Goal: Information Seeking & Learning: Learn about a topic

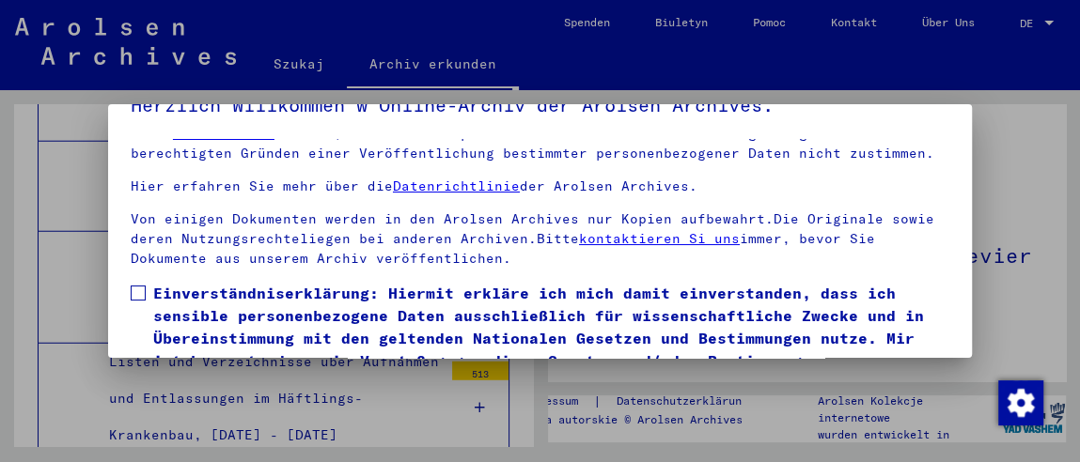
scroll to position [139, 0]
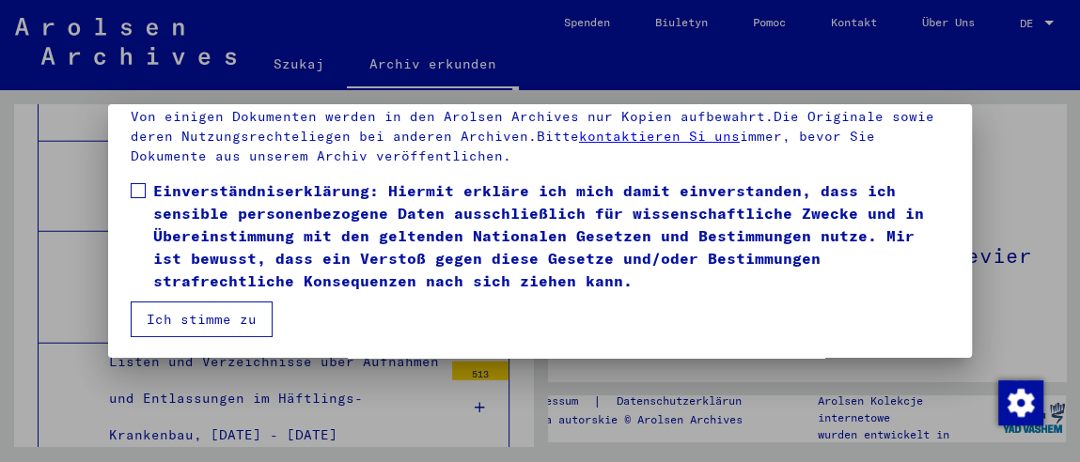
click at [242, 311] on font "Ich stimme zu" at bounding box center [202, 319] width 110 height 17
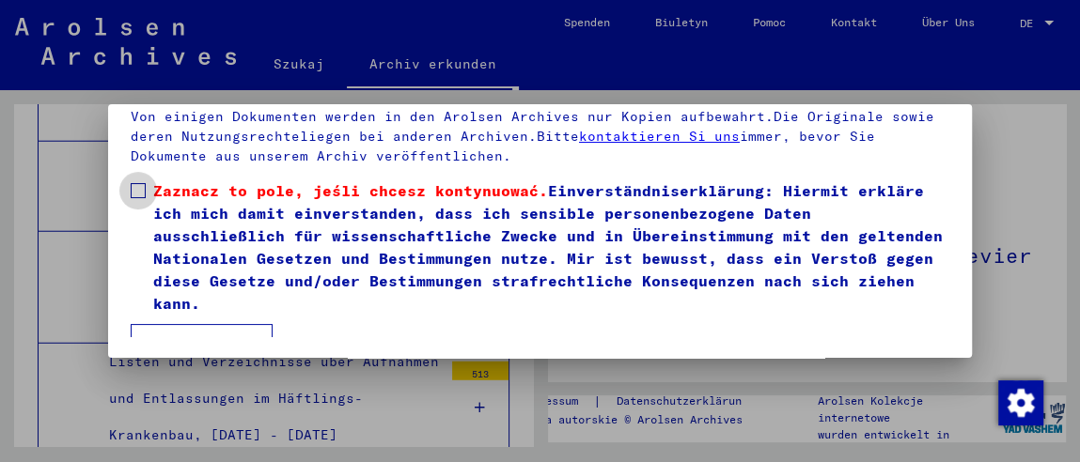
drag, startPoint x: 144, startPoint y: 191, endPoint x: 173, endPoint y: 227, distance: 46.8
click at [144, 192] on span at bounding box center [138, 190] width 15 height 15
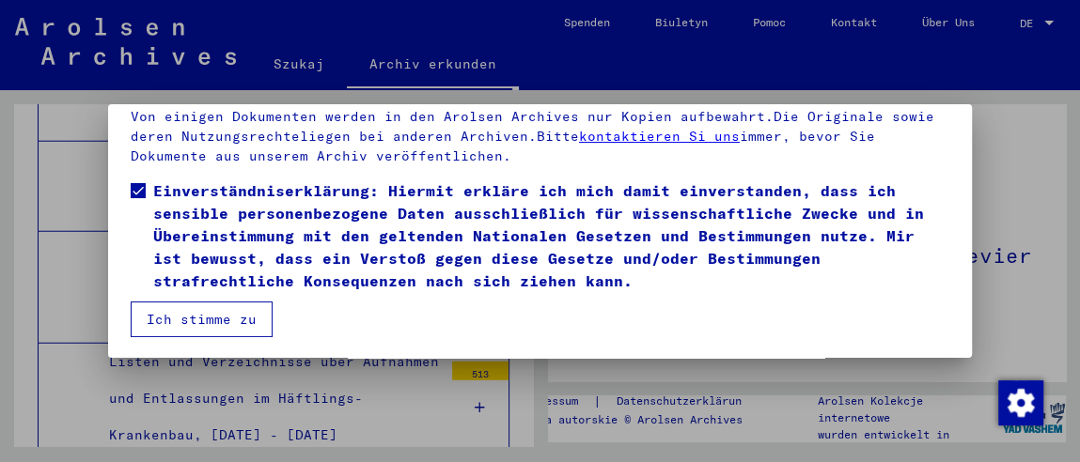
click at [208, 302] on button "Ich stimme zu" at bounding box center [202, 320] width 142 height 36
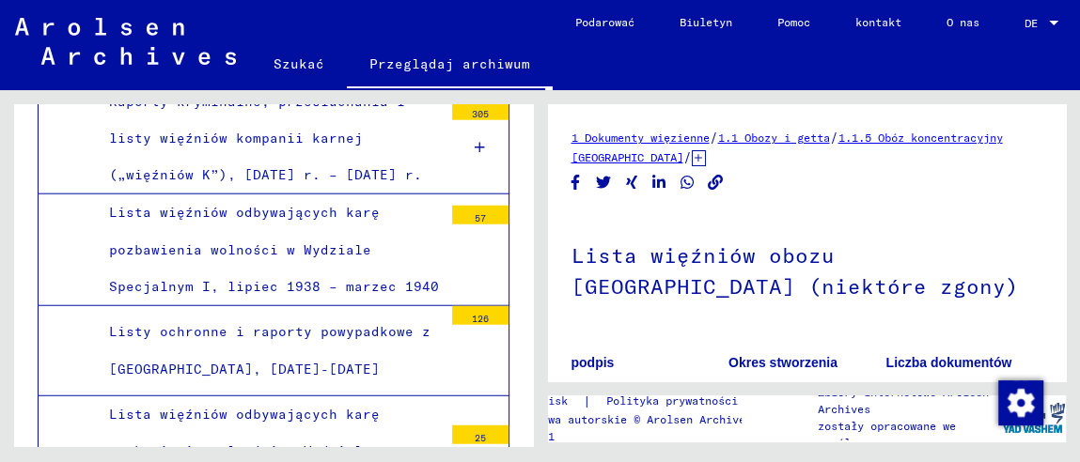
scroll to position [19319, 0]
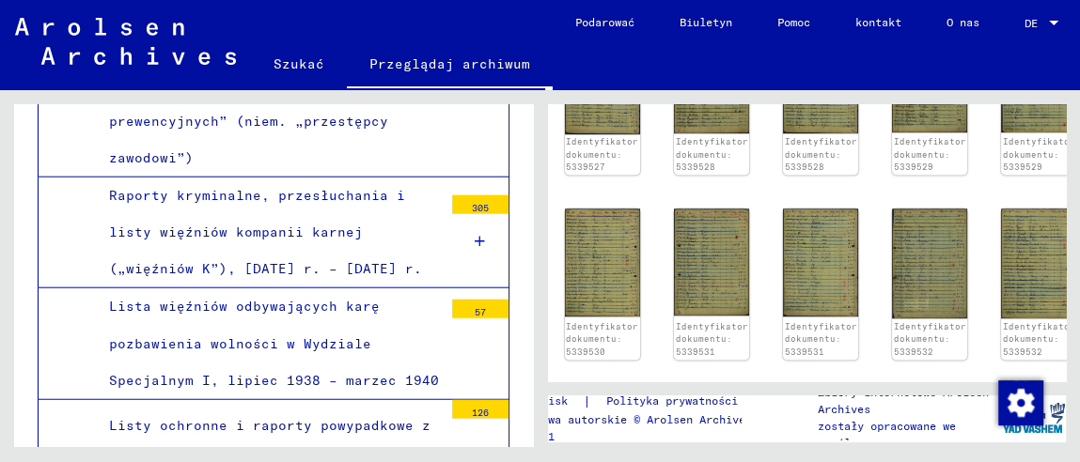
scroll to position [1315, 146]
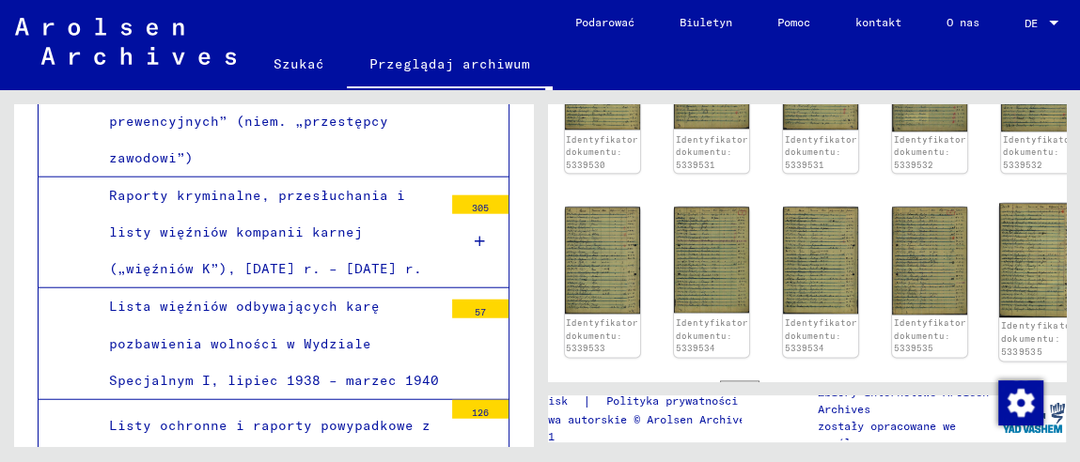
click at [1003, 271] on img at bounding box center [1038, 260] width 79 height 115
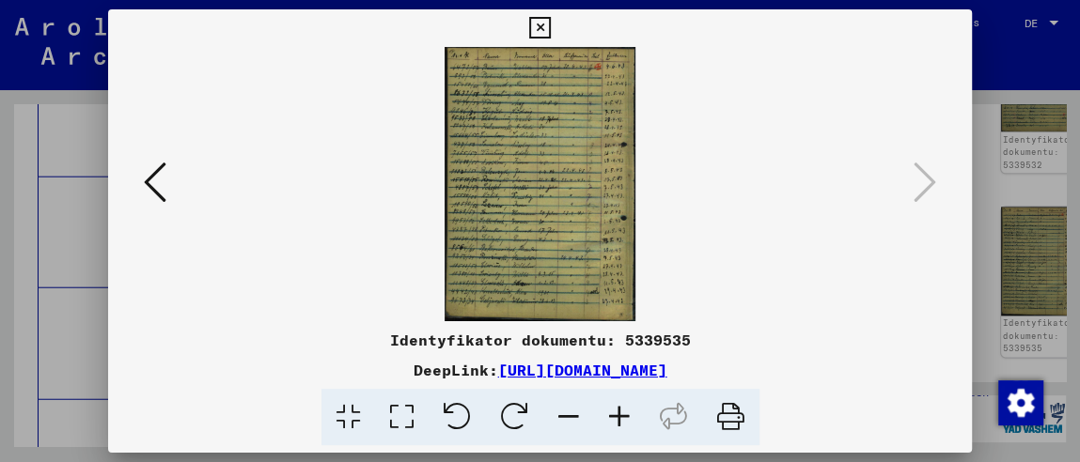
click at [613, 415] on icon at bounding box center [619, 417] width 51 height 57
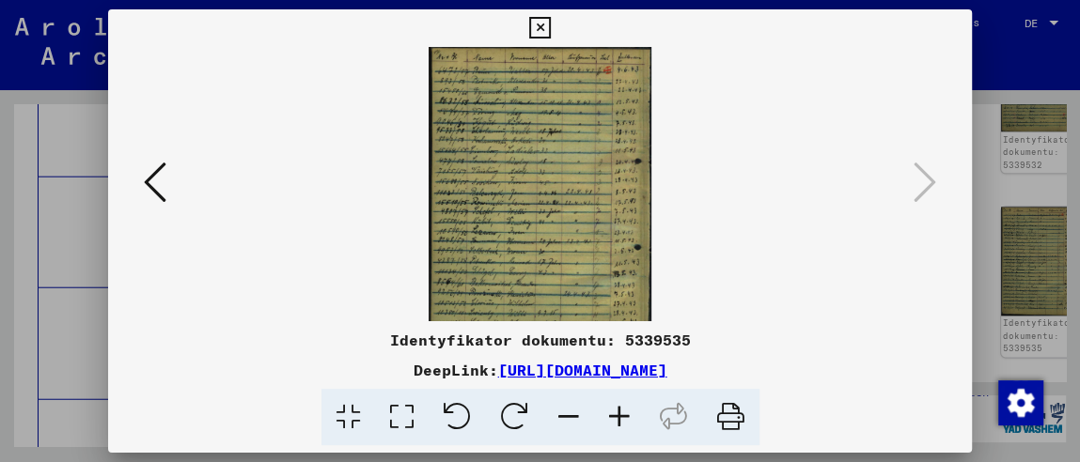
click at [613, 415] on icon at bounding box center [619, 417] width 51 height 57
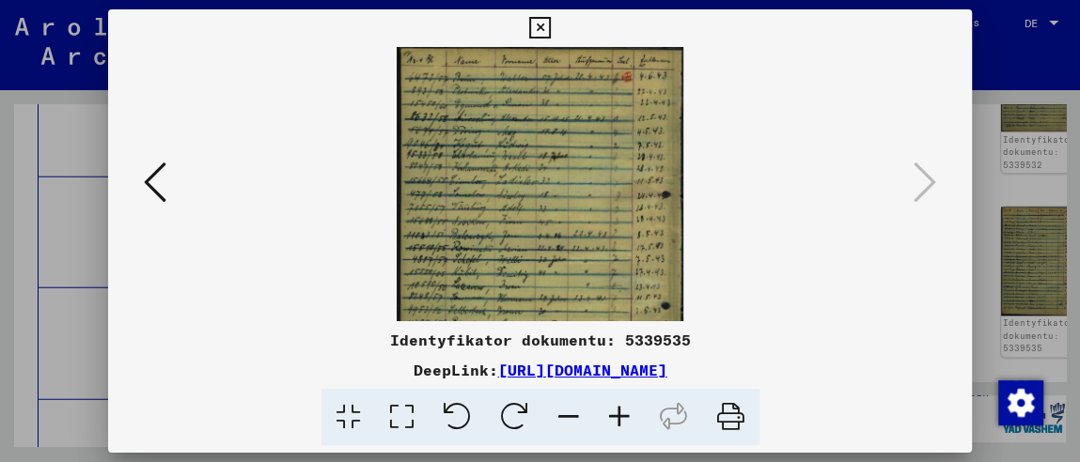
click at [613, 415] on icon at bounding box center [619, 417] width 51 height 57
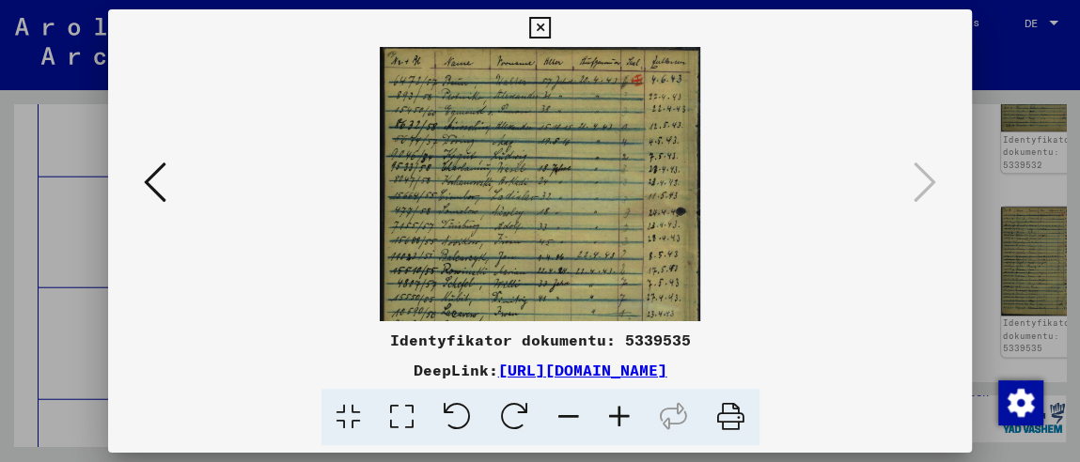
click at [613, 415] on icon at bounding box center [619, 417] width 51 height 57
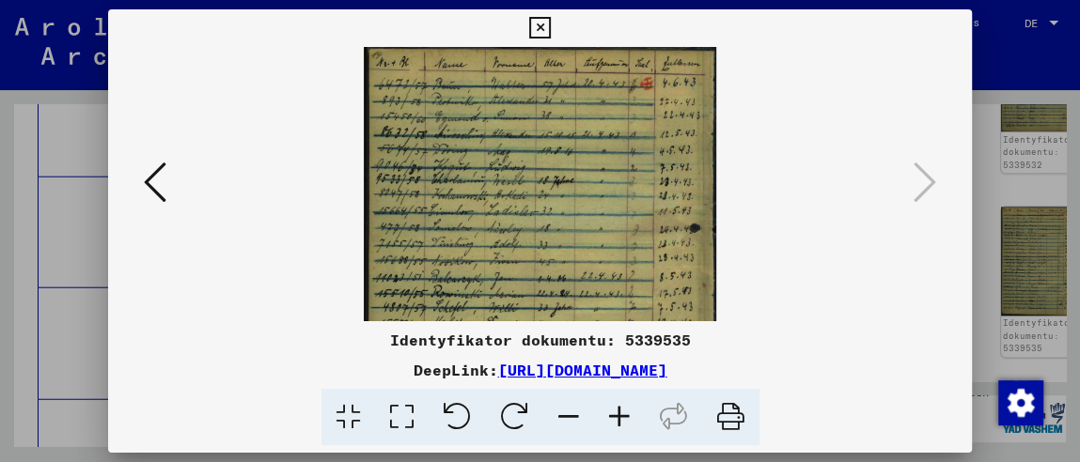
click at [613, 415] on icon at bounding box center [619, 417] width 51 height 57
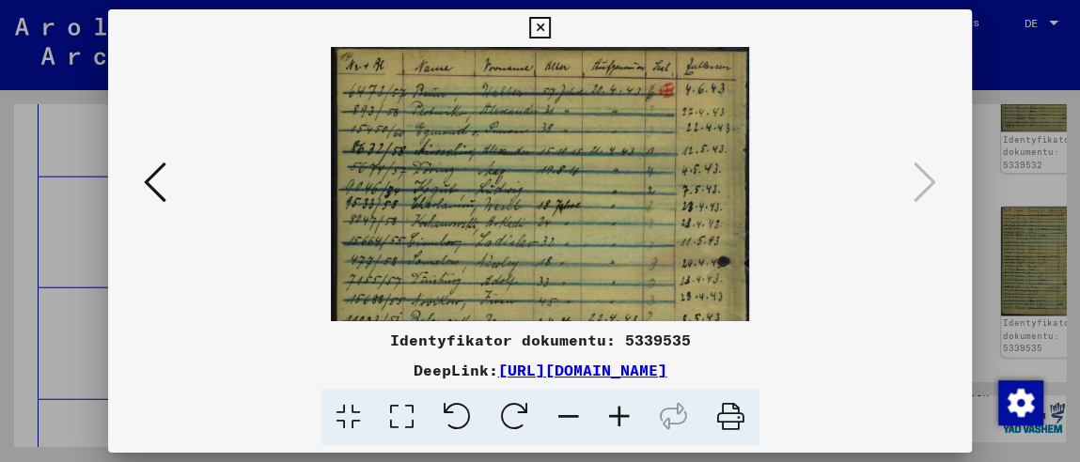
click at [613, 415] on icon at bounding box center [619, 417] width 51 height 57
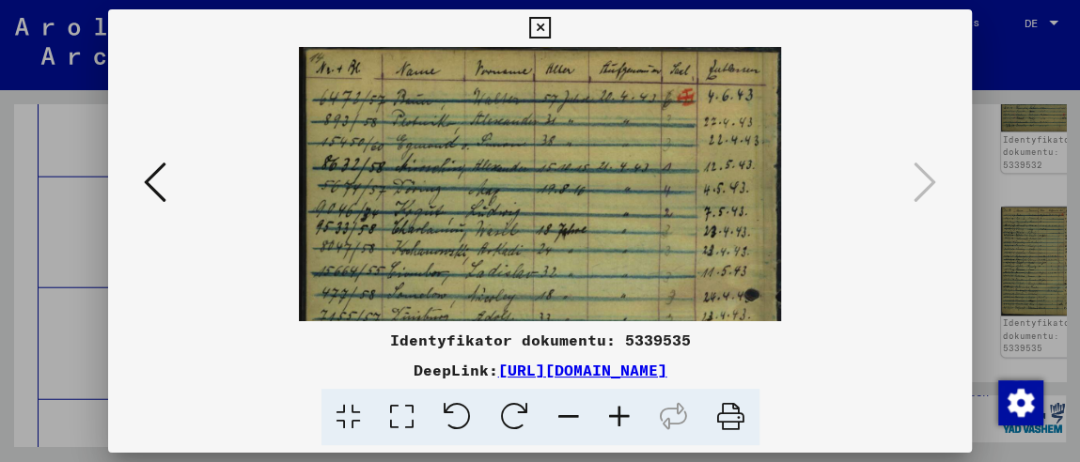
click at [613, 415] on icon at bounding box center [619, 417] width 51 height 57
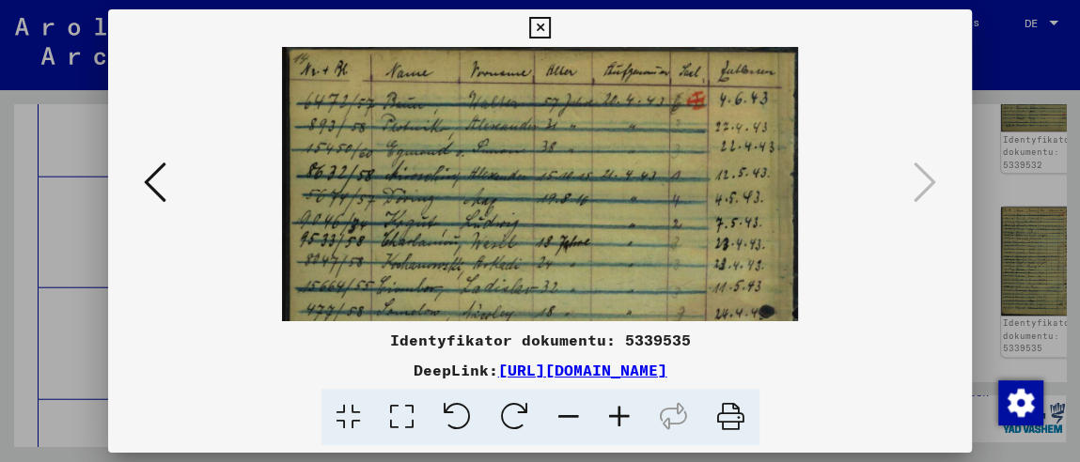
click at [613, 415] on icon at bounding box center [619, 417] width 51 height 57
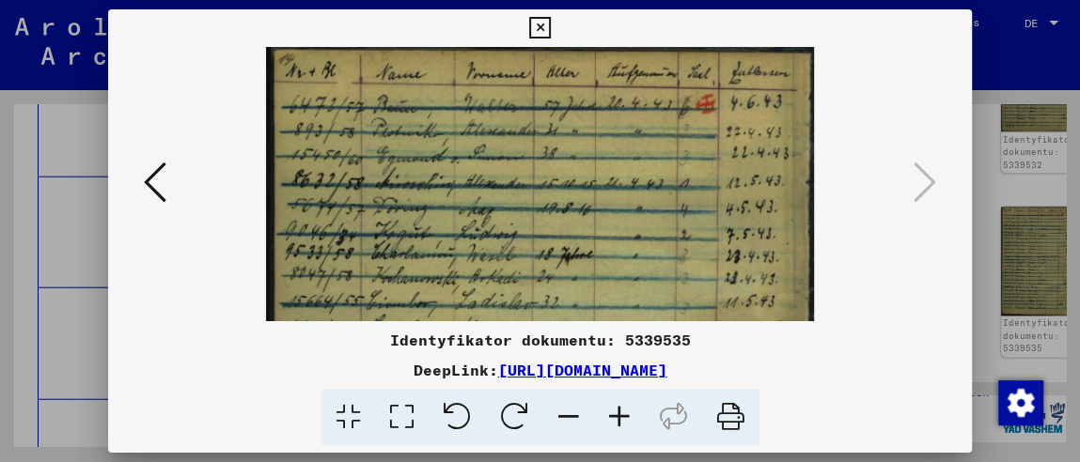
click at [613, 415] on icon at bounding box center [619, 417] width 51 height 57
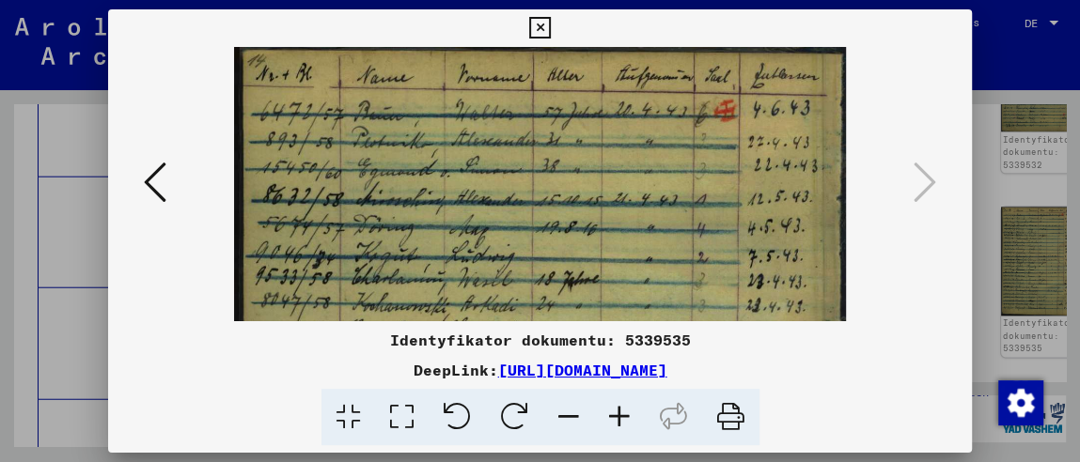
click at [613, 415] on icon at bounding box center [619, 417] width 51 height 57
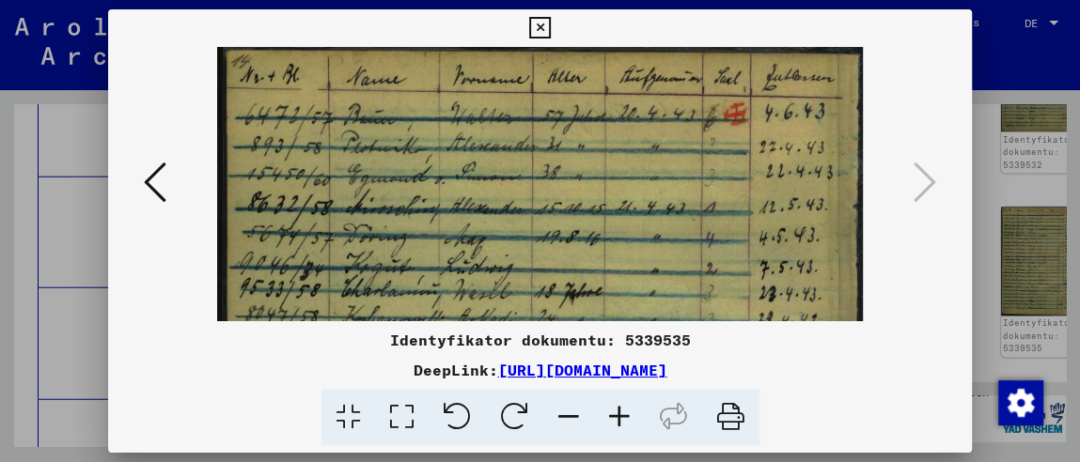
click at [534, 26] on icon at bounding box center [540, 28] width 22 height 23
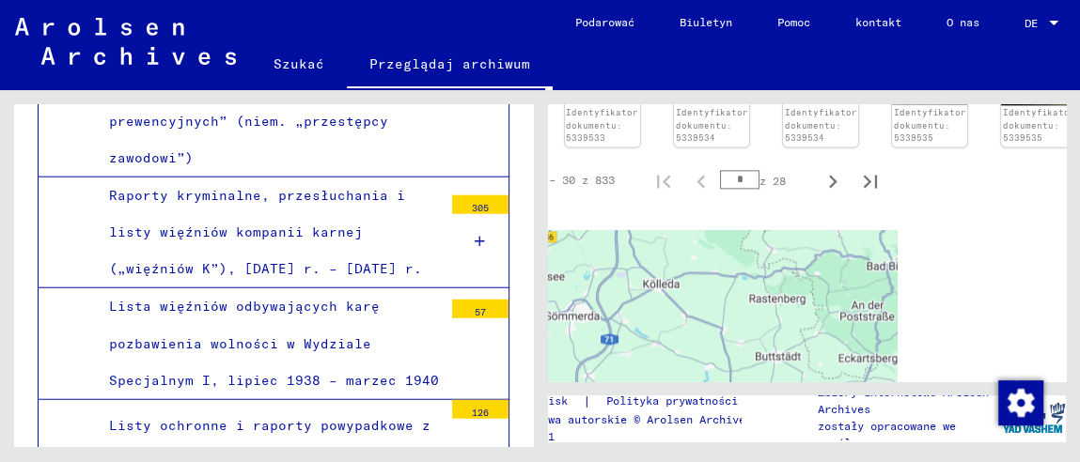
scroll to position [1465, 146]
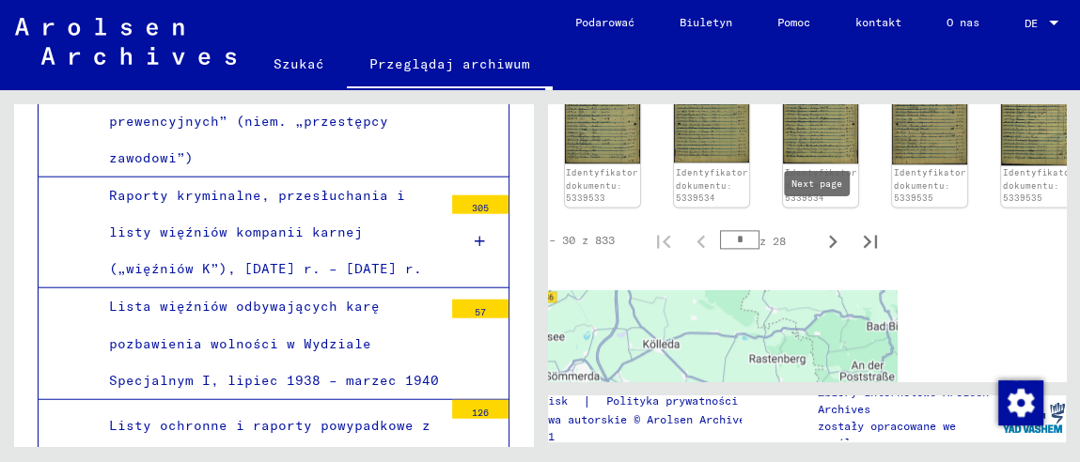
click at [828, 231] on icon "Następna strona" at bounding box center [832, 241] width 26 height 26
type input "*"
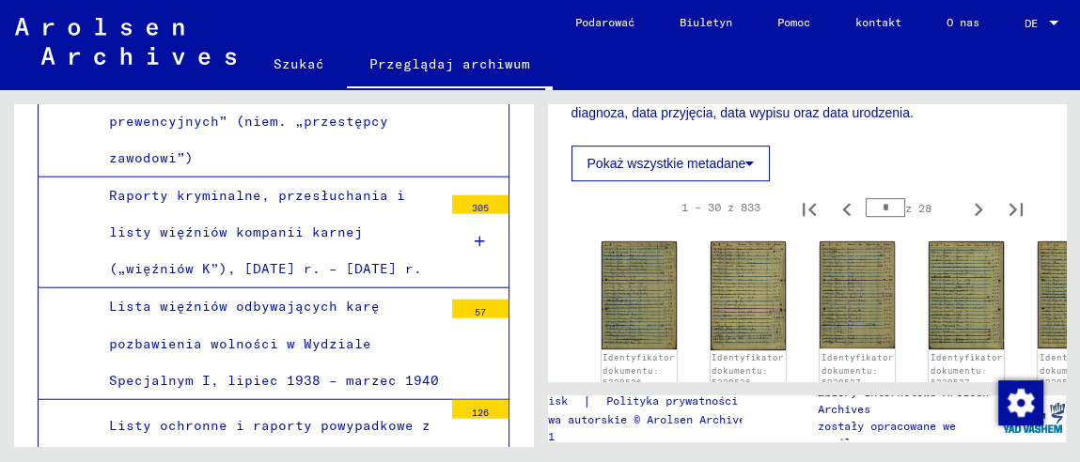
scroll to position [504, 0]
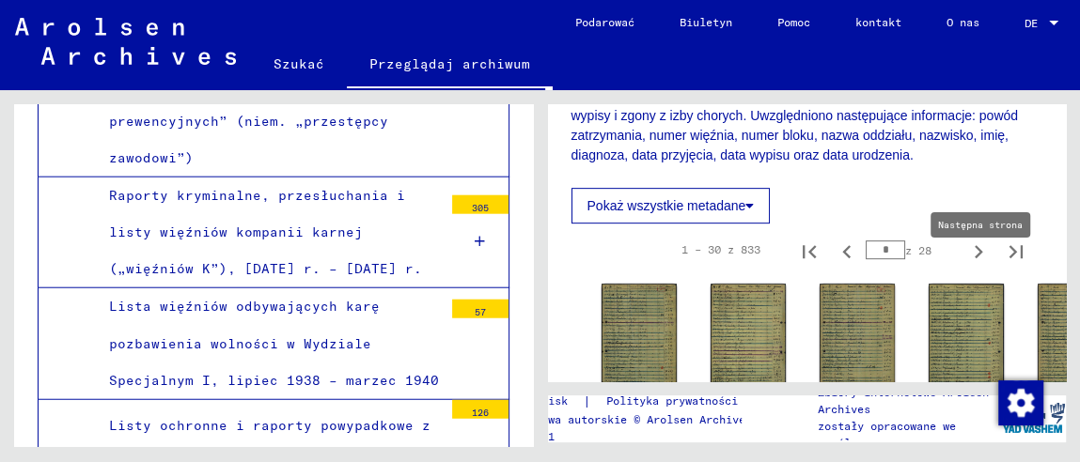
click at [965, 265] on icon "Następna strona" at bounding box center [978, 252] width 26 height 26
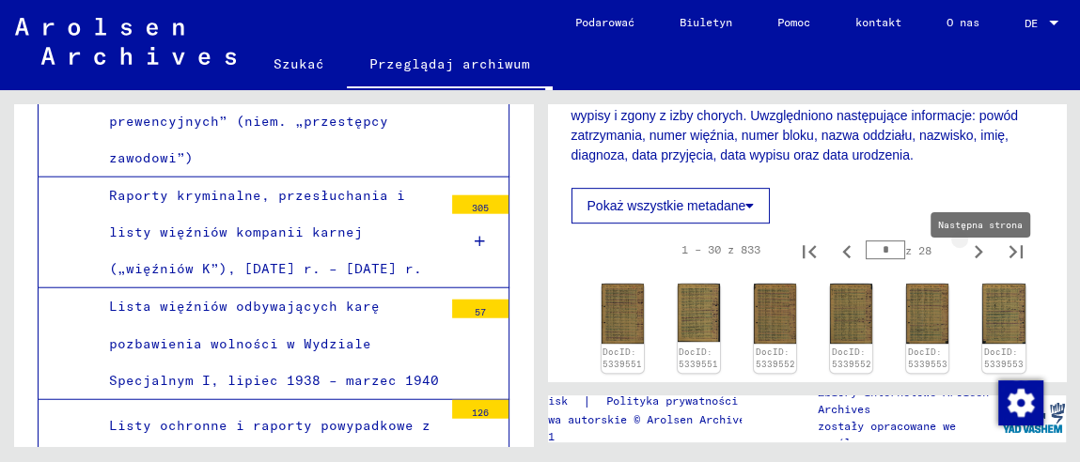
type input "*"
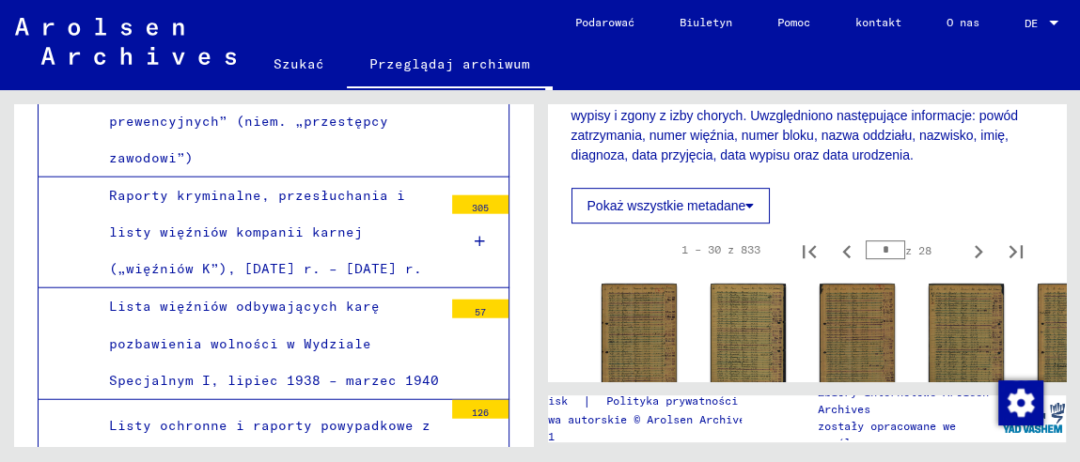
click at [749, 224] on button "Pokaż wszystkie metadane" at bounding box center [670, 206] width 199 height 36
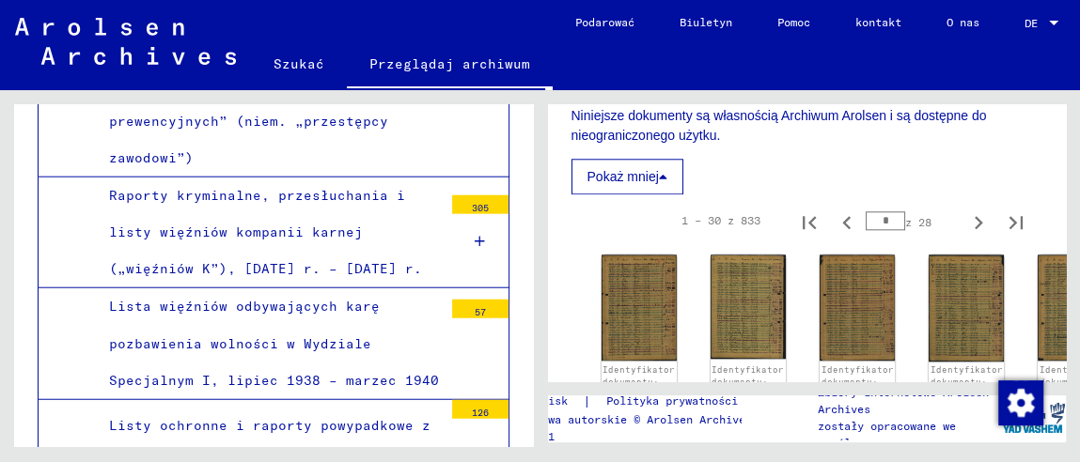
scroll to position [1255, 0]
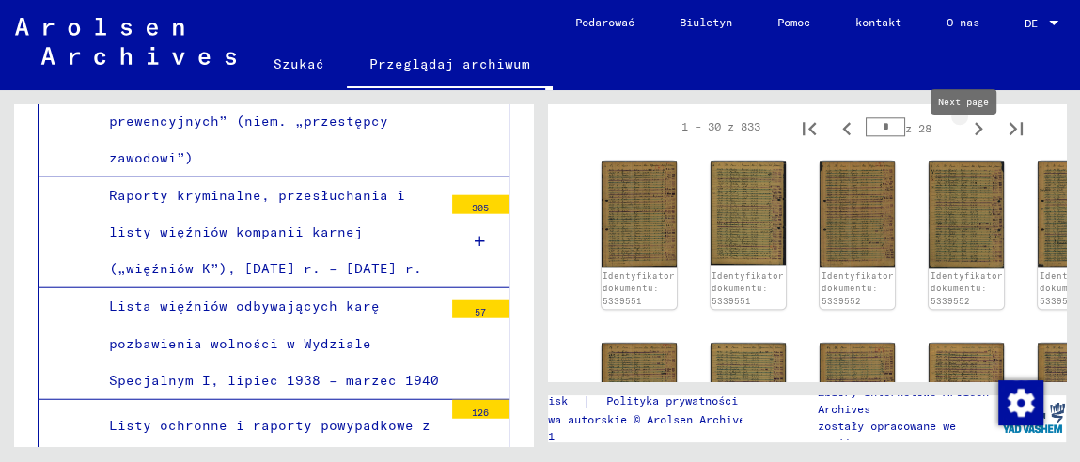
click at [969, 142] on icon "Następna strona" at bounding box center [978, 129] width 26 height 26
type input "*"
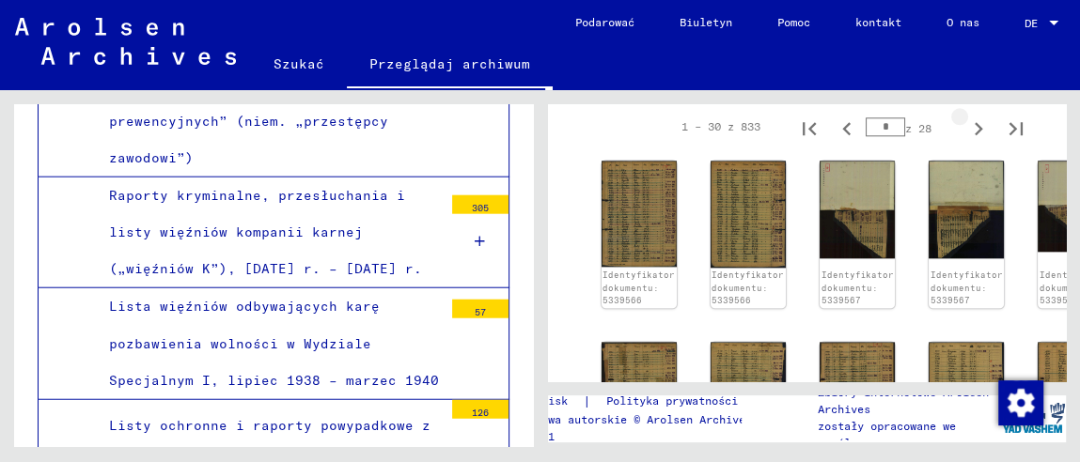
click at [969, 142] on icon "Następna strona" at bounding box center [978, 129] width 26 height 26
type input "*"
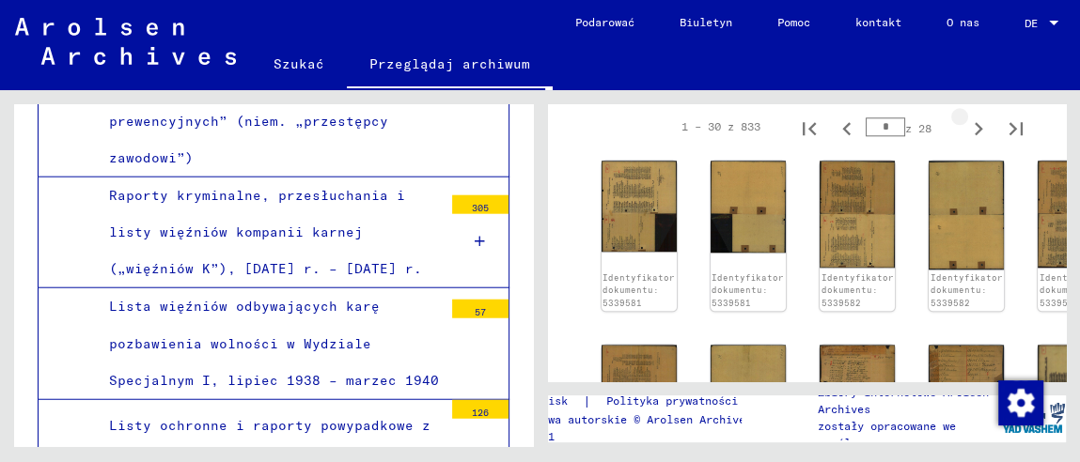
click at [969, 142] on icon "Następna strona" at bounding box center [978, 129] width 26 height 26
type input "*"
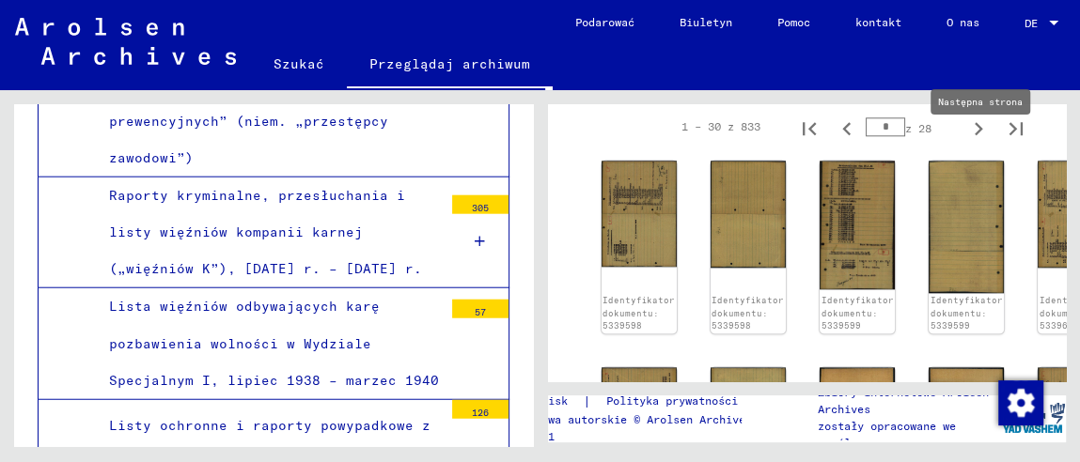
click at [972, 142] on icon "Następna strona" at bounding box center [978, 129] width 26 height 26
type input "*"
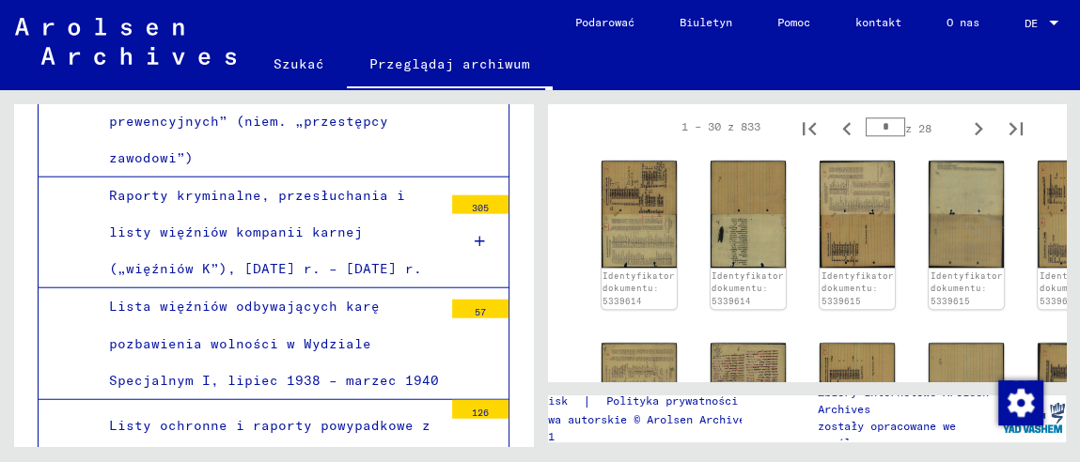
drag, startPoint x: 881, startPoint y: 145, endPoint x: 865, endPoint y: 145, distance: 15.0
click at [865, 136] on input "*" at bounding box center [884, 126] width 39 height 19
type input "**"
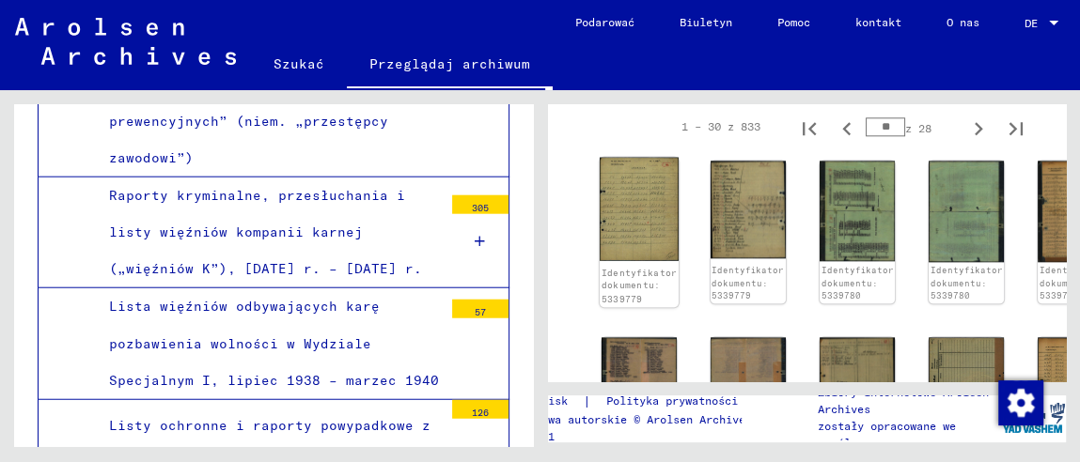
click at [648, 226] on img at bounding box center [638, 208] width 79 height 103
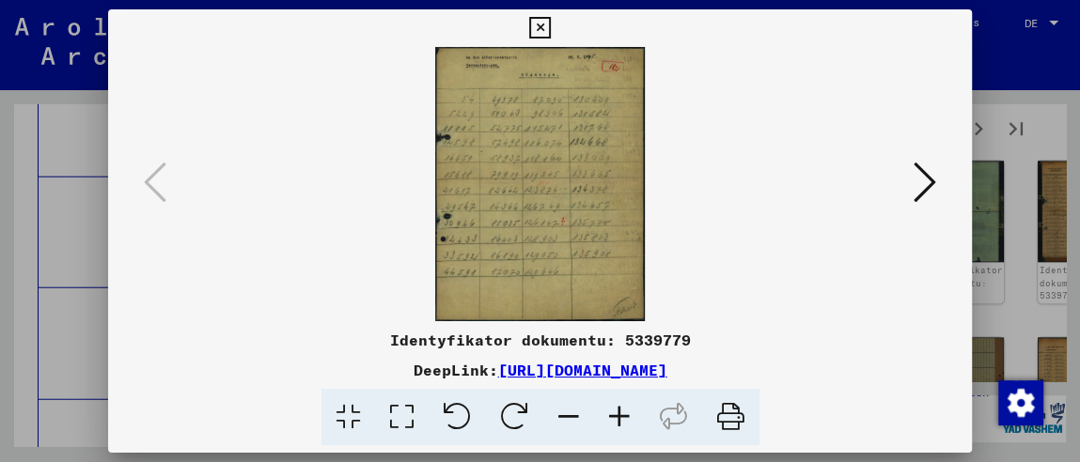
click at [630, 417] on icon at bounding box center [619, 417] width 51 height 57
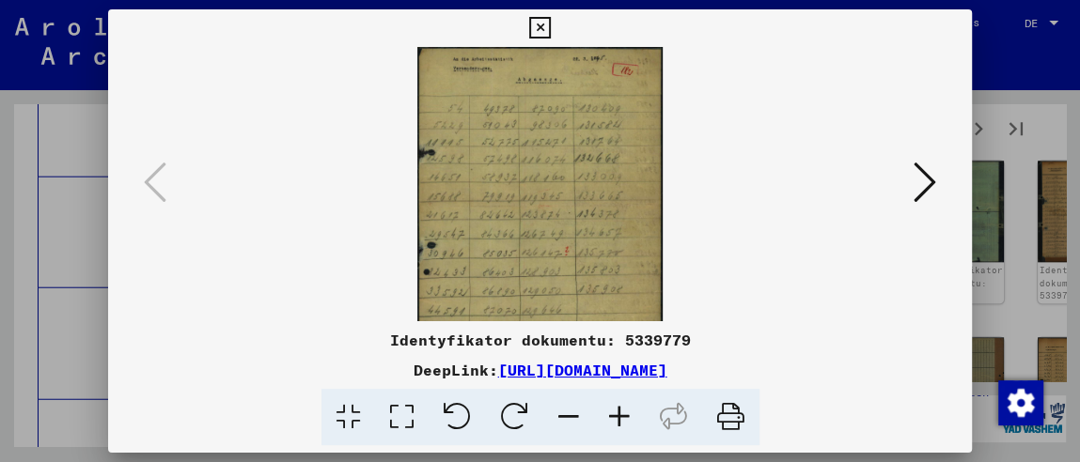
click at [630, 417] on icon at bounding box center [619, 417] width 51 height 57
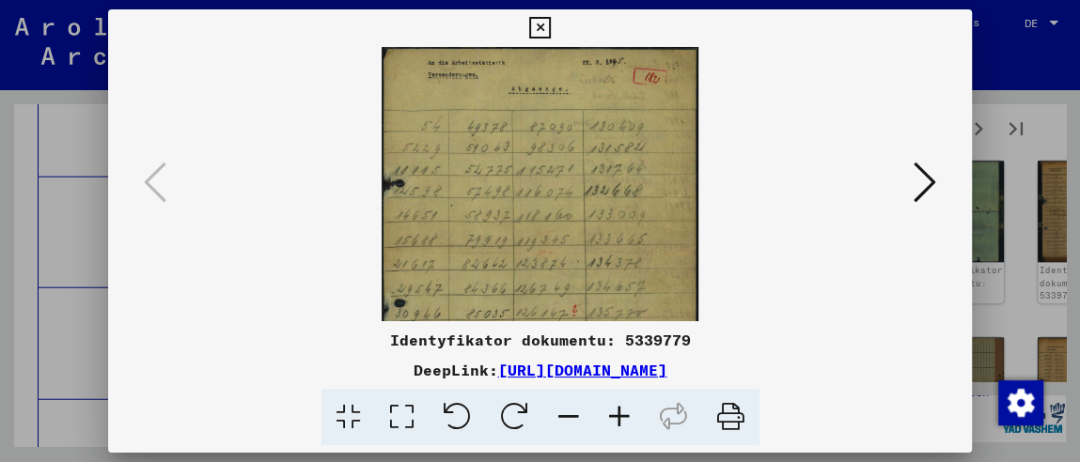
click at [630, 417] on icon at bounding box center [619, 417] width 51 height 57
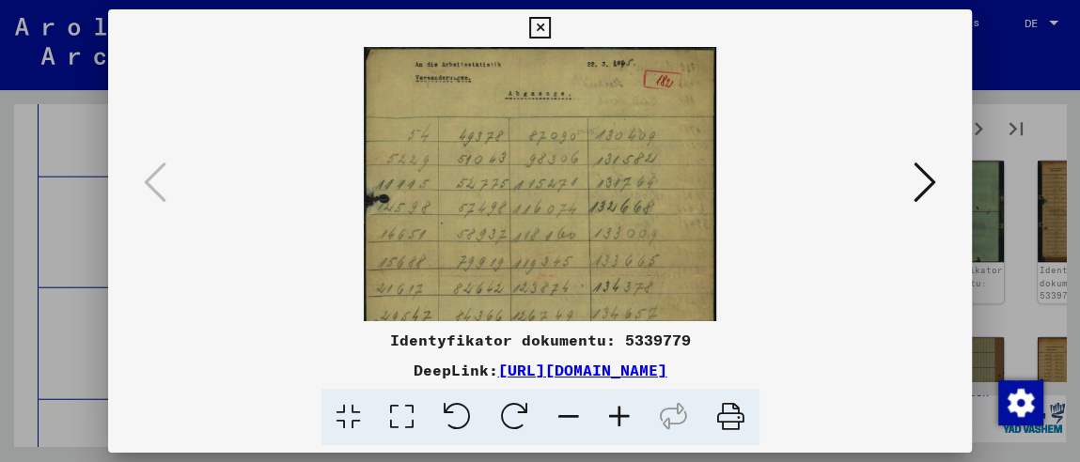
click at [630, 417] on icon at bounding box center [619, 417] width 51 height 57
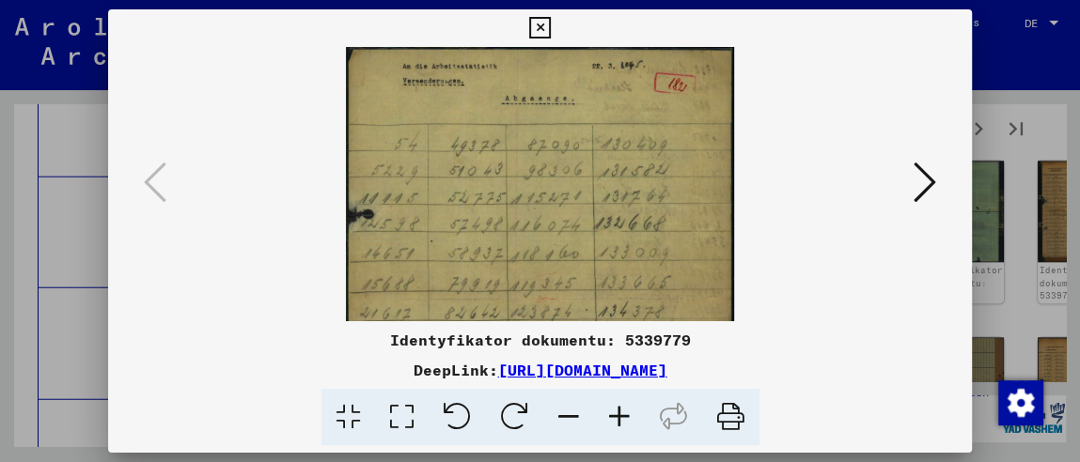
click at [630, 417] on icon at bounding box center [619, 417] width 51 height 57
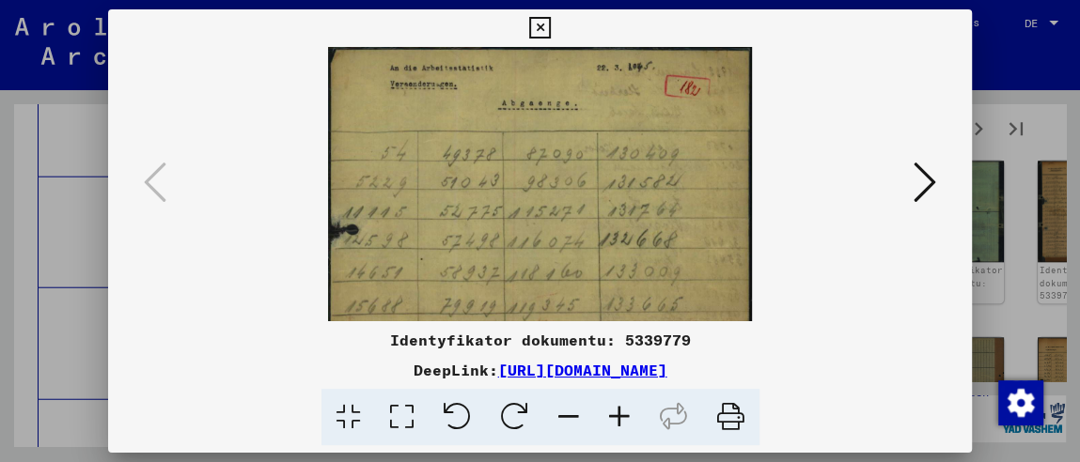
click at [630, 417] on icon at bounding box center [619, 417] width 51 height 57
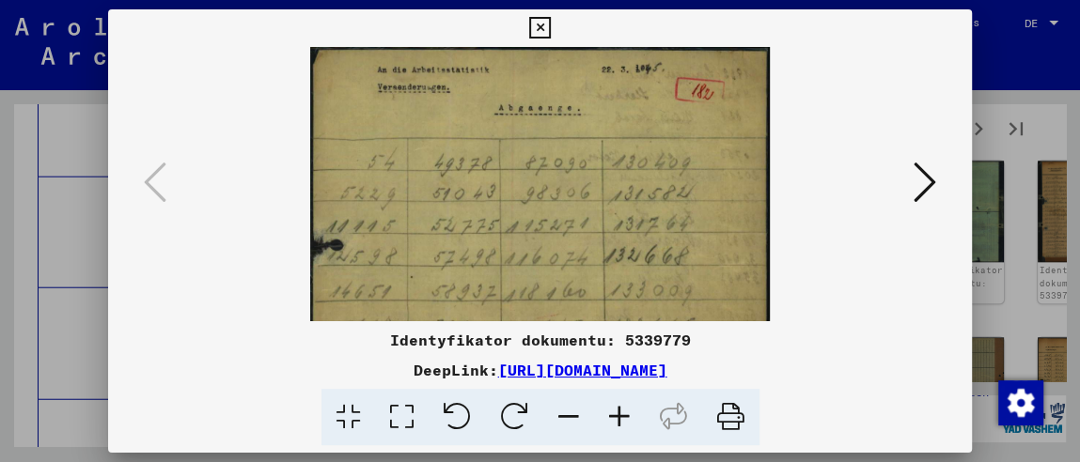
click at [630, 417] on icon at bounding box center [619, 417] width 51 height 57
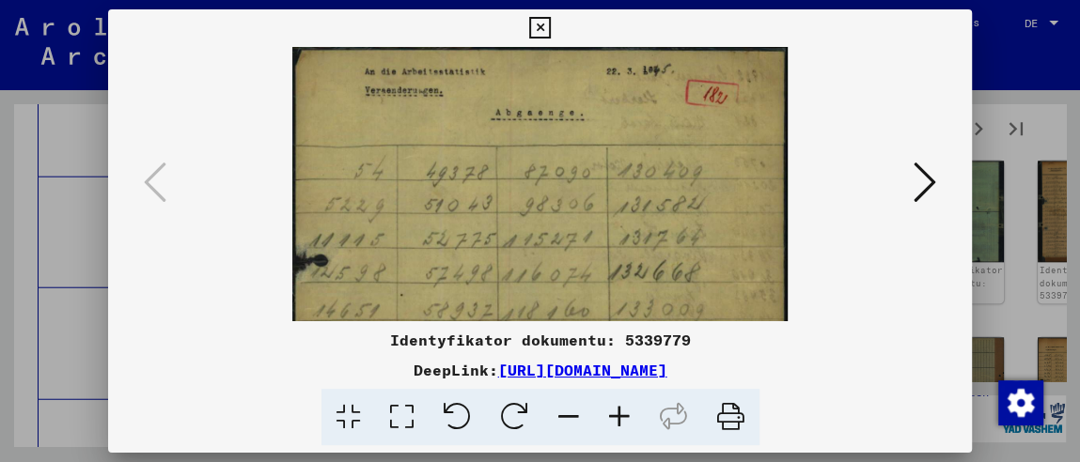
click at [630, 417] on icon at bounding box center [619, 417] width 51 height 57
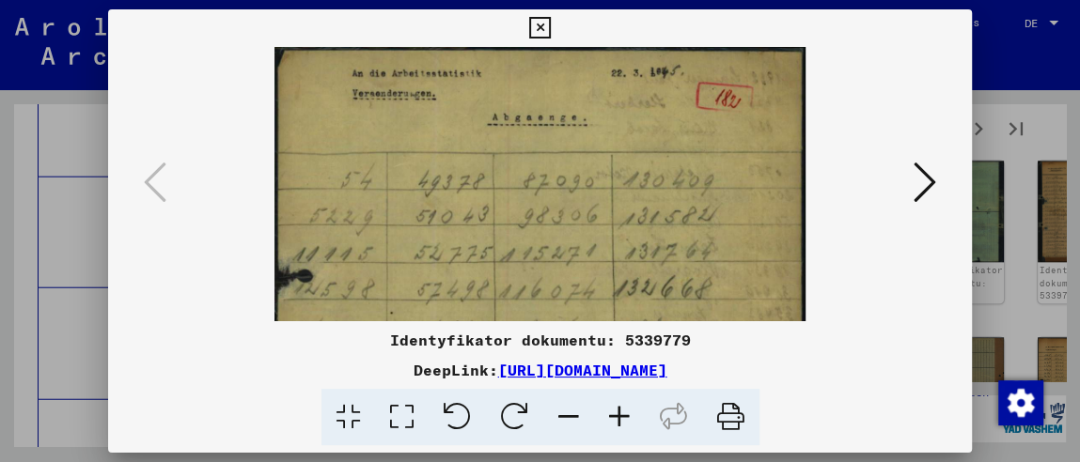
click at [630, 417] on icon at bounding box center [619, 417] width 51 height 57
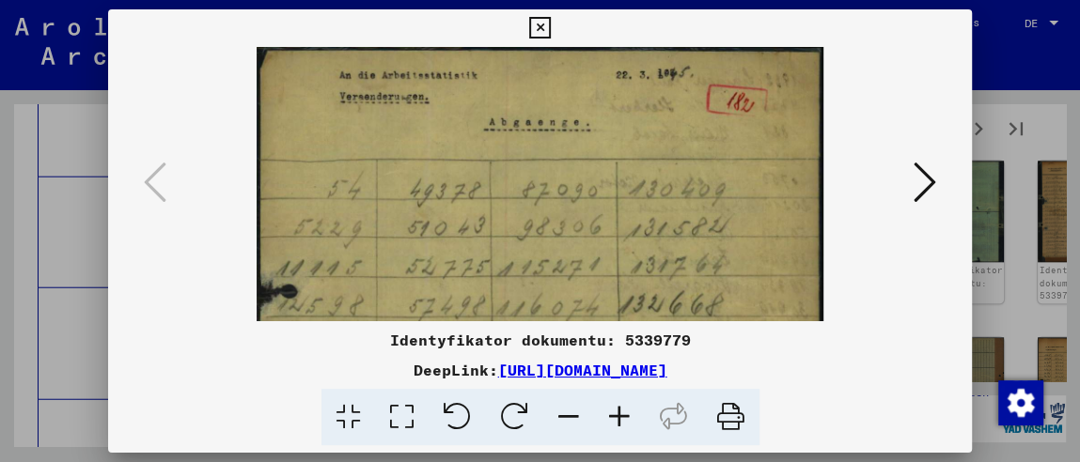
click at [630, 417] on icon at bounding box center [619, 417] width 51 height 57
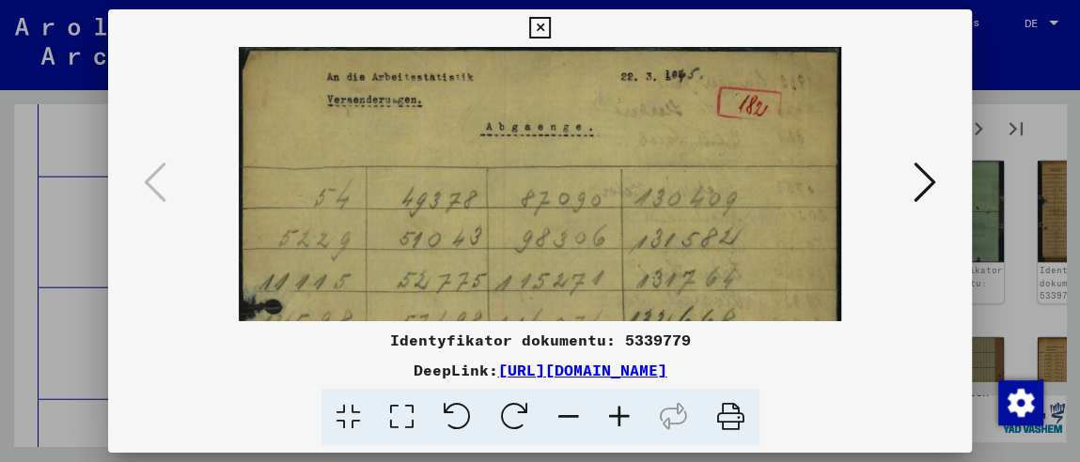
click at [630, 417] on icon at bounding box center [619, 417] width 51 height 57
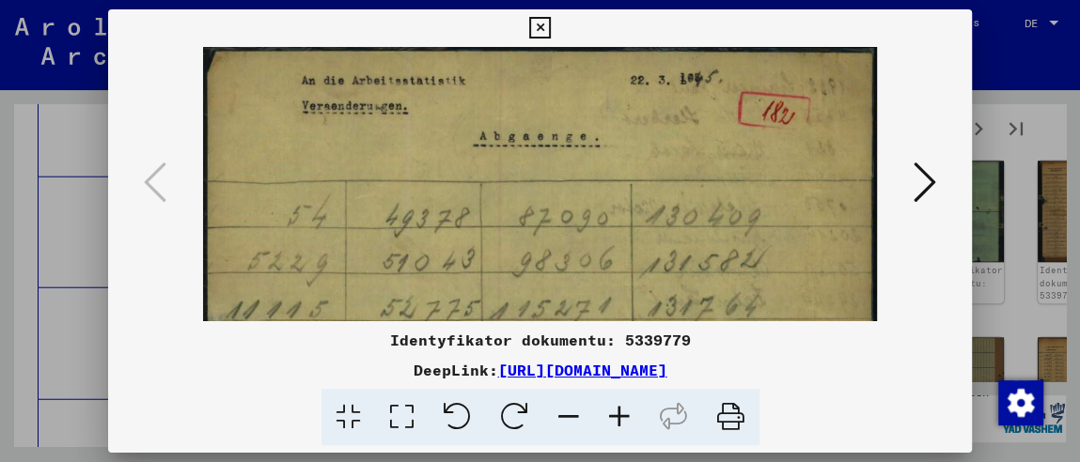
click at [630, 417] on icon at bounding box center [619, 417] width 51 height 57
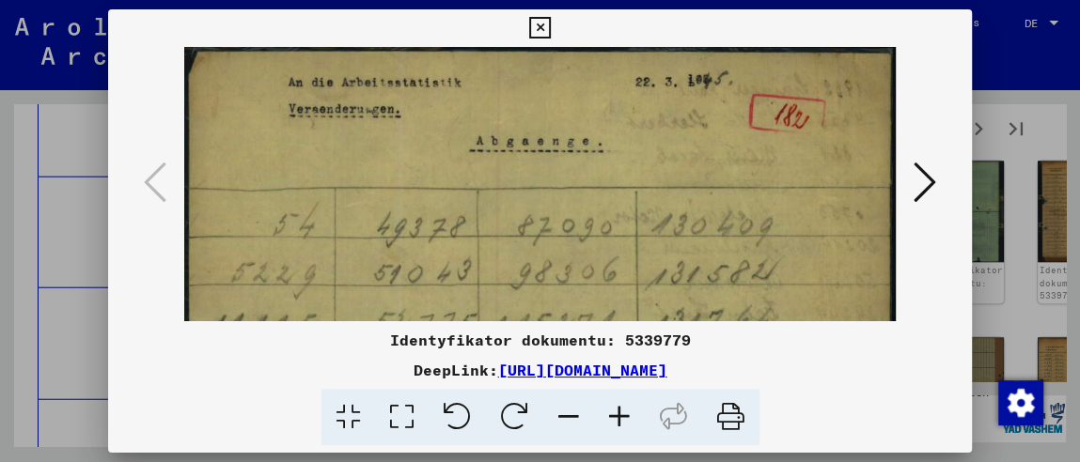
click at [530, 27] on icon at bounding box center [540, 28] width 22 height 23
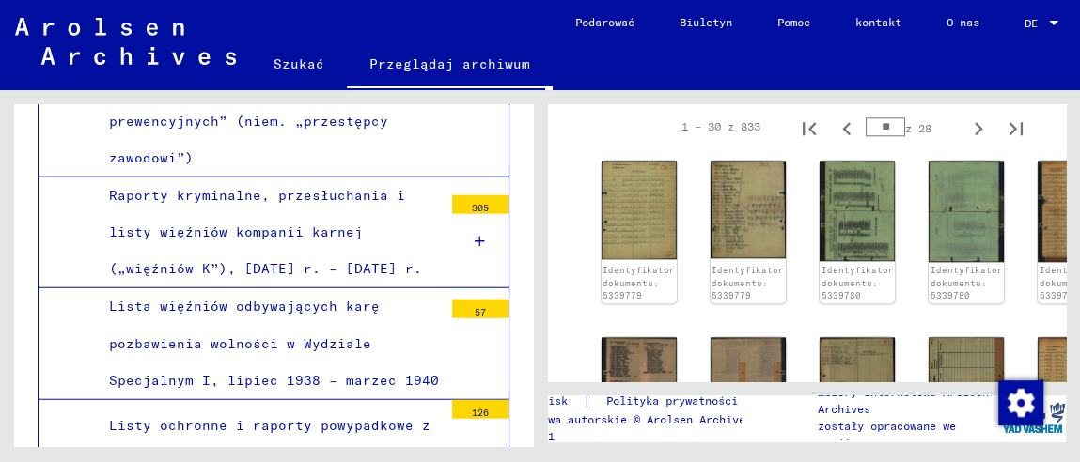
drag, startPoint x: 880, startPoint y: 142, endPoint x: 845, endPoint y: 148, distance: 35.2
click at [845, 146] on div "1 – 30 z 833 ** z 28" at bounding box center [847, 127] width 376 height 38
type input "*"
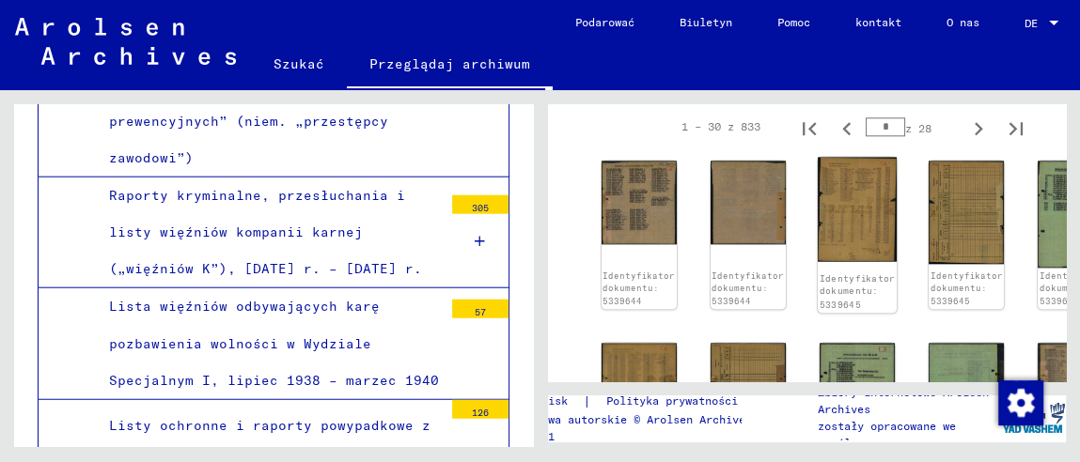
click at [836, 226] on img at bounding box center [857, 209] width 79 height 105
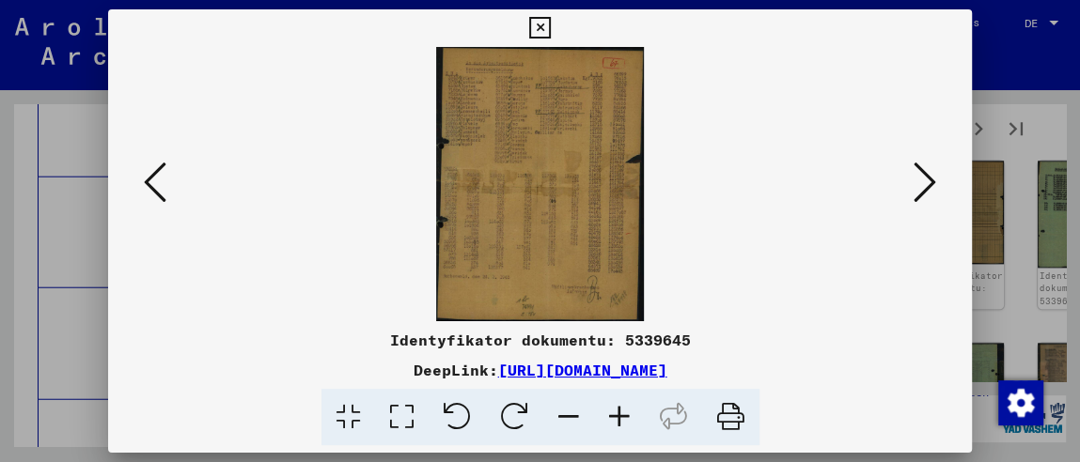
click at [618, 414] on icon at bounding box center [619, 417] width 51 height 57
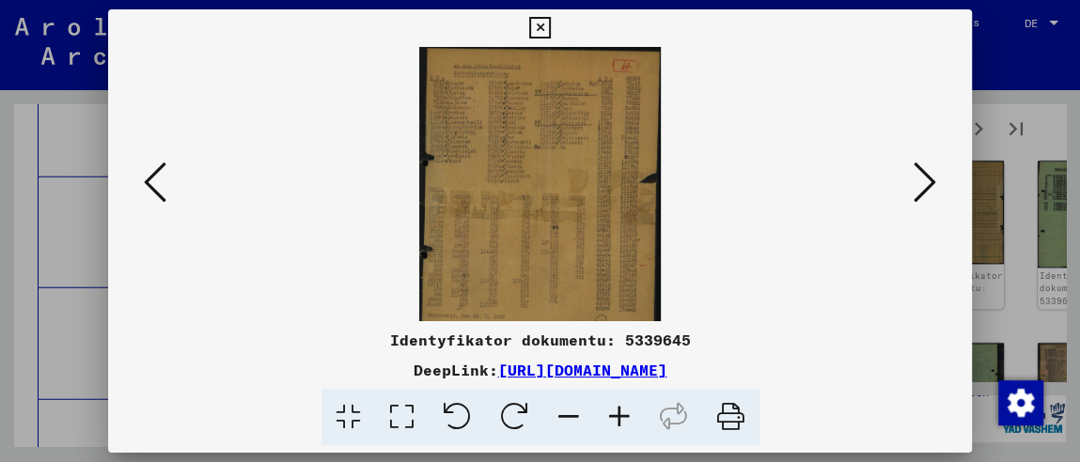
click at [618, 414] on icon at bounding box center [619, 417] width 51 height 57
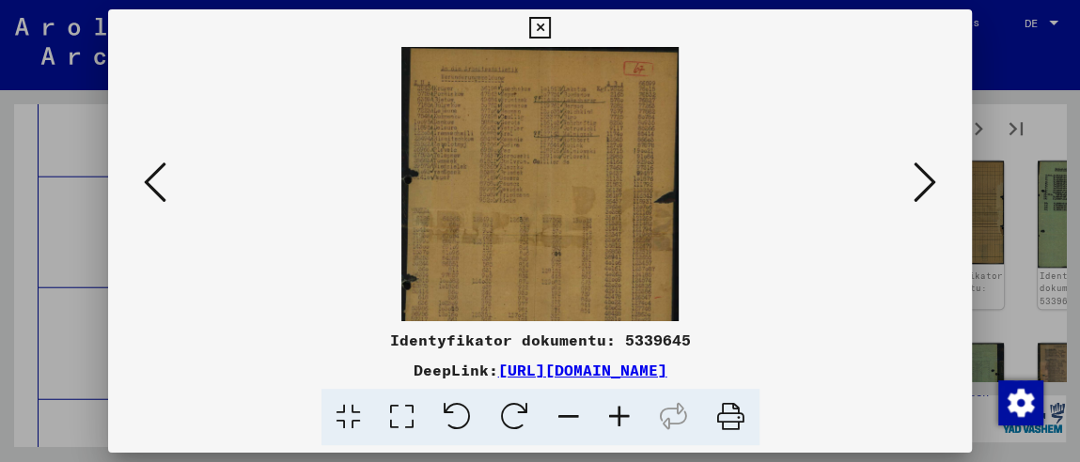
click at [618, 414] on icon at bounding box center [619, 417] width 51 height 57
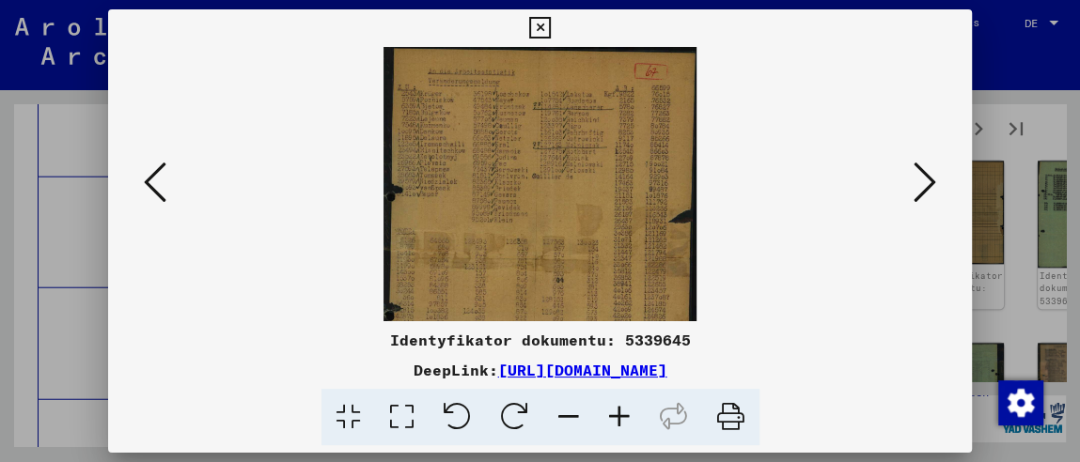
click at [618, 414] on icon at bounding box center [619, 417] width 51 height 57
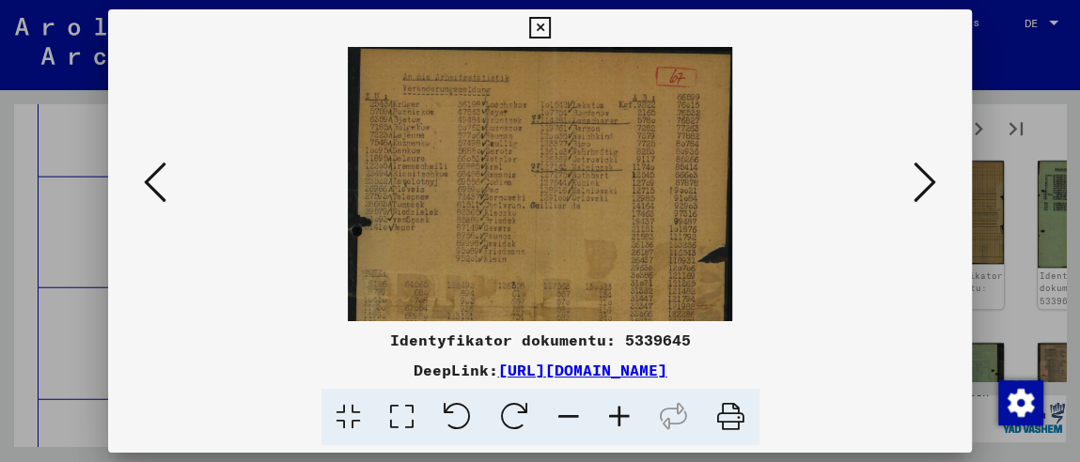
click at [618, 415] on icon at bounding box center [619, 417] width 51 height 57
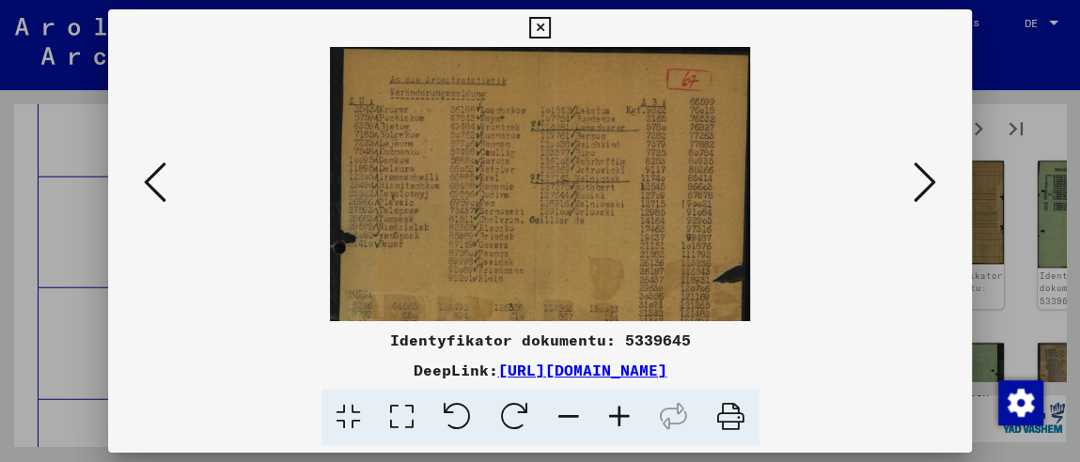
click at [618, 415] on icon at bounding box center [619, 417] width 51 height 57
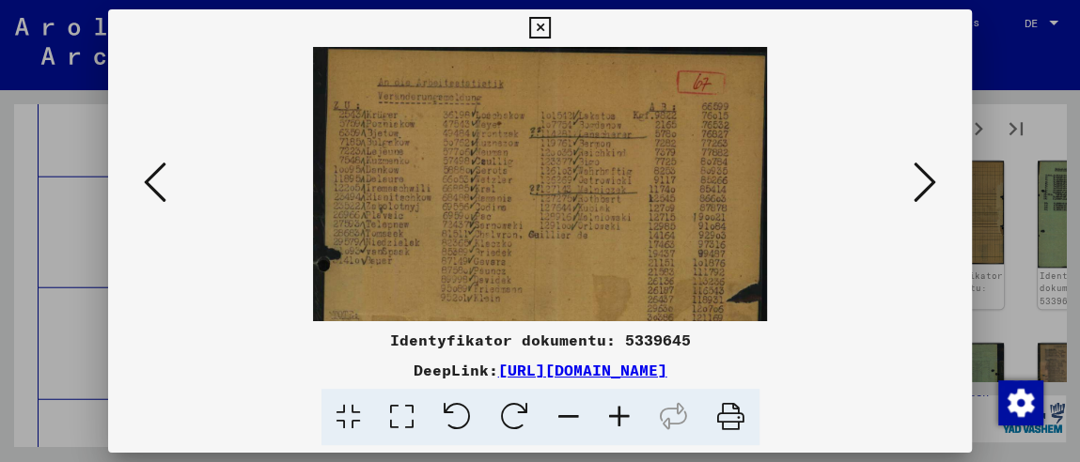
click at [618, 415] on icon at bounding box center [619, 417] width 51 height 57
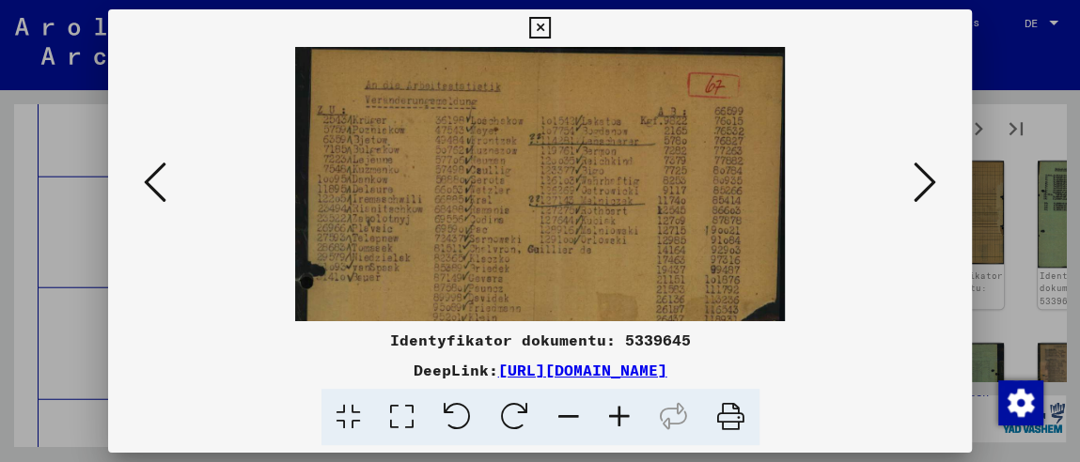
drag, startPoint x: 528, startPoint y: 244, endPoint x: 531, endPoint y: 273, distance: 29.3
click at [531, 273] on img at bounding box center [540, 372] width 491 height 650
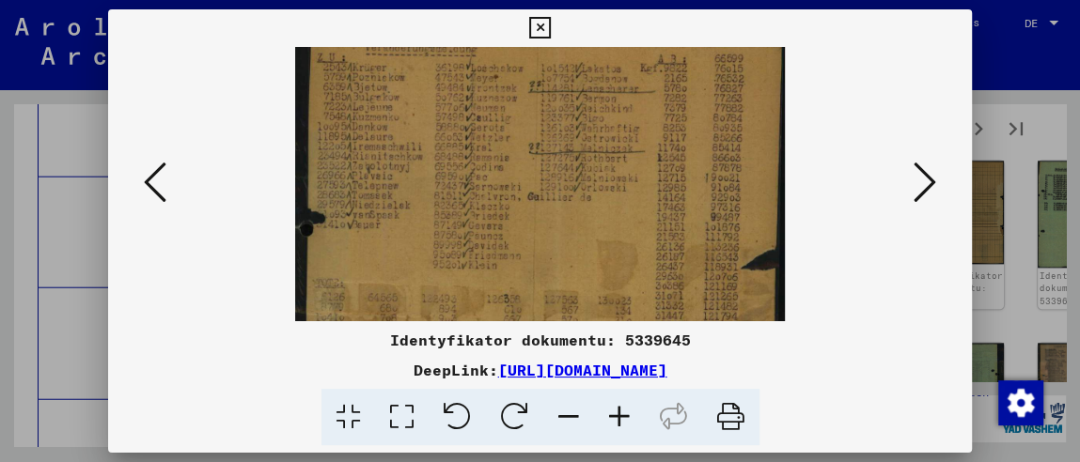
drag, startPoint x: 544, startPoint y: 232, endPoint x: 551, endPoint y: 203, distance: 29.9
click at [551, 203] on img at bounding box center [540, 319] width 491 height 650
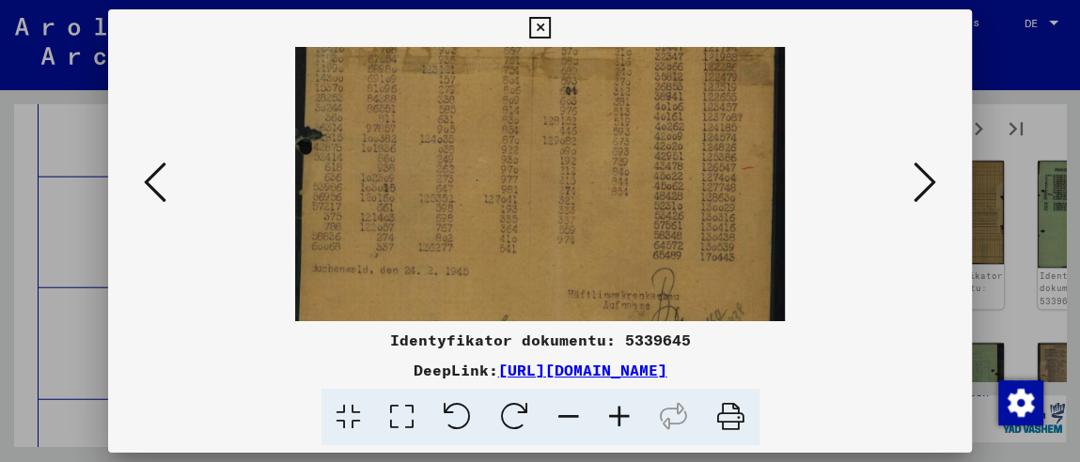
scroll to position [331, 0]
drag, startPoint x: 524, startPoint y: 291, endPoint x: 543, endPoint y: 20, distance: 272.2
click at [545, 15] on div "Identyfikator dokumentu: 5339645 DeepLink: [URL][DOMAIN_NAME]" at bounding box center [540, 227] width 864 height 437
click at [547, 24] on icon at bounding box center [540, 28] width 22 height 23
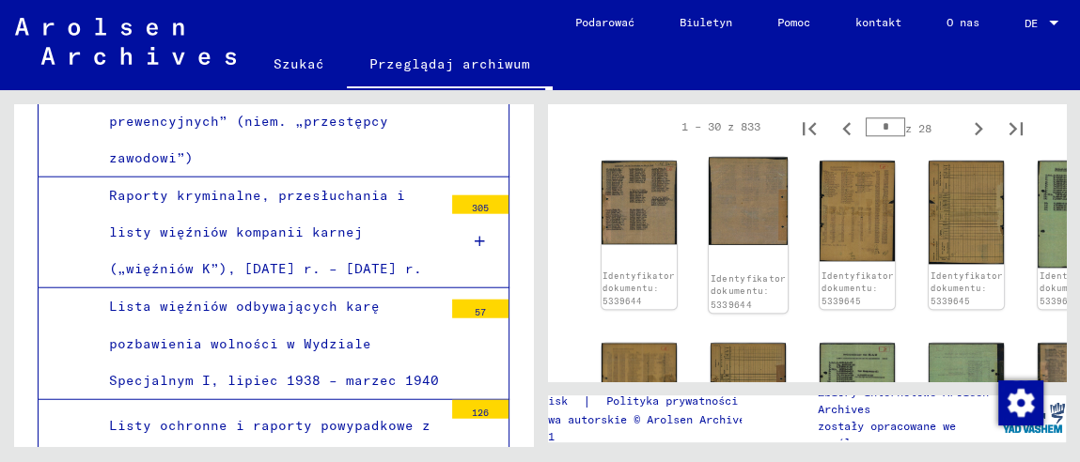
scroll to position [1068, 0]
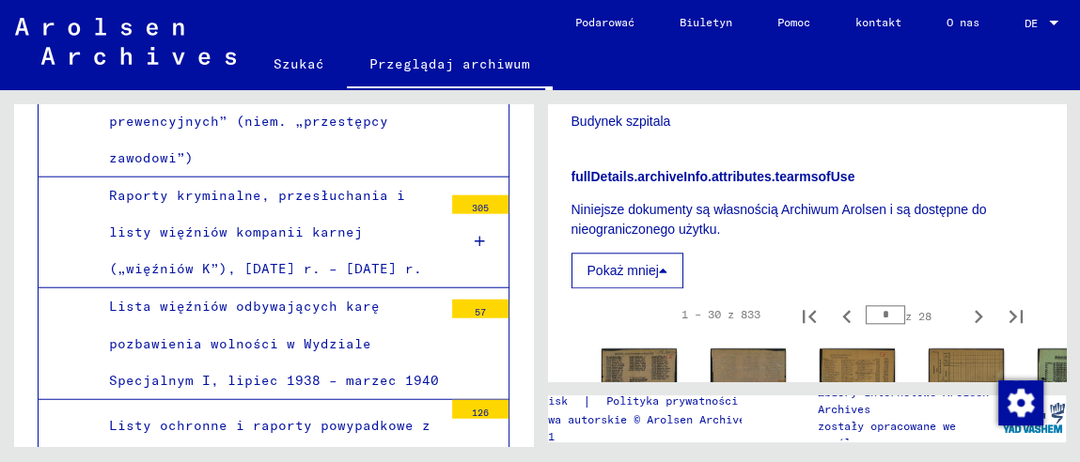
click at [649, 278] on font "Pokaż mniej" at bounding box center [622, 270] width 71 height 15
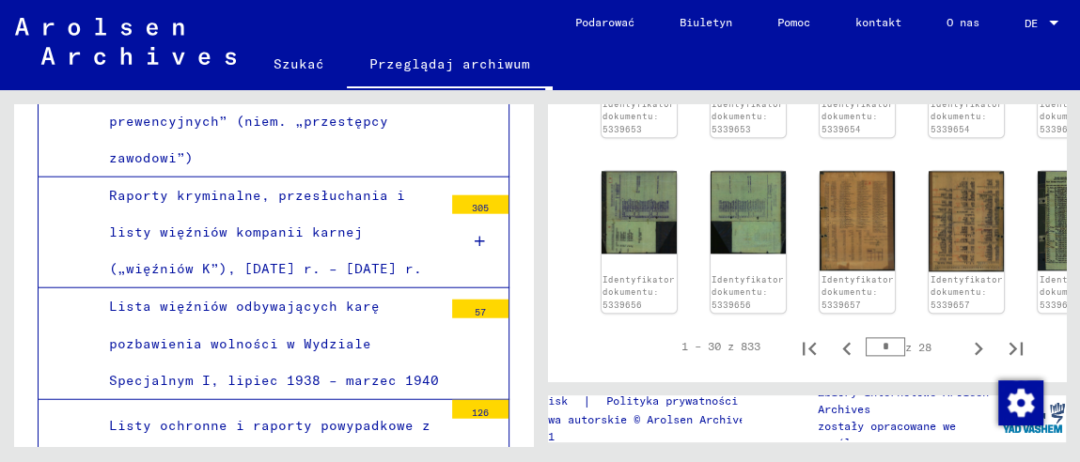
scroll to position [1315, 0]
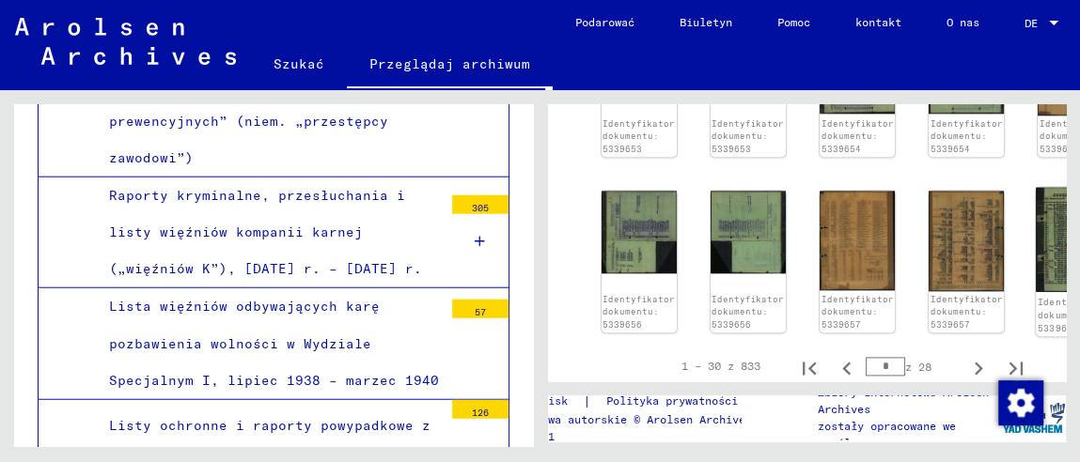
click at [1036, 251] on img at bounding box center [1075, 239] width 79 height 104
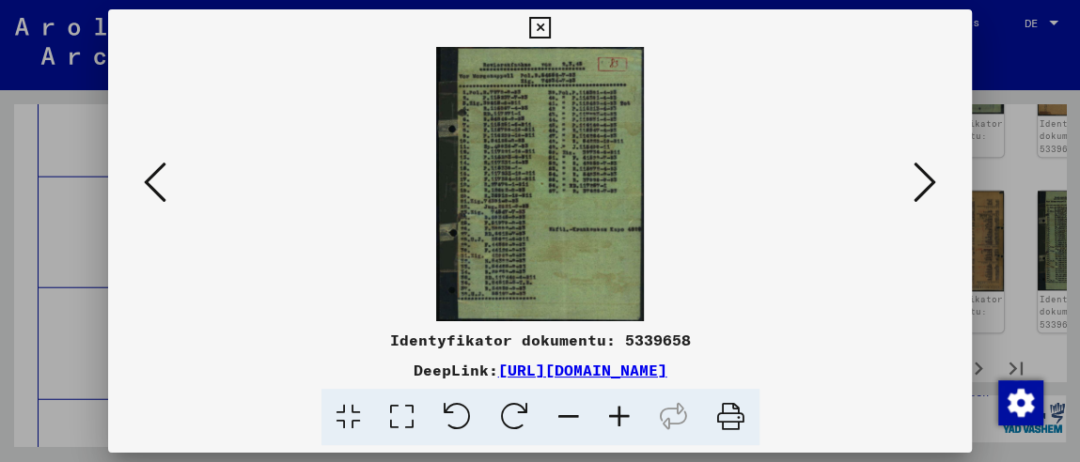
click at [617, 412] on icon at bounding box center [619, 417] width 51 height 57
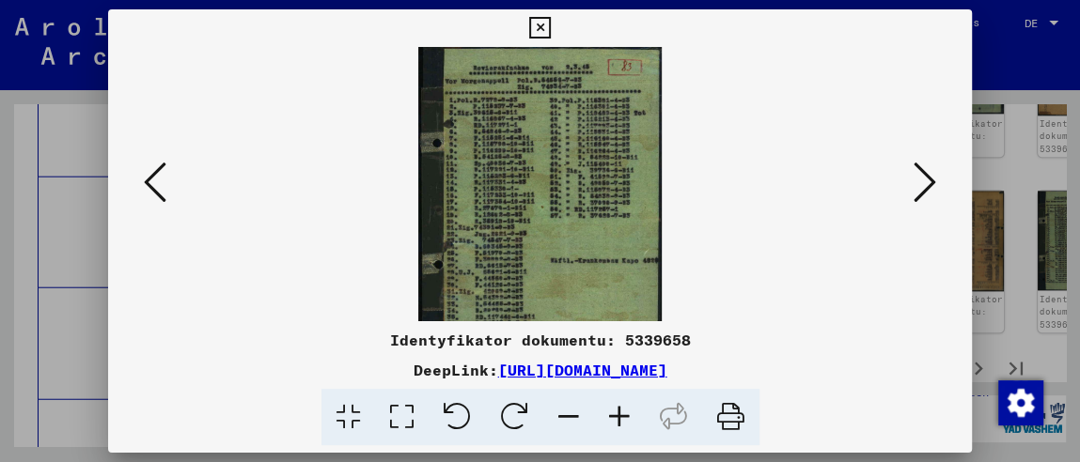
click at [617, 412] on icon at bounding box center [619, 417] width 51 height 57
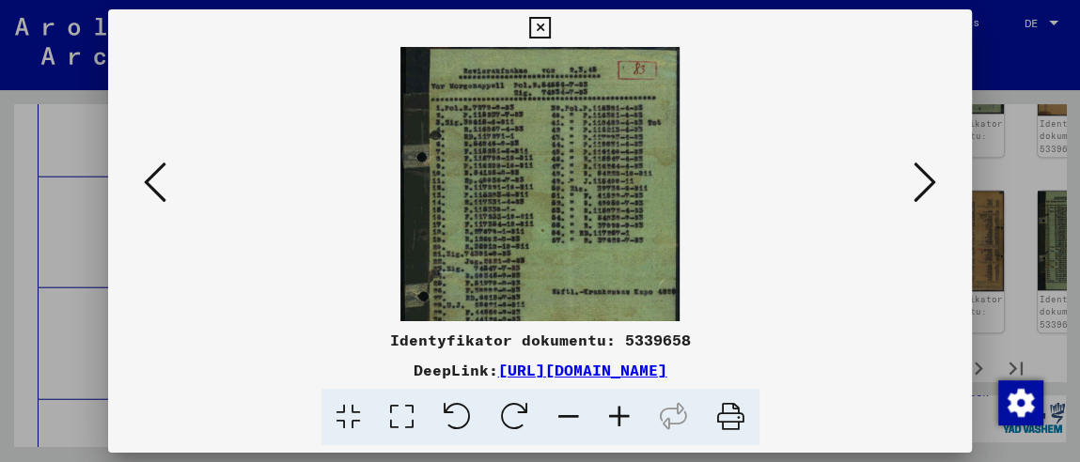
click at [617, 412] on icon at bounding box center [619, 417] width 51 height 57
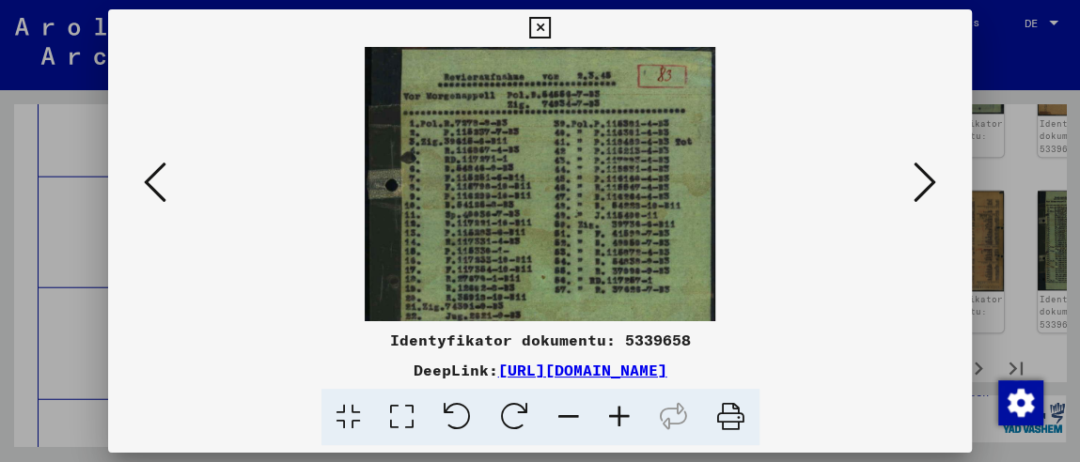
click at [617, 412] on icon at bounding box center [619, 417] width 51 height 57
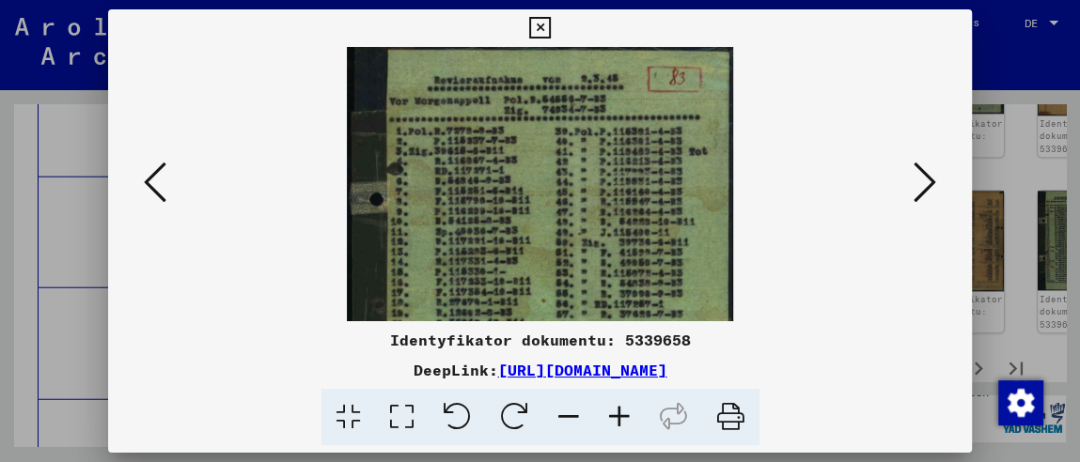
click at [617, 412] on icon at bounding box center [619, 417] width 51 height 57
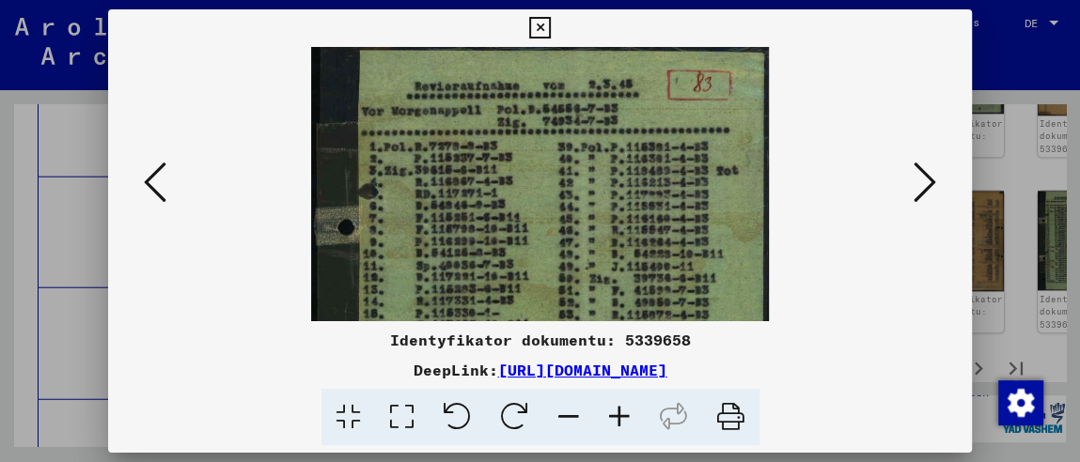
click at [617, 408] on icon at bounding box center [619, 417] width 51 height 57
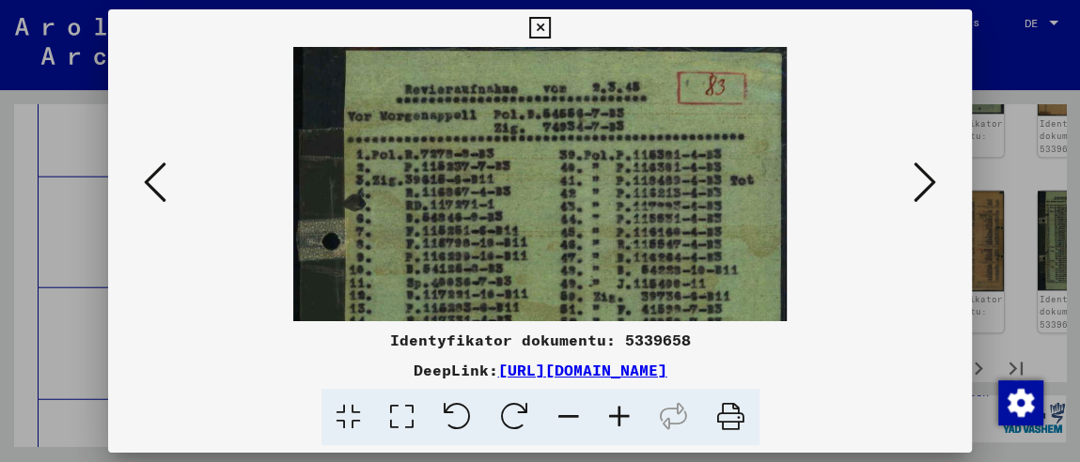
click at [617, 408] on icon at bounding box center [619, 417] width 51 height 57
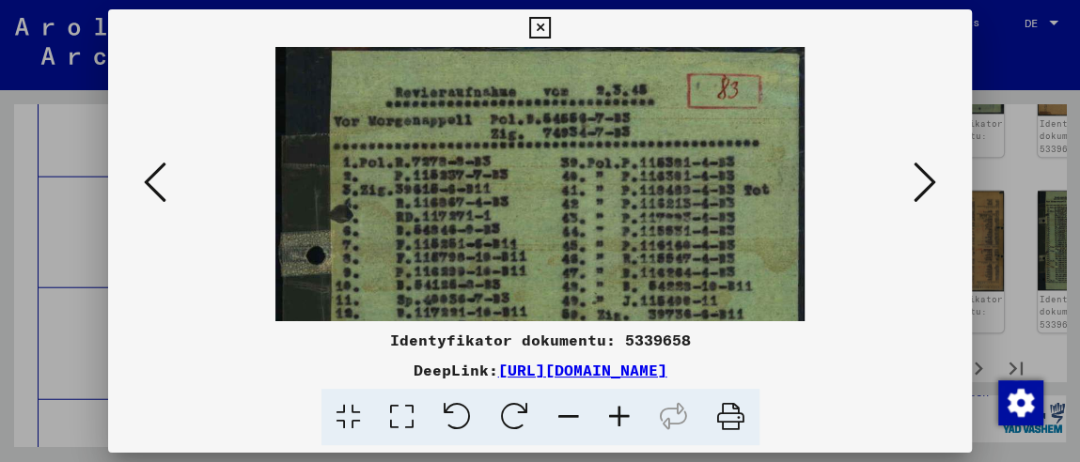
click at [617, 408] on icon at bounding box center [619, 417] width 51 height 57
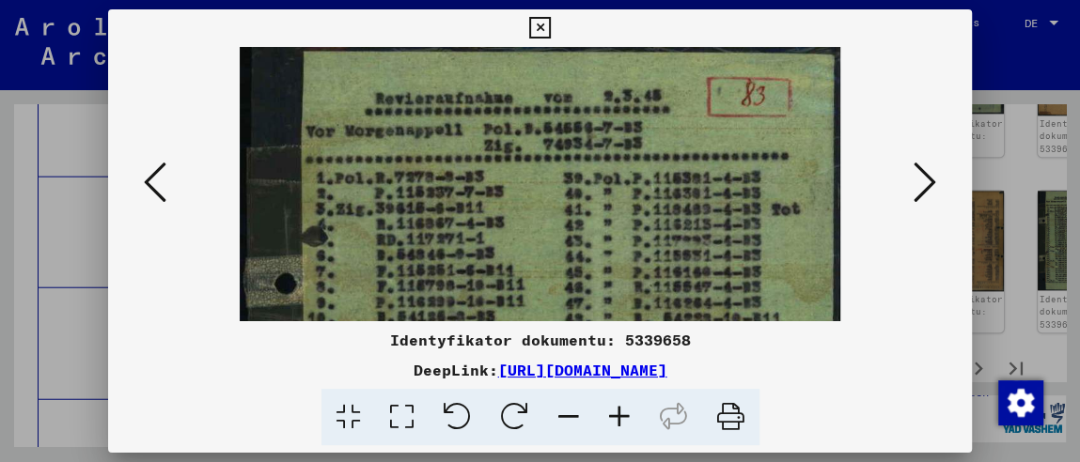
click at [617, 408] on icon at bounding box center [619, 417] width 51 height 57
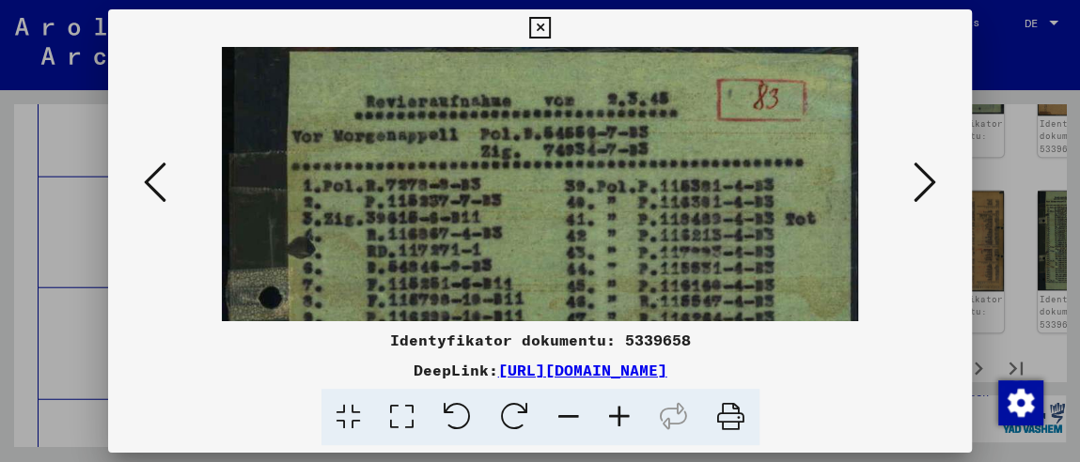
click at [617, 408] on icon at bounding box center [619, 417] width 51 height 57
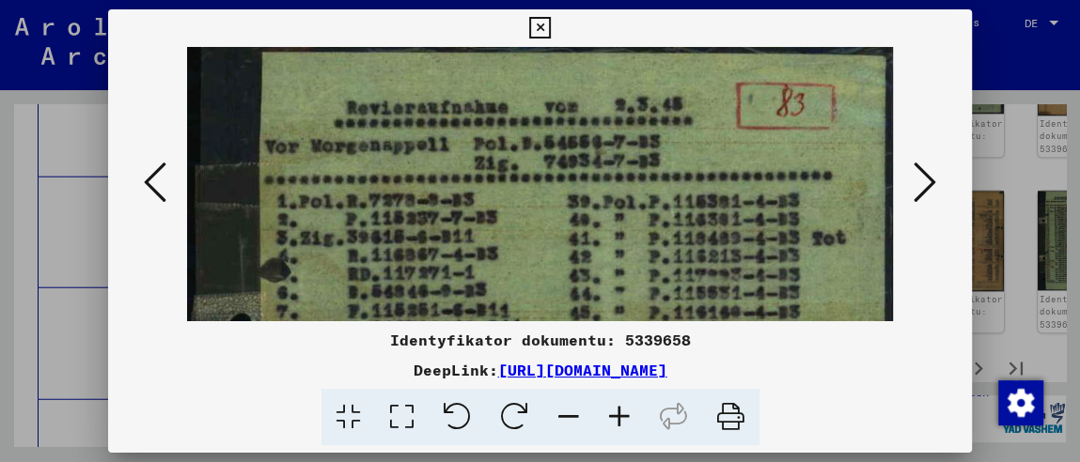
click at [549, 26] on icon at bounding box center [540, 28] width 22 height 23
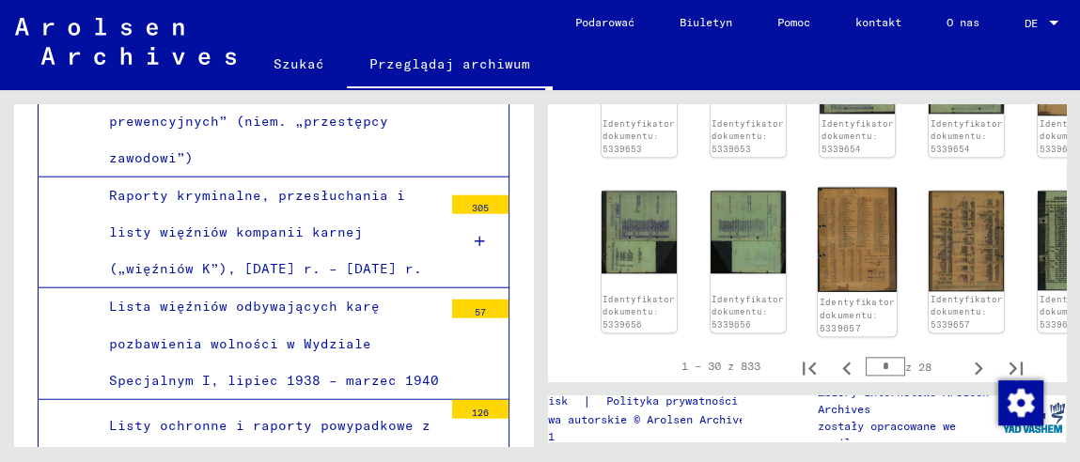
click at [865, 252] on img at bounding box center [857, 239] width 79 height 104
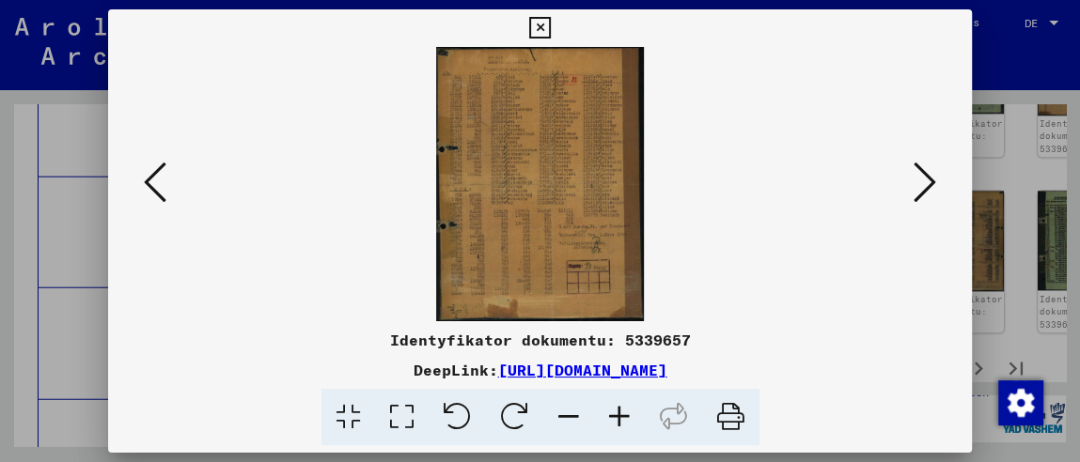
click at [617, 413] on icon at bounding box center [619, 417] width 51 height 57
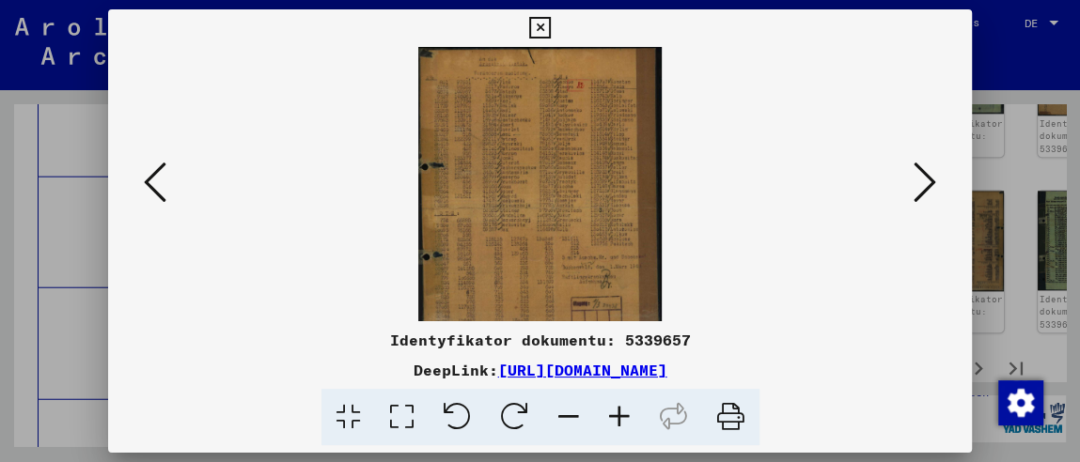
click at [617, 413] on icon at bounding box center [619, 417] width 51 height 57
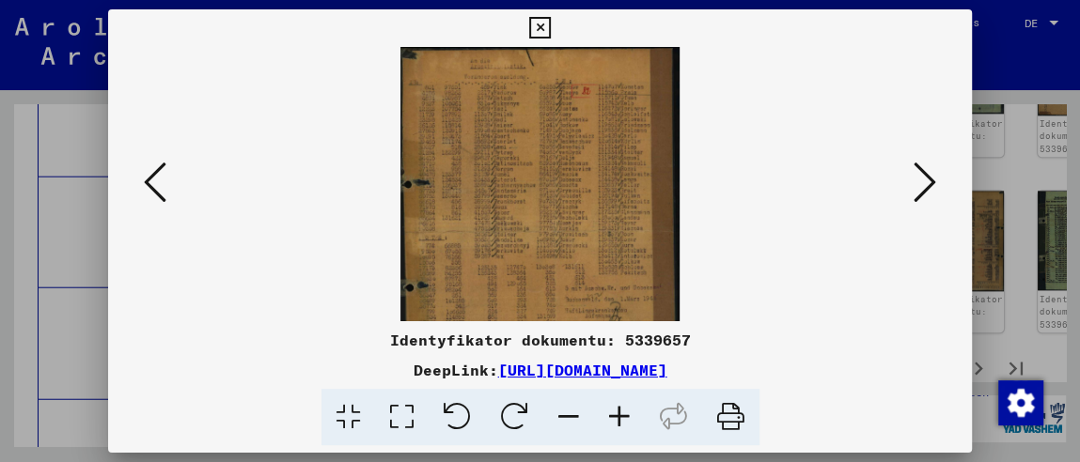
click at [617, 413] on icon at bounding box center [619, 417] width 51 height 57
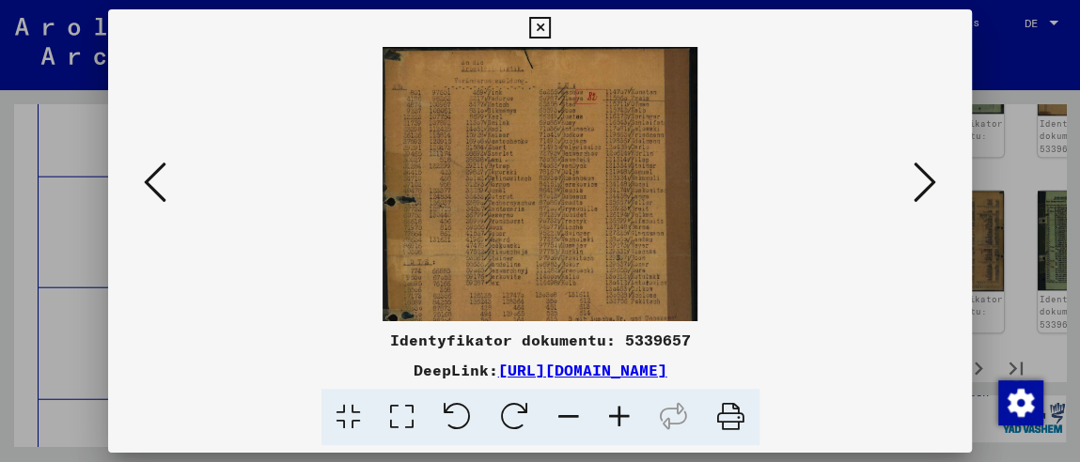
click at [617, 413] on icon at bounding box center [619, 417] width 51 height 57
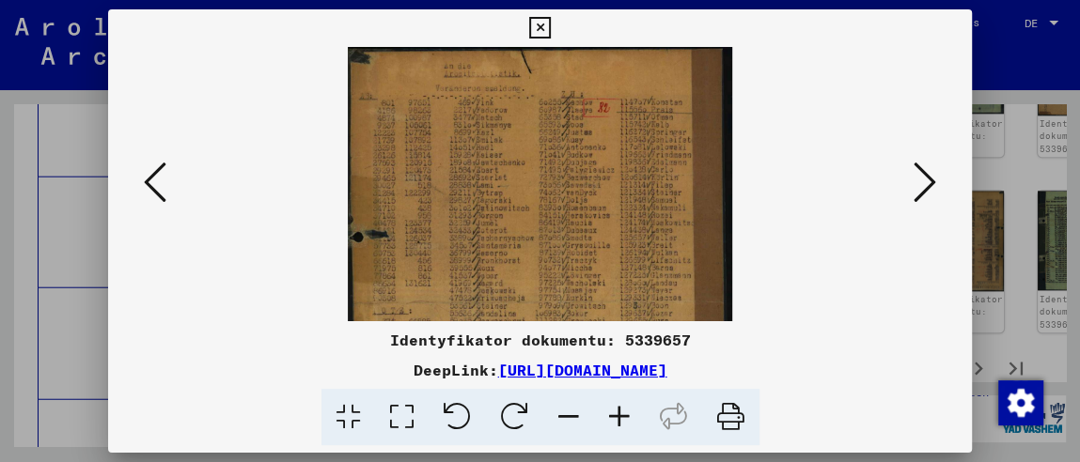
click at [617, 413] on icon at bounding box center [619, 417] width 51 height 57
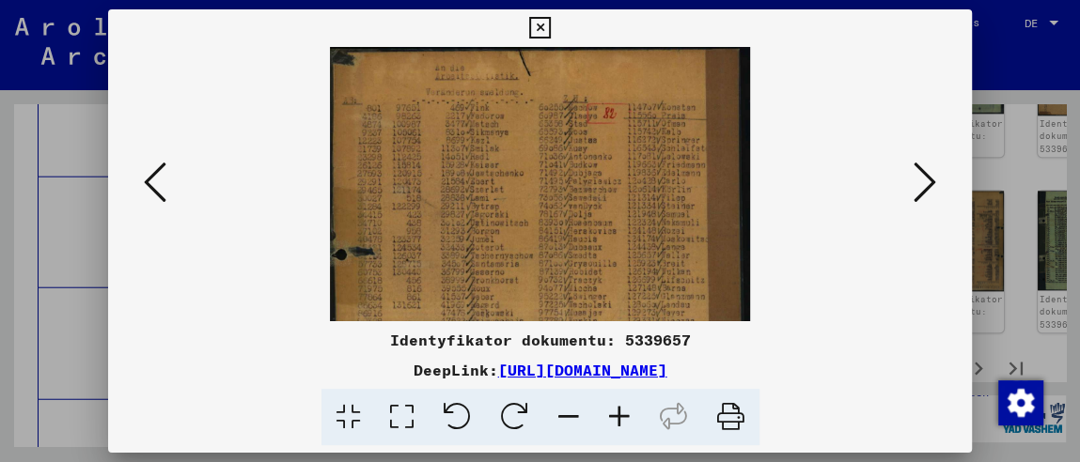
click at [617, 413] on icon at bounding box center [619, 417] width 51 height 57
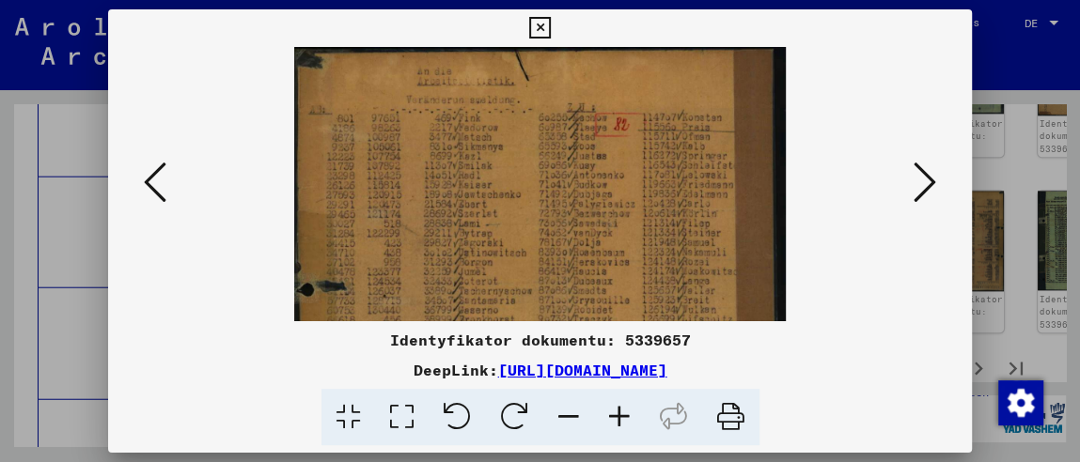
click at [617, 413] on icon at bounding box center [619, 417] width 51 height 57
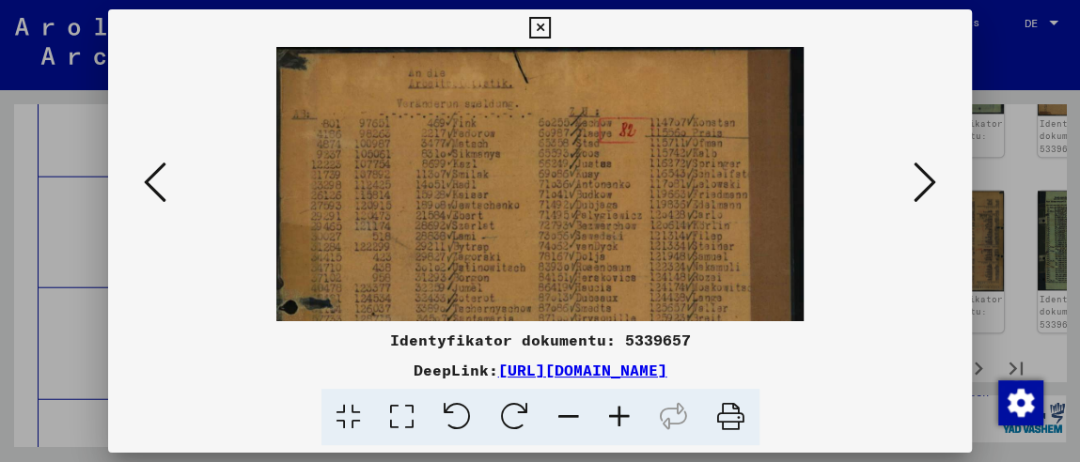
click at [617, 413] on icon at bounding box center [619, 417] width 51 height 57
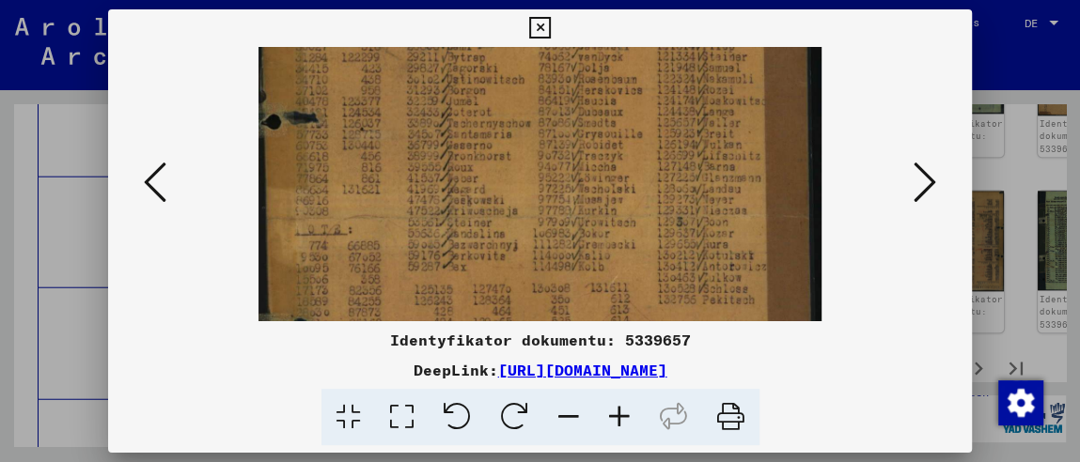
scroll to position [215, 0]
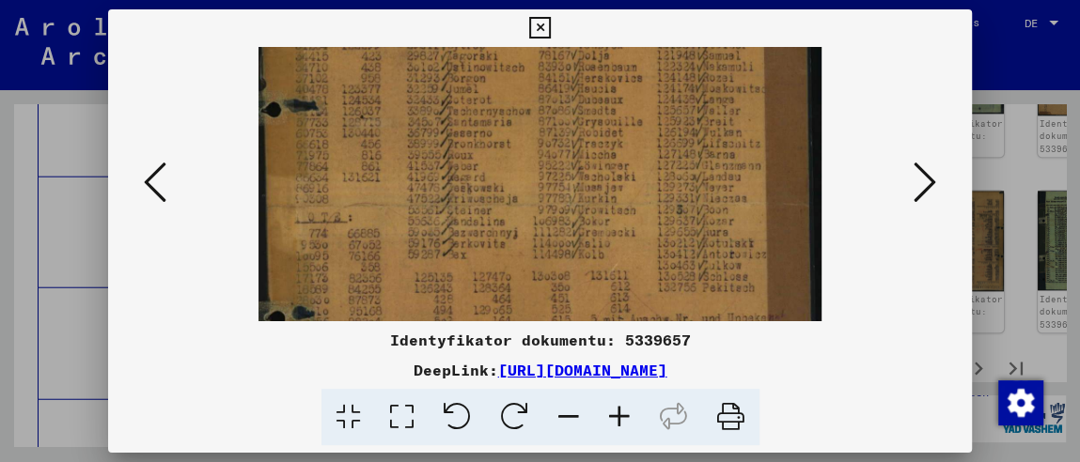
drag, startPoint x: 578, startPoint y: 288, endPoint x: 580, endPoint y: 71, distance: 217.1
click at [580, 71] on img at bounding box center [539, 204] width 563 height 744
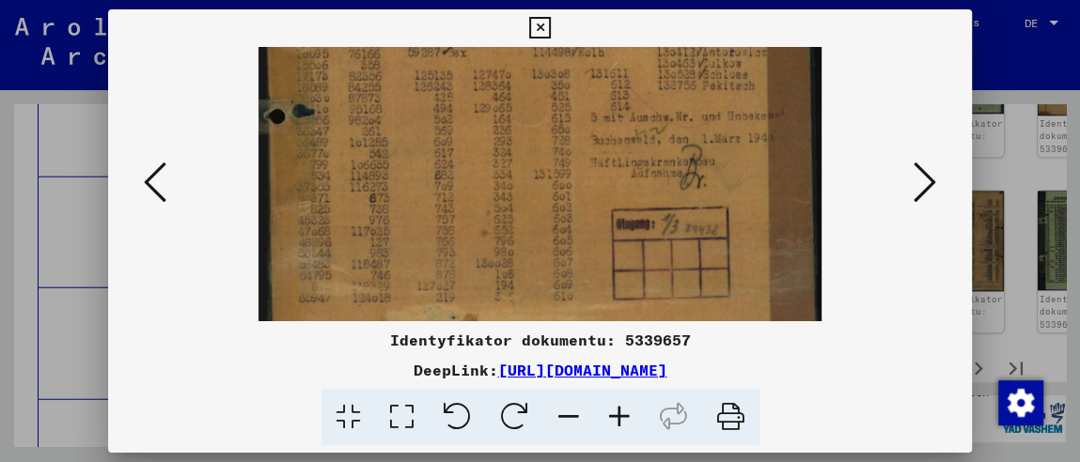
scroll to position [421, 0]
drag, startPoint x: 559, startPoint y: 276, endPoint x: 567, endPoint y: 70, distance: 206.9
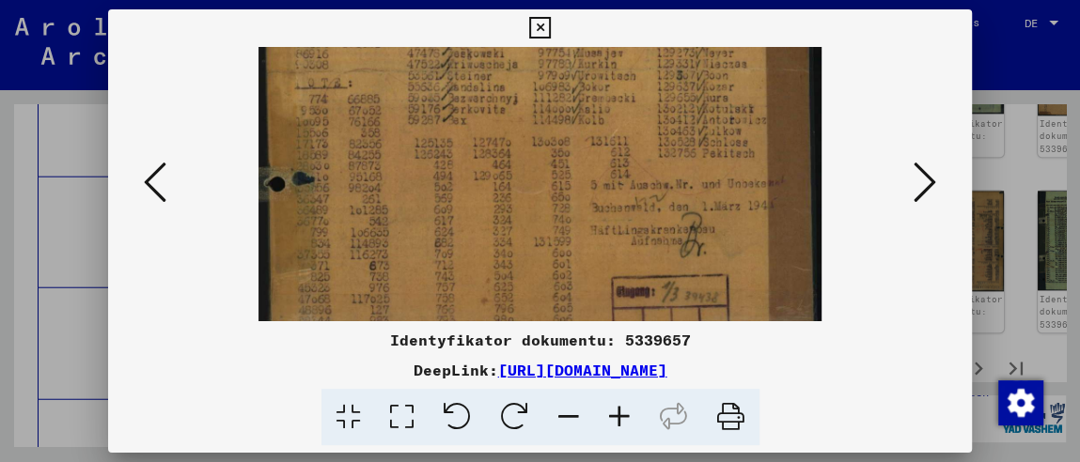
scroll to position [346, 0]
drag, startPoint x: 544, startPoint y: 274, endPoint x: 507, endPoint y: 206, distance: 77.8
click at [507, 206] on img at bounding box center [539, 73] width 563 height 744
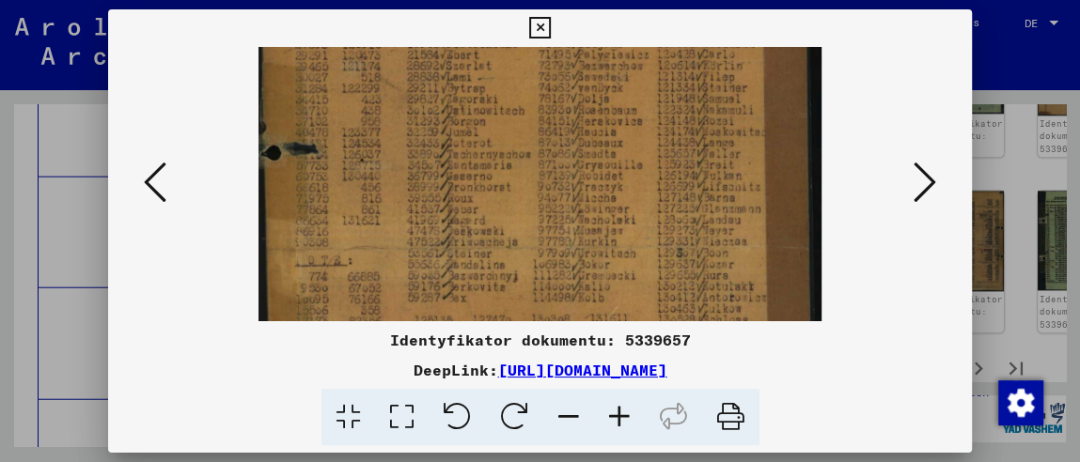
scroll to position [167, 0]
drag, startPoint x: 506, startPoint y: 107, endPoint x: 490, endPoint y: 288, distance: 182.1
click at [490, 288] on img at bounding box center [539, 252] width 563 height 744
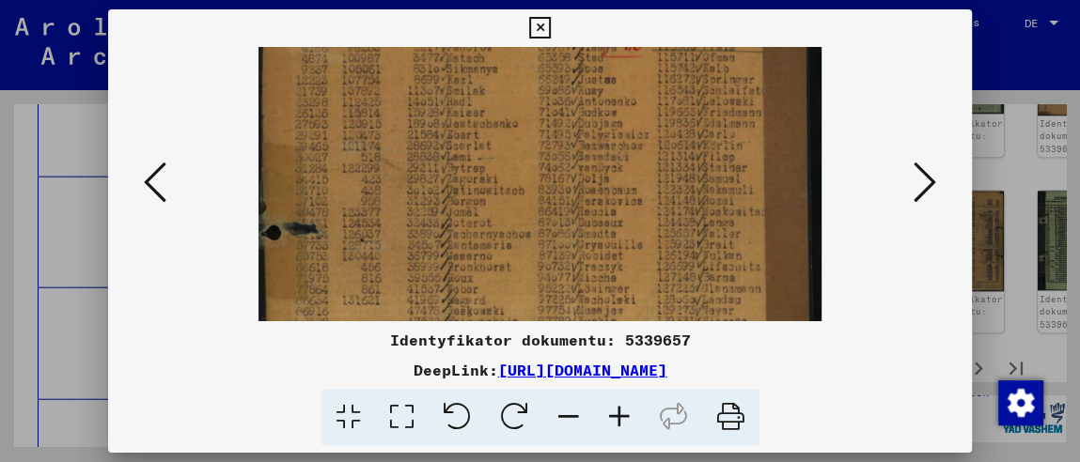
scroll to position [101, 0]
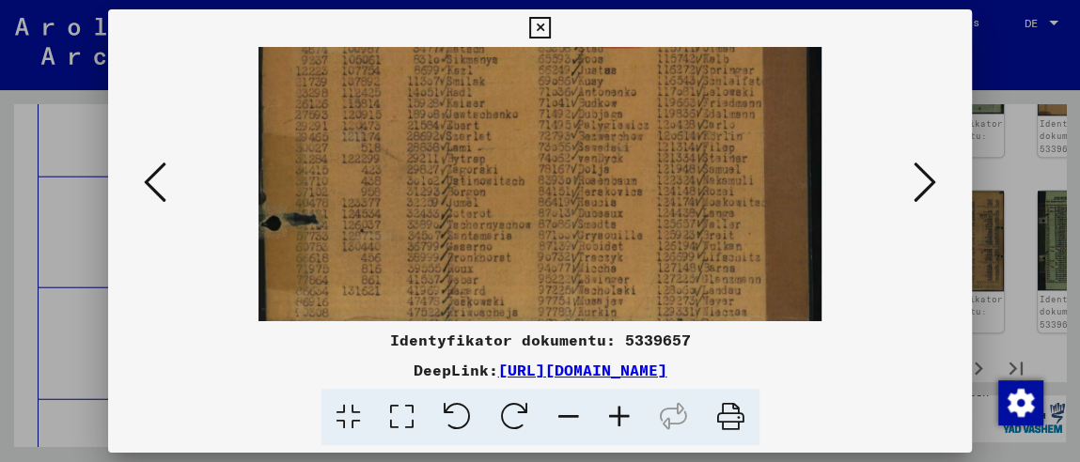
drag, startPoint x: 540, startPoint y: 133, endPoint x: 546, endPoint y: 119, distance: 15.2
click at [546, 119] on img at bounding box center [539, 317] width 563 height 744
click at [542, 20] on icon at bounding box center [540, 28] width 22 height 23
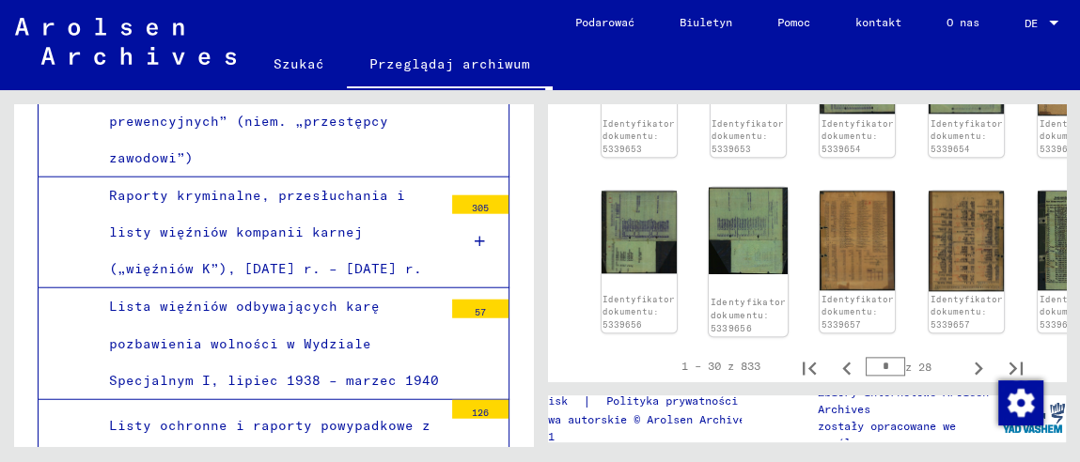
click at [722, 217] on img at bounding box center [748, 230] width 79 height 87
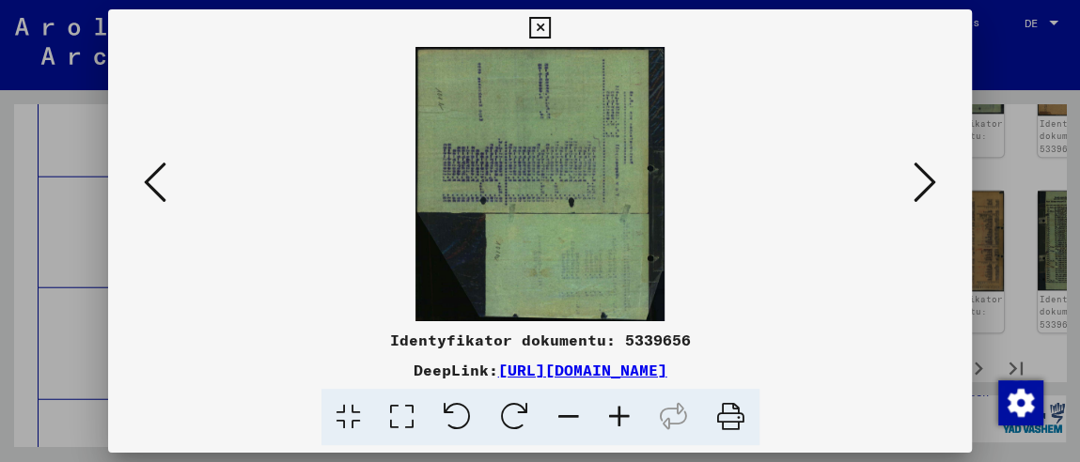
click at [613, 418] on icon at bounding box center [619, 417] width 51 height 57
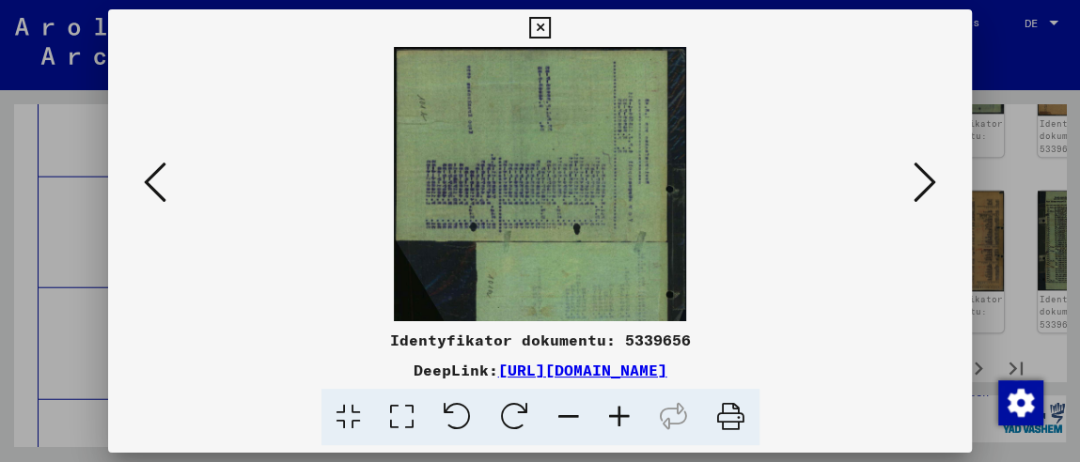
click at [613, 418] on icon at bounding box center [619, 417] width 51 height 57
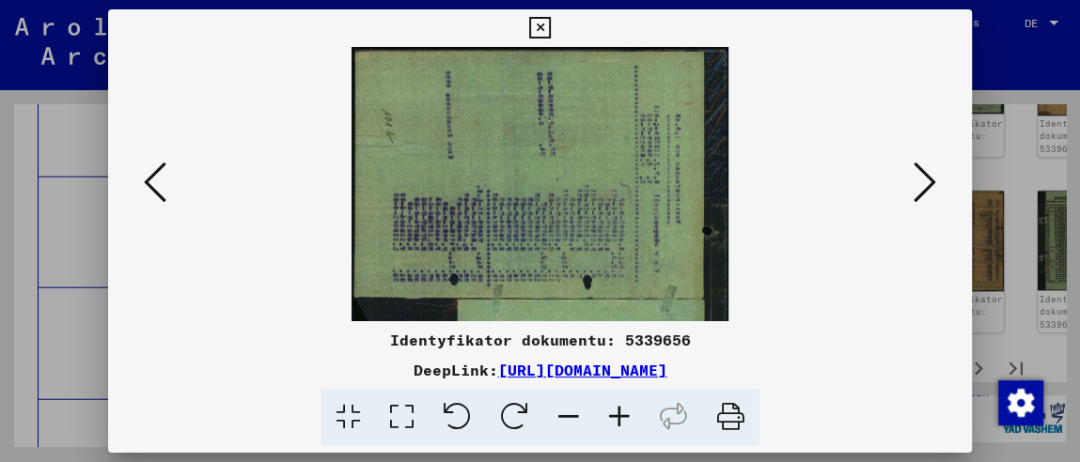
click at [613, 418] on icon at bounding box center [619, 417] width 51 height 57
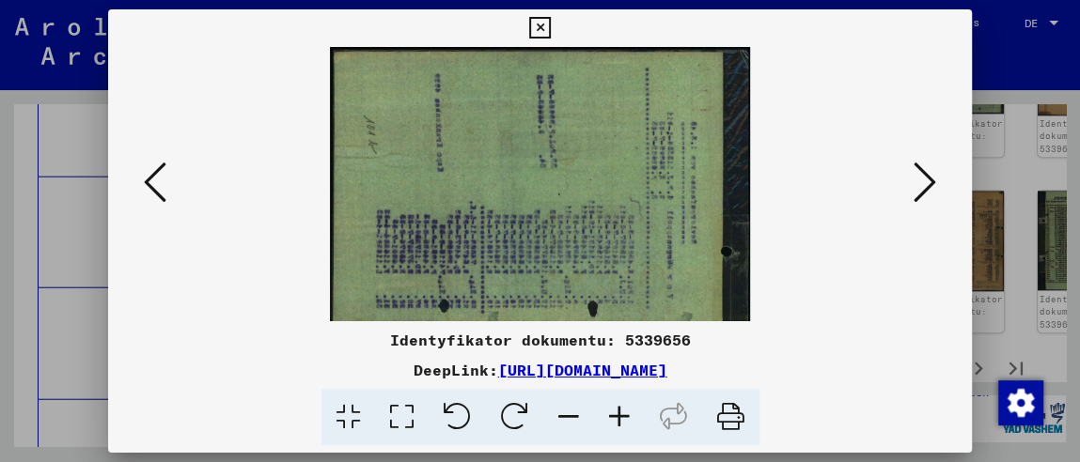
click at [613, 418] on icon at bounding box center [619, 417] width 51 height 57
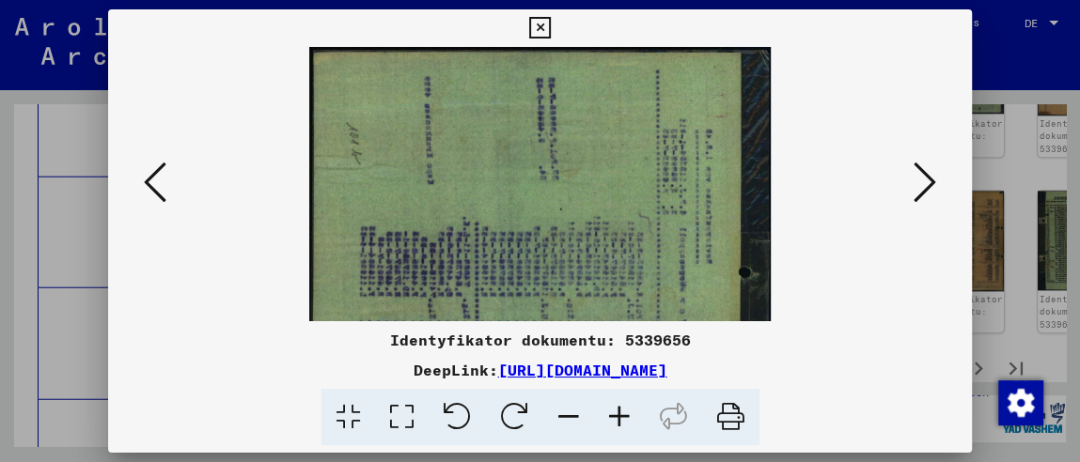
click at [613, 418] on icon at bounding box center [619, 417] width 51 height 57
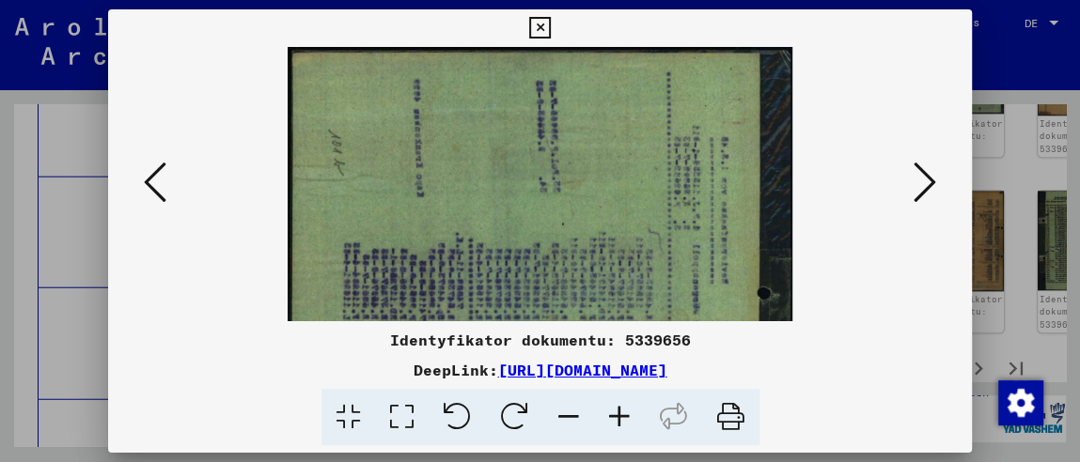
click at [613, 418] on icon at bounding box center [619, 417] width 51 height 57
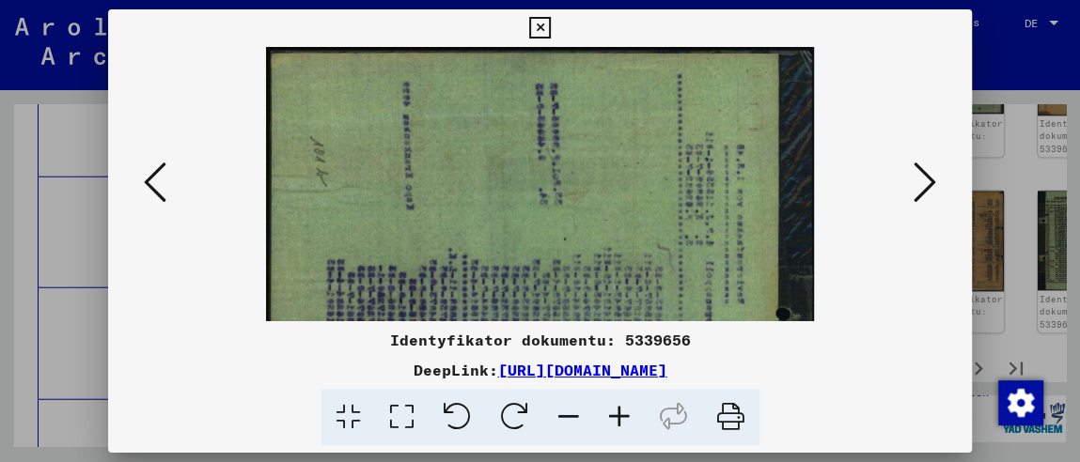
click at [533, 25] on icon at bounding box center [540, 28] width 22 height 23
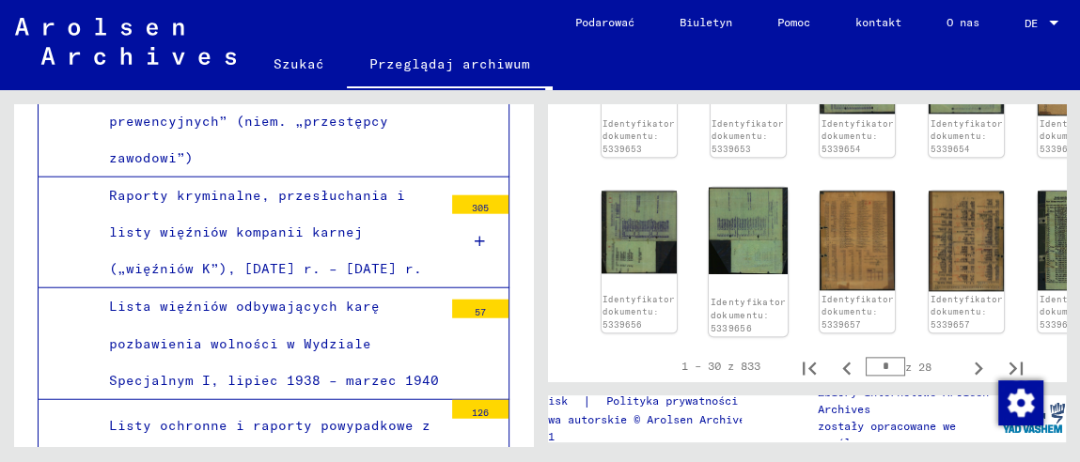
scroll to position [1221, 0]
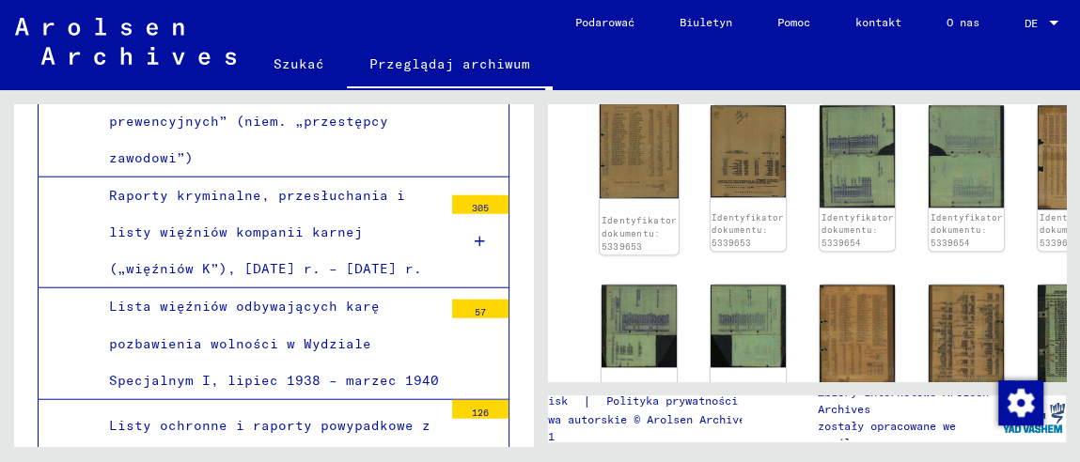
click at [619, 136] on img at bounding box center [638, 149] width 79 height 96
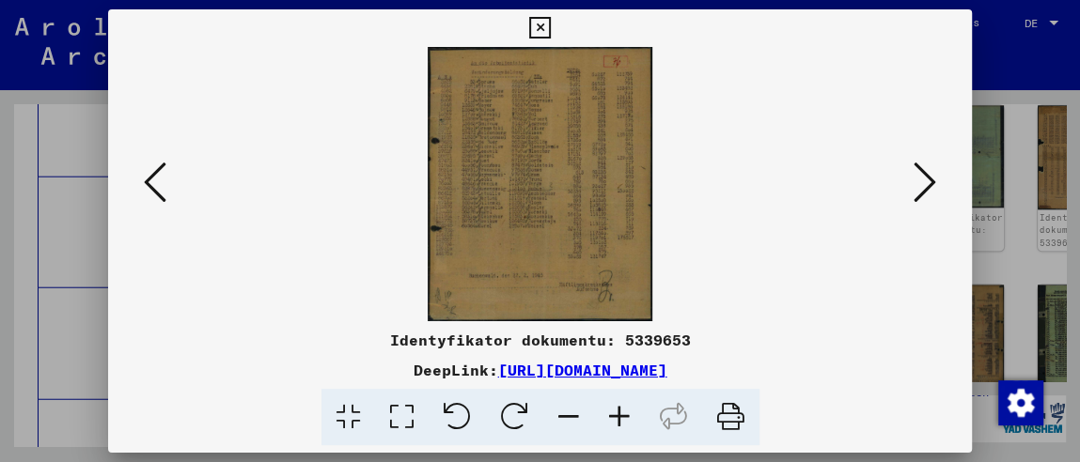
click at [623, 413] on icon at bounding box center [619, 417] width 51 height 57
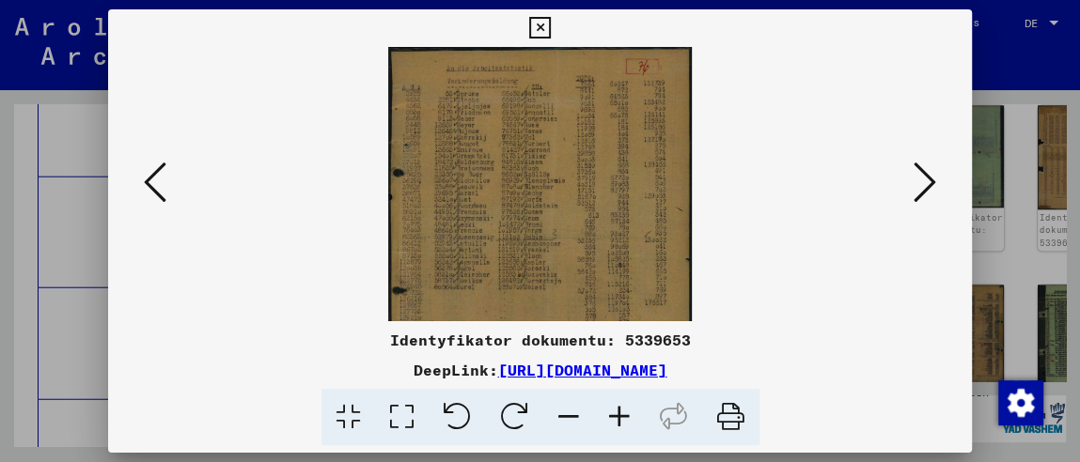
click at [623, 410] on icon at bounding box center [619, 417] width 51 height 57
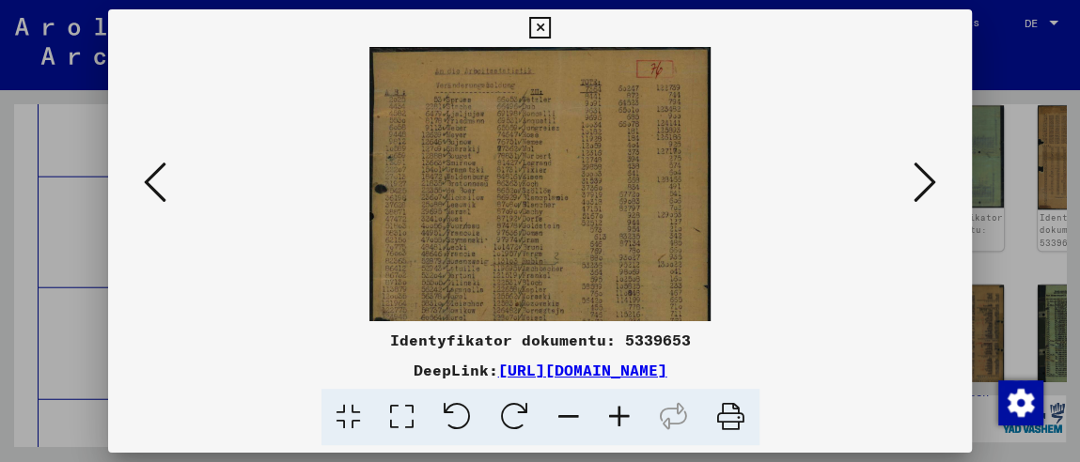
click at [623, 410] on icon at bounding box center [619, 417] width 51 height 57
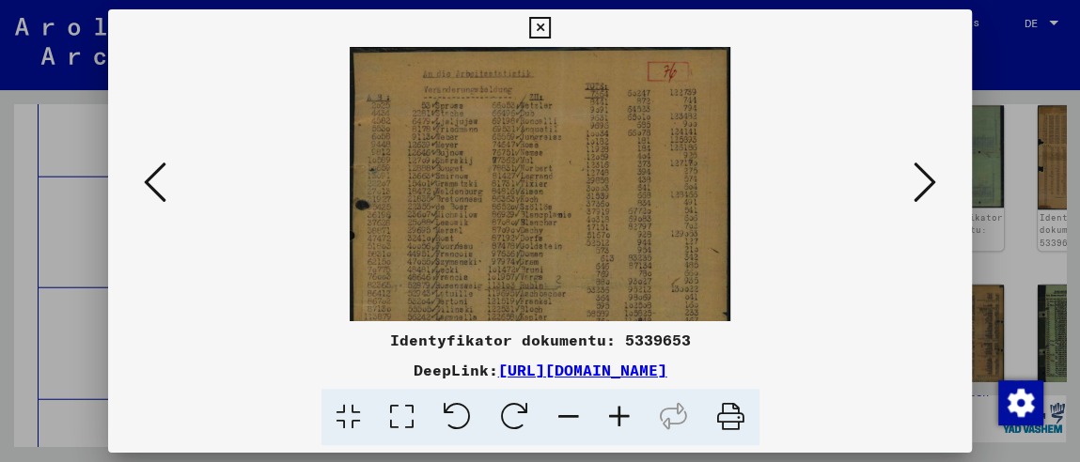
click at [623, 410] on icon at bounding box center [619, 417] width 51 height 57
click at [623, 408] on icon at bounding box center [619, 417] width 51 height 57
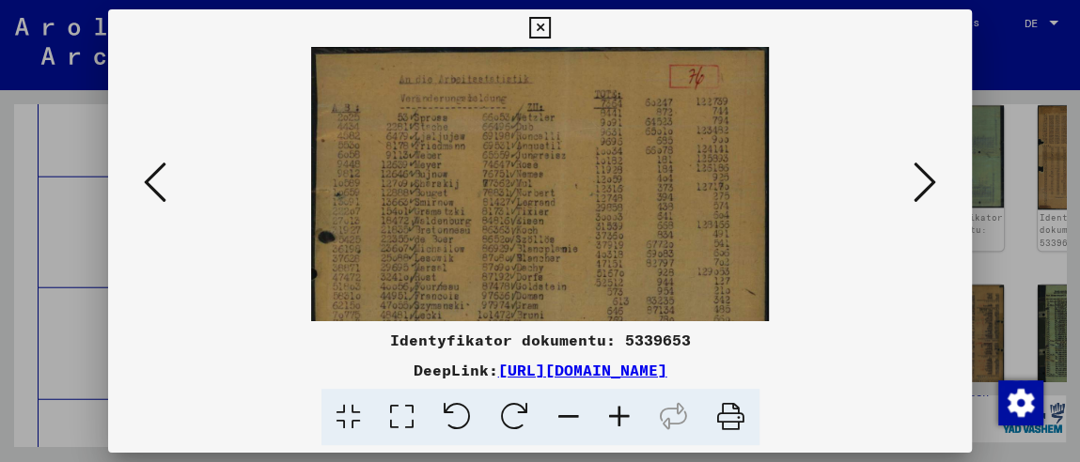
click at [623, 408] on icon at bounding box center [619, 417] width 51 height 57
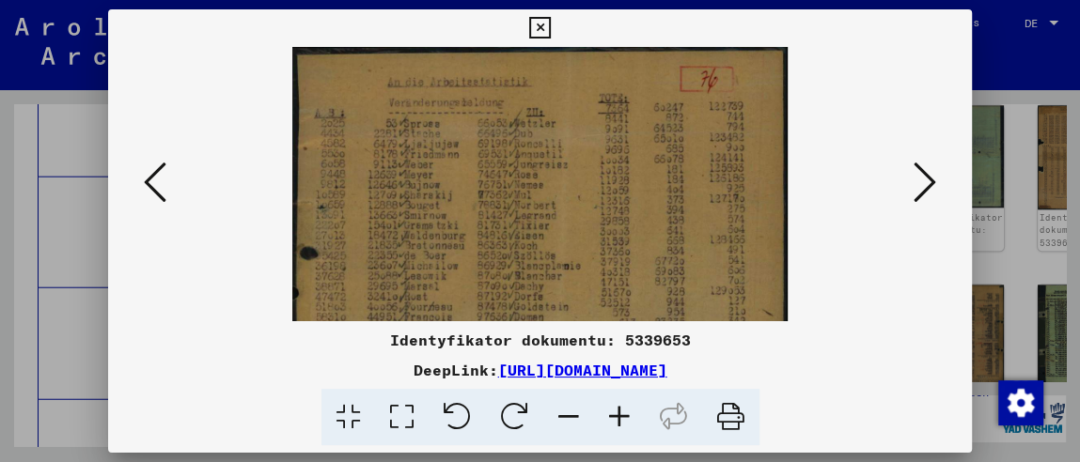
click at [623, 406] on icon at bounding box center [619, 417] width 51 height 57
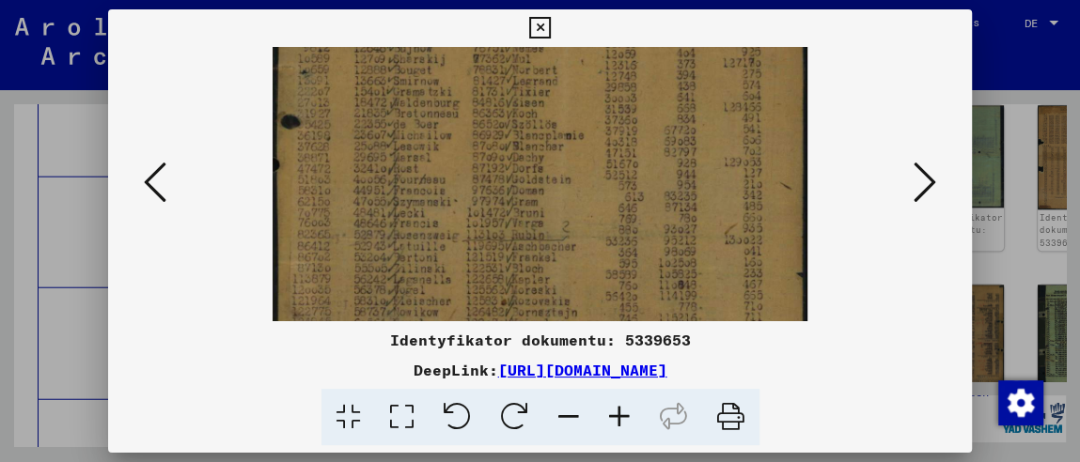
scroll to position [210, 0]
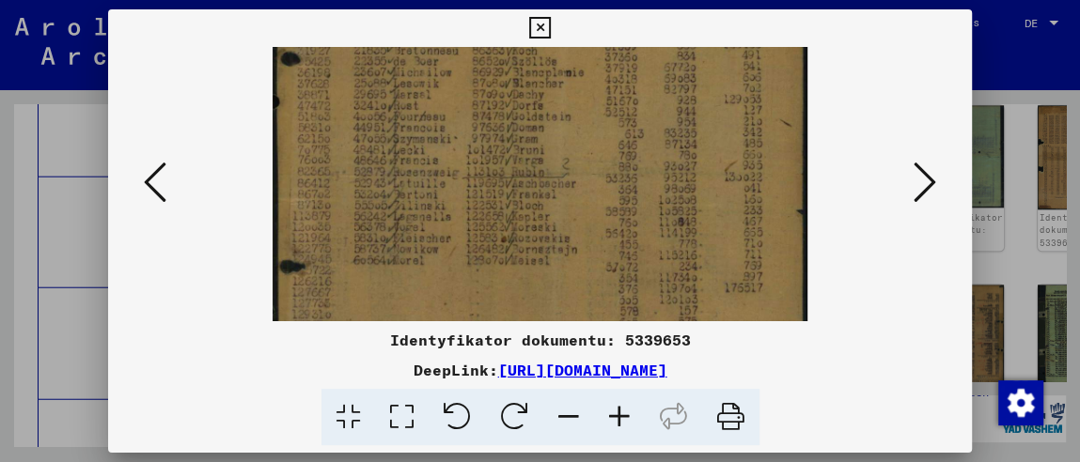
drag, startPoint x: 565, startPoint y: 271, endPoint x: 569, endPoint y: 57, distance: 213.3
click at [569, 57] on img at bounding box center [540, 161] width 535 height 650
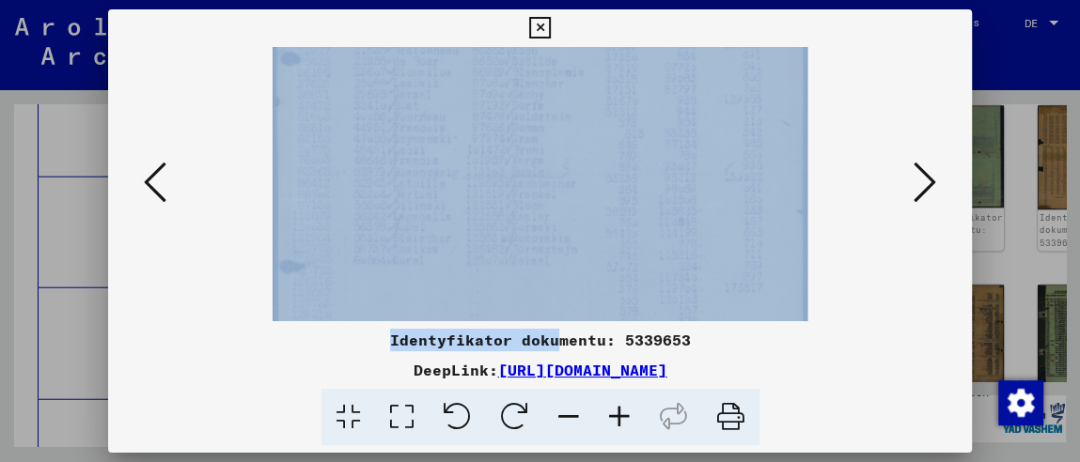
drag, startPoint x: 557, startPoint y: 321, endPoint x: 578, endPoint y: 128, distance: 194.7
click at [578, 128] on div "Identyfikator dokumentu: 5339653 DeepLink: [URL][DOMAIN_NAME]" at bounding box center [540, 227] width 864 height 437
drag, startPoint x: 578, startPoint y: 178, endPoint x: 584, endPoint y: 53, distance: 125.1
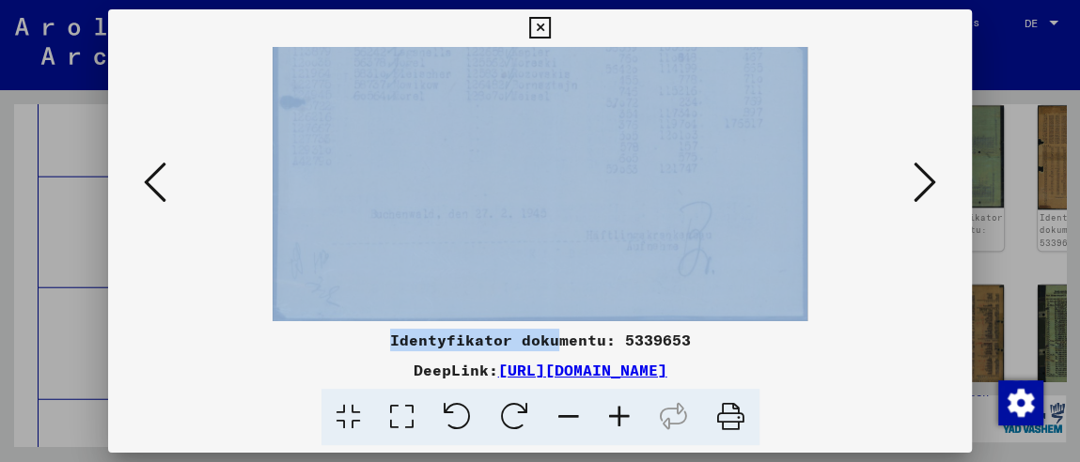
click at [542, 20] on icon at bounding box center [540, 28] width 22 height 23
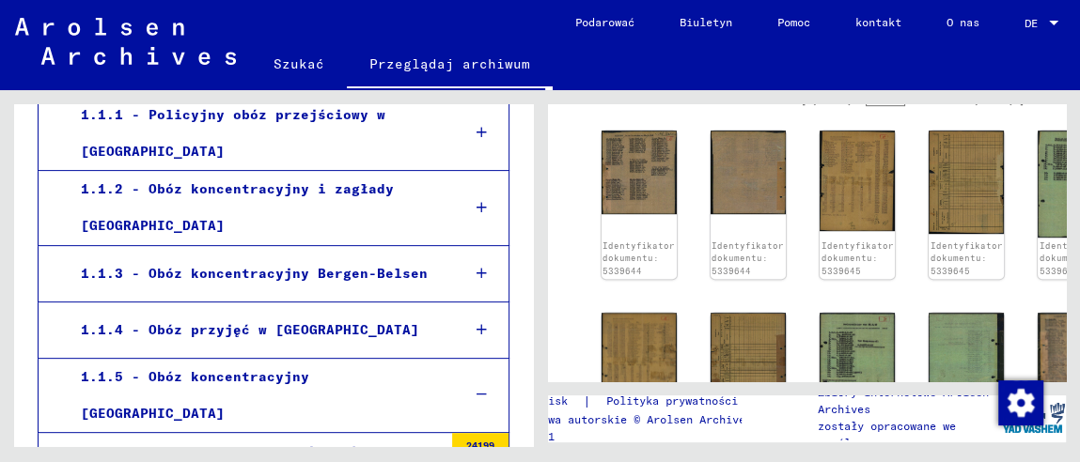
scroll to position [469, 0]
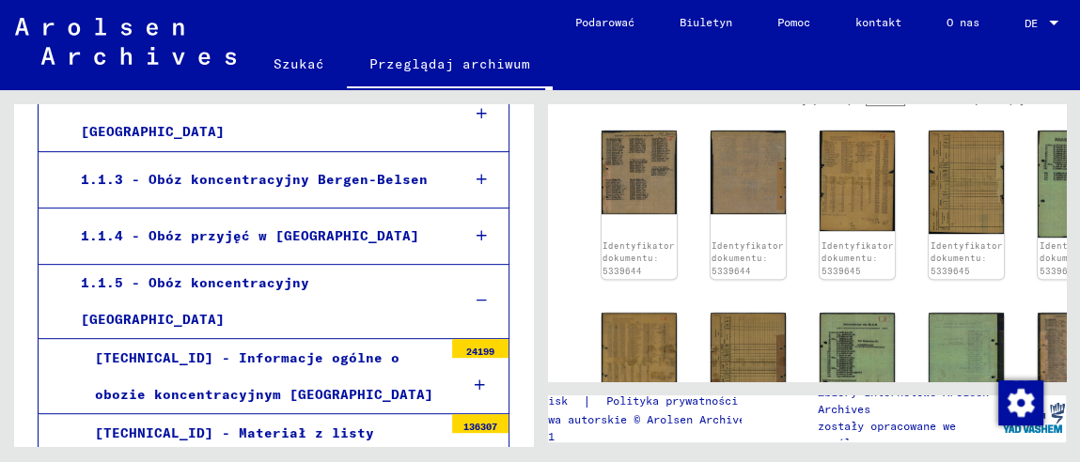
click at [309, 291] on font "1.1.5 - Obóz koncentracyjny [GEOGRAPHIC_DATA]" at bounding box center [195, 301] width 228 height 54
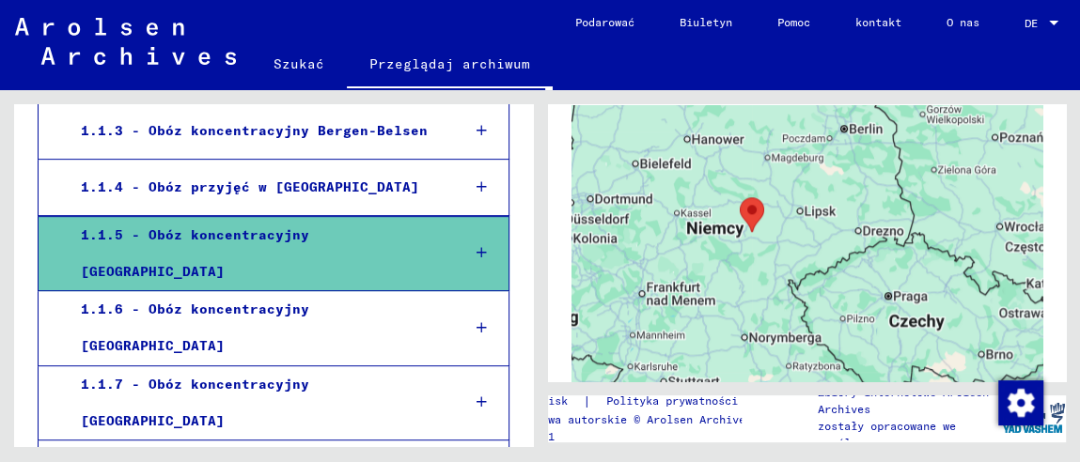
scroll to position [469, 0]
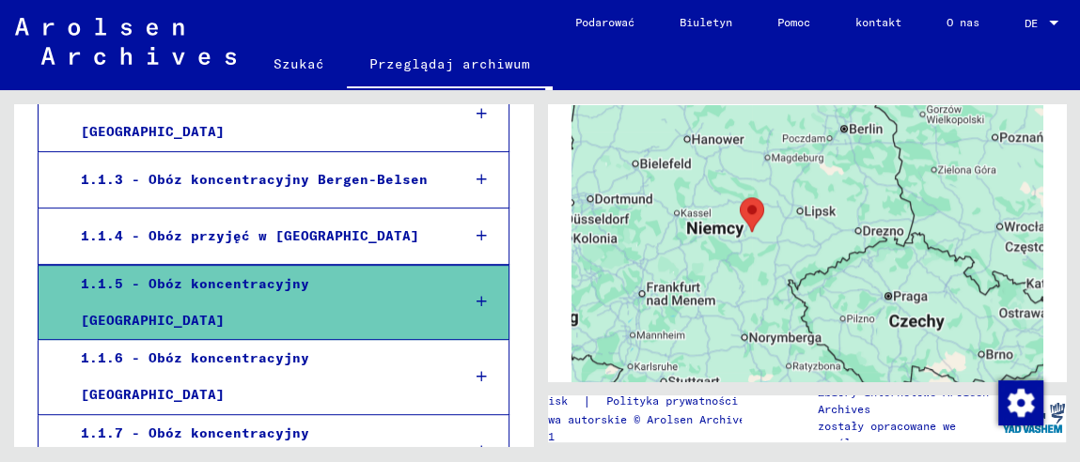
click at [476, 295] on icon at bounding box center [481, 301] width 10 height 13
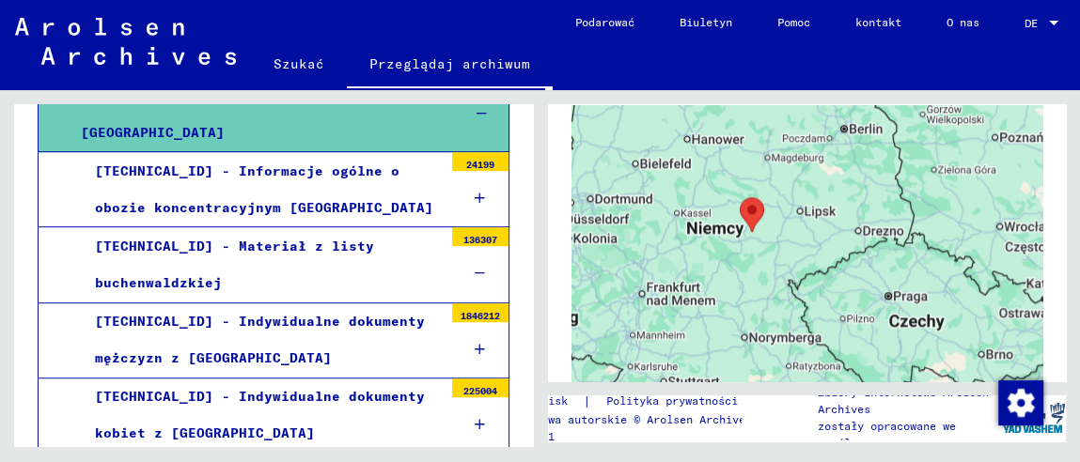
scroll to position [751, 0]
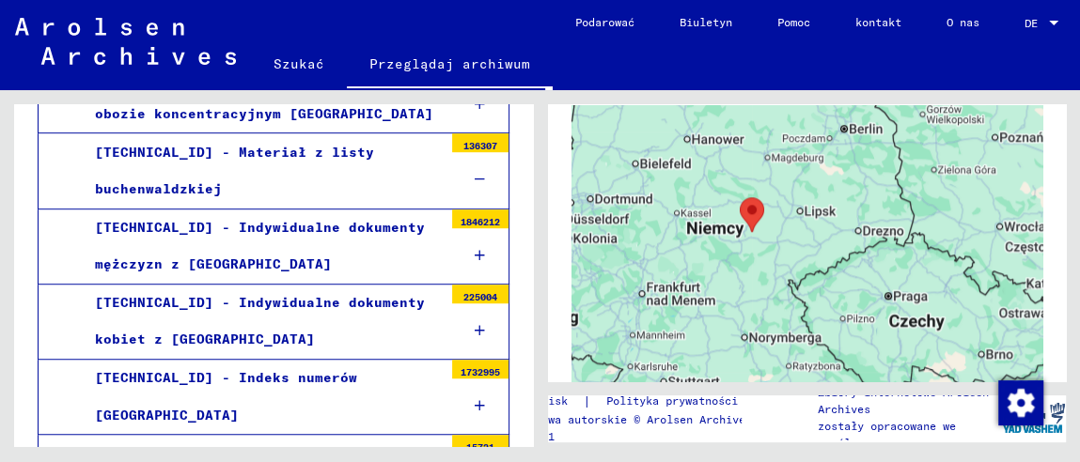
click at [475, 249] on icon at bounding box center [480, 255] width 10 height 13
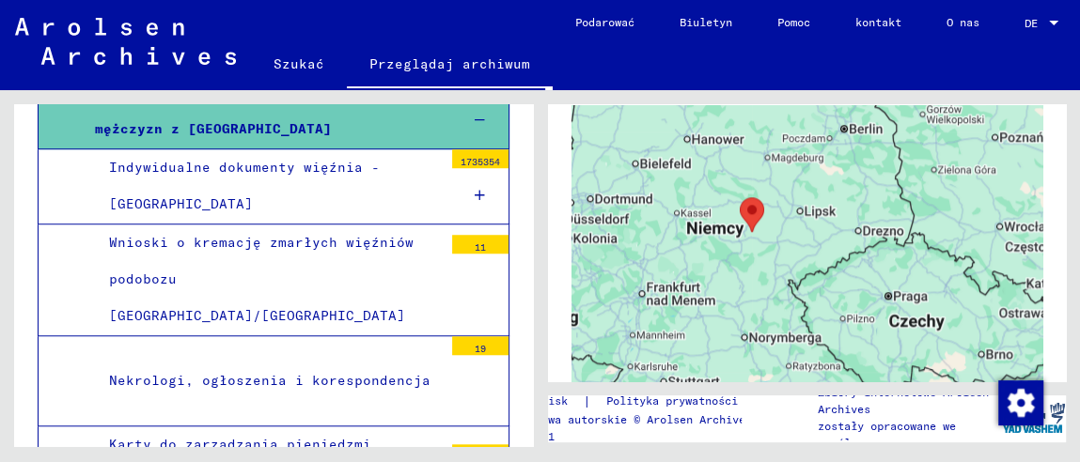
scroll to position [845, 0]
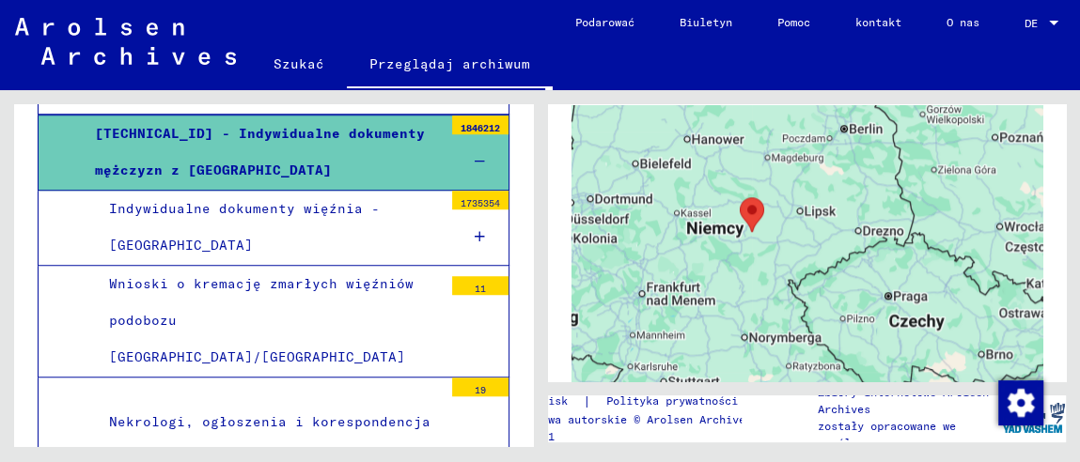
click at [475, 230] on icon at bounding box center [480, 236] width 10 height 13
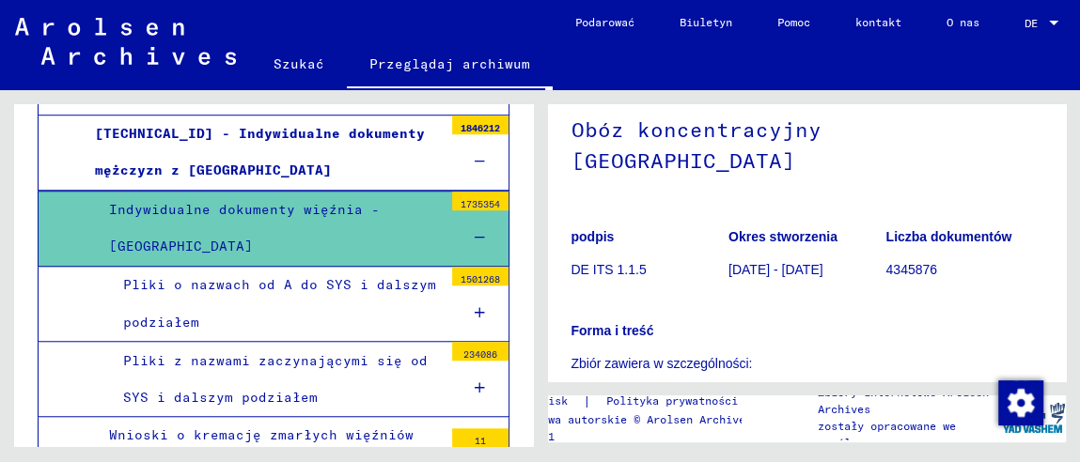
scroll to position [0, 0]
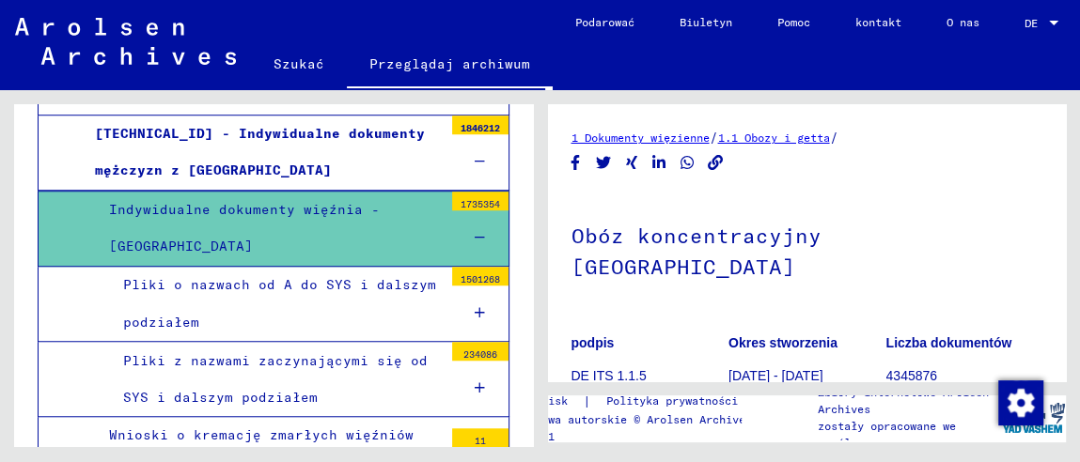
click at [281, 201] on font "Indywidualne dokumenty więźnia - [GEOGRAPHIC_DATA]" at bounding box center [244, 228] width 271 height 54
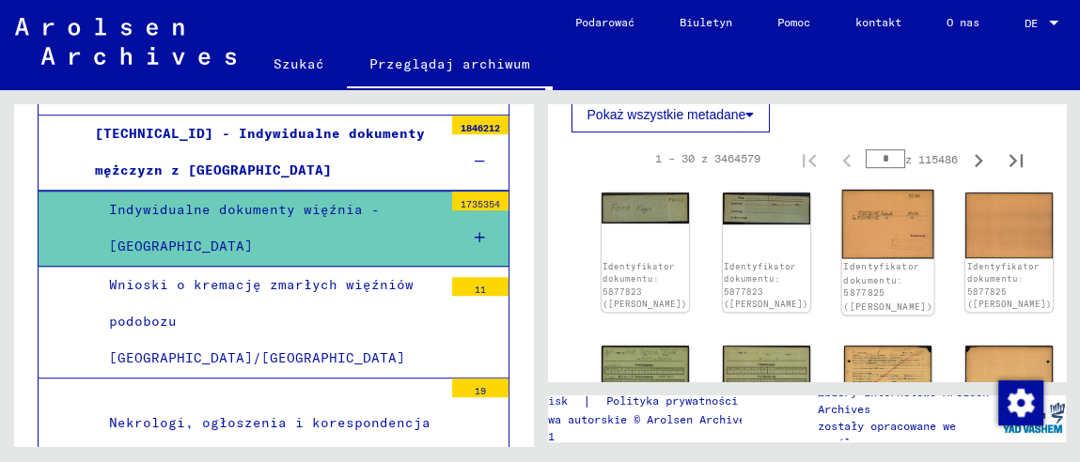
scroll to position [657, 0]
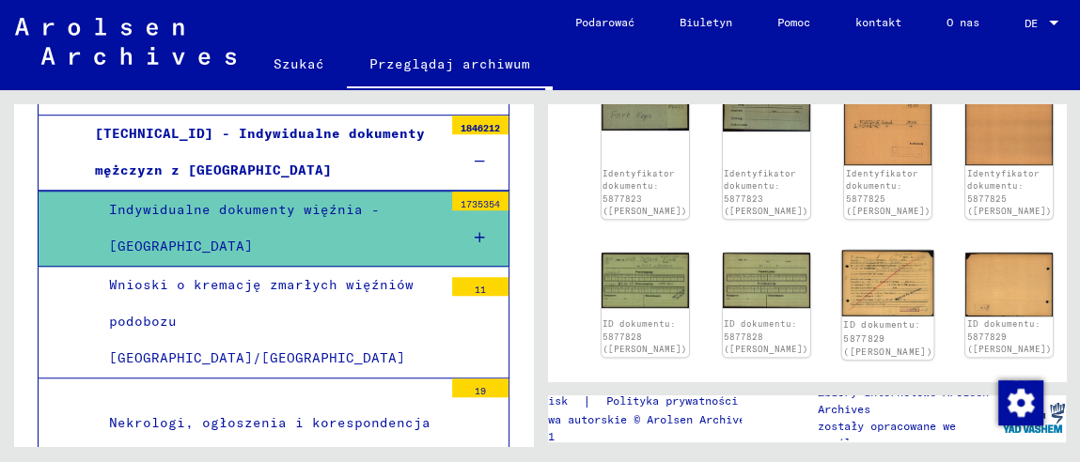
click at [842, 282] on img at bounding box center [888, 283] width 92 height 66
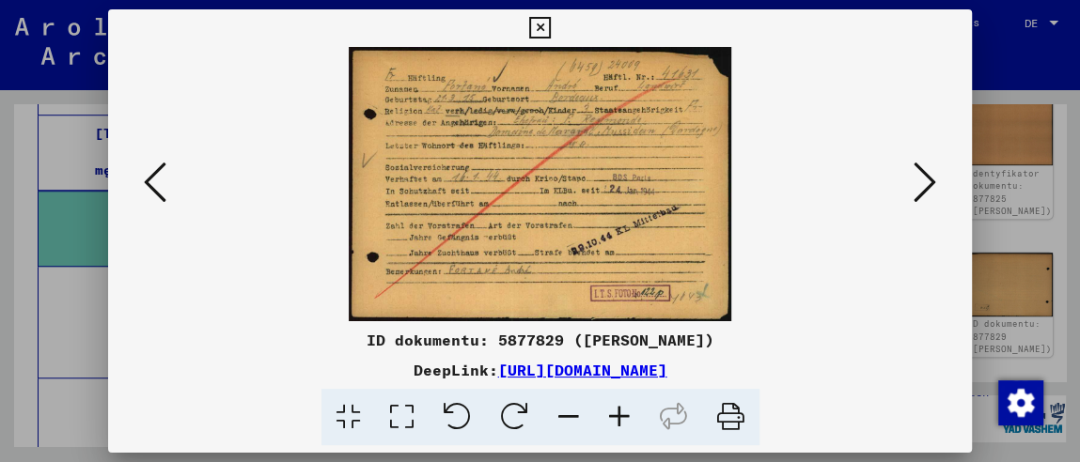
click at [612, 410] on icon at bounding box center [619, 417] width 51 height 57
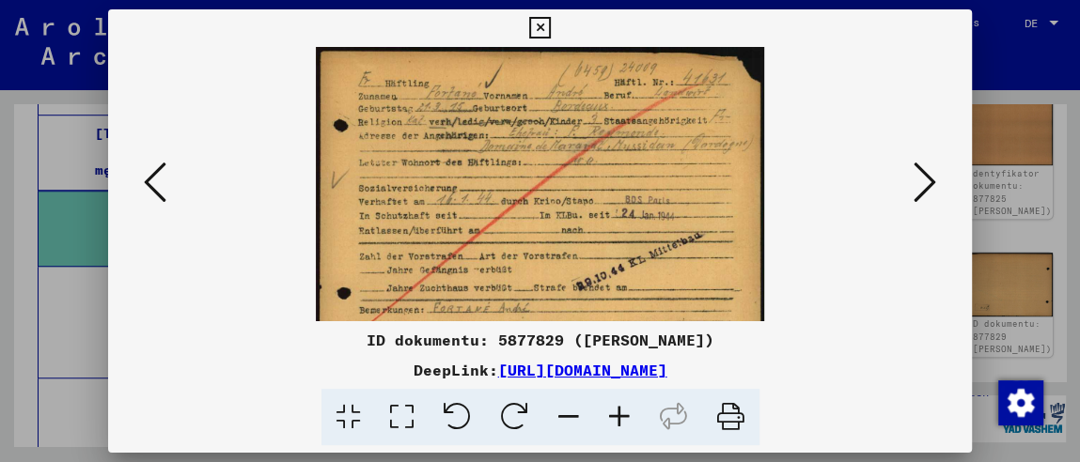
click at [612, 410] on icon at bounding box center [619, 417] width 51 height 57
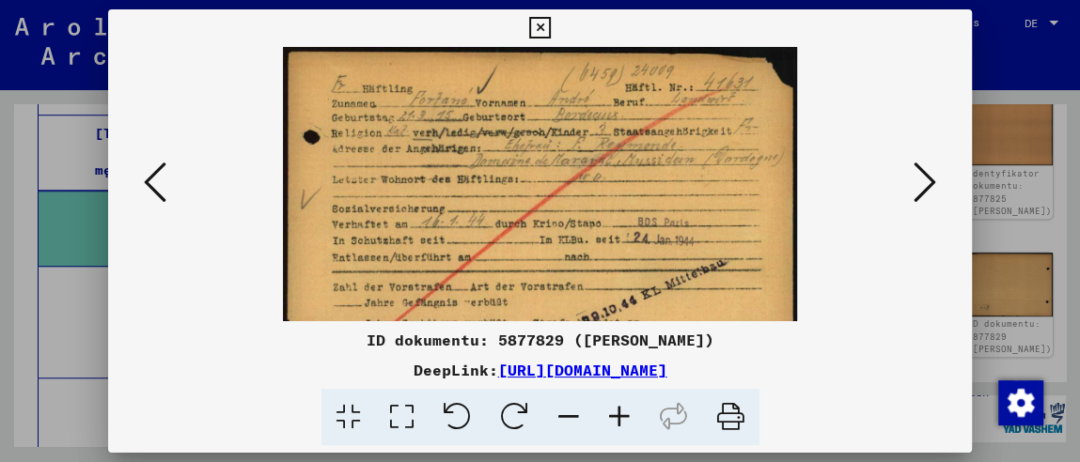
click at [612, 410] on icon at bounding box center [619, 417] width 51 height 57
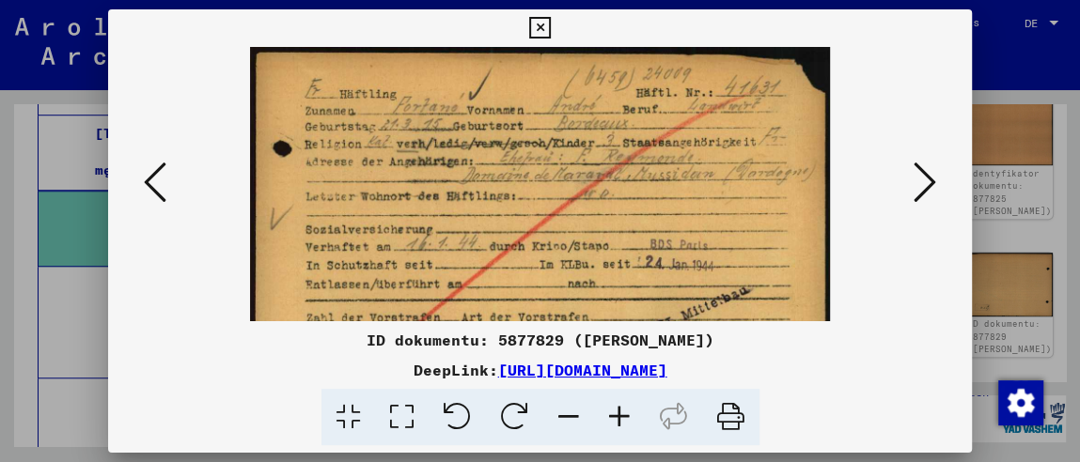
click at [536, 30] on icon at bounding box center [540, 28] width 22 height 23
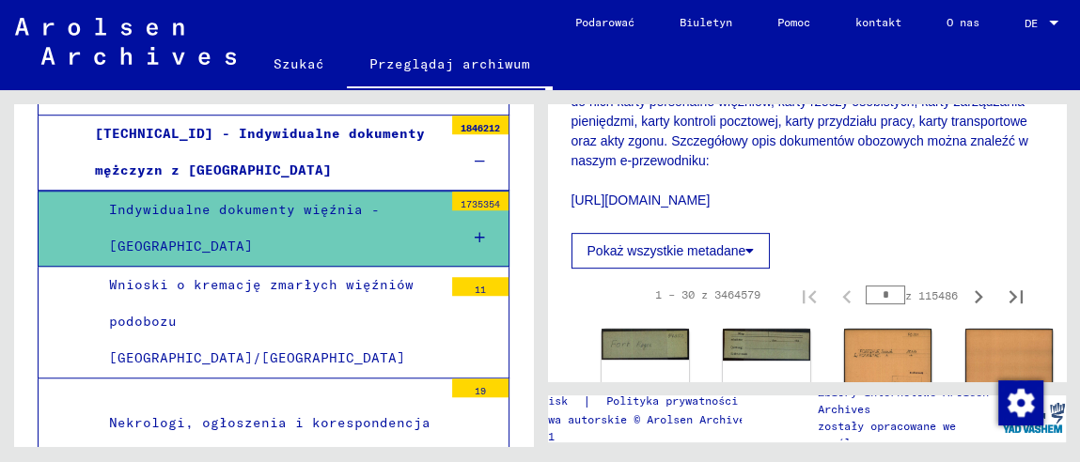
scroll to position [469, 0]
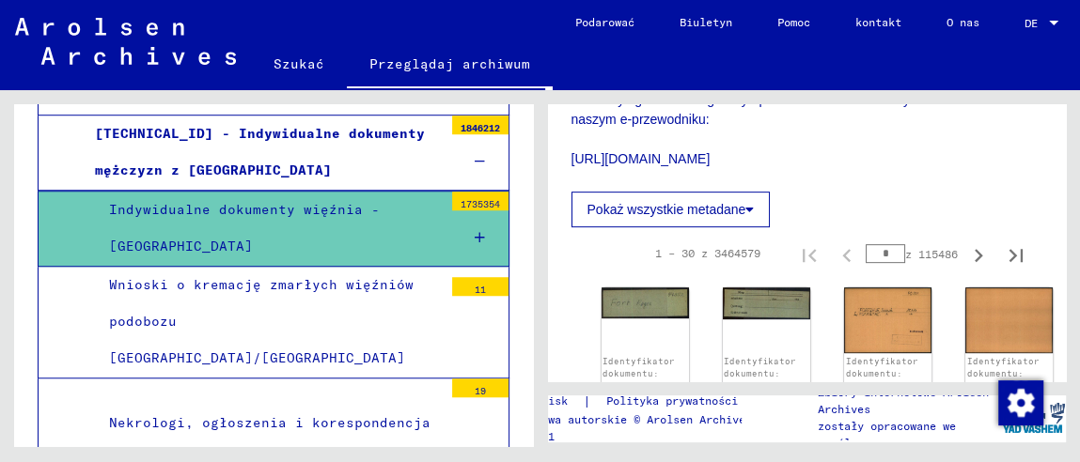
drag, startPoint x: 571, startPoint y: 158, endPoint x: 746, endPoint y: 163, distance: 174.9
click at [746, 163] on p "Ten podzbiór zawiera dokumenty z obozu koncentracyjnego [GEOGRAPHIC_DATA], któr…" at bounding box center [807, 90] width 472 height 158
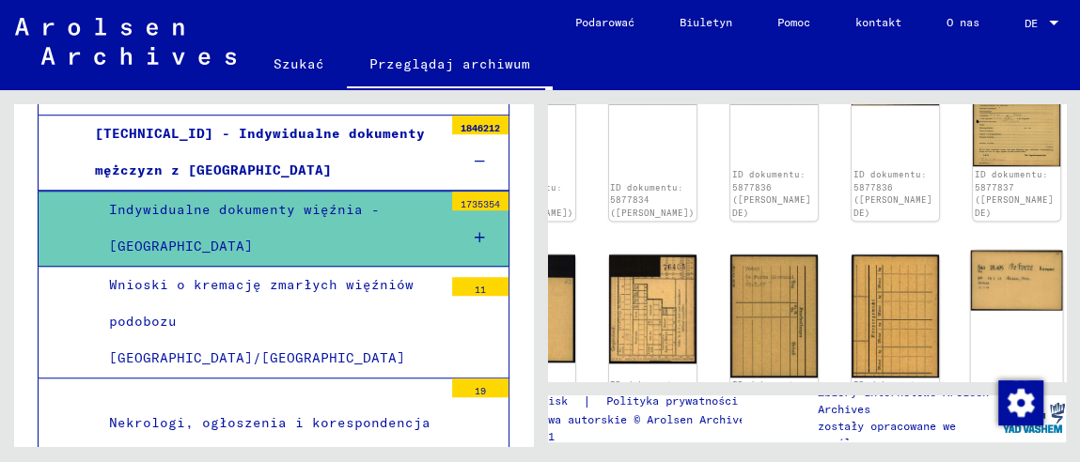
scroll to position [1221, 114]
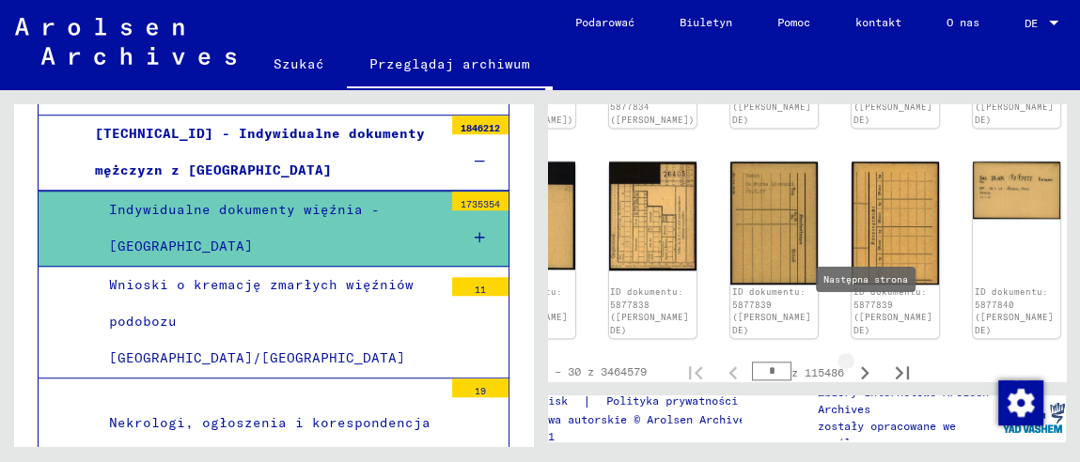
click at [851, 360] on icon "Następna strona" at bounding box center [864, 373] width 26 height 26
type input "*"
click at [861, 366] on icon "Następna strona" at bounding box center [865, 372] width 8 height 13
type input "*"
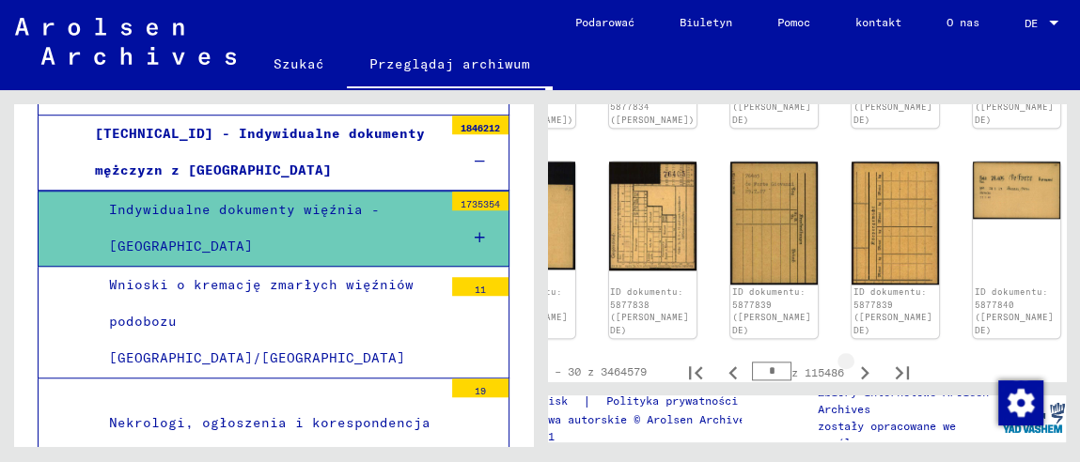
type input "*"
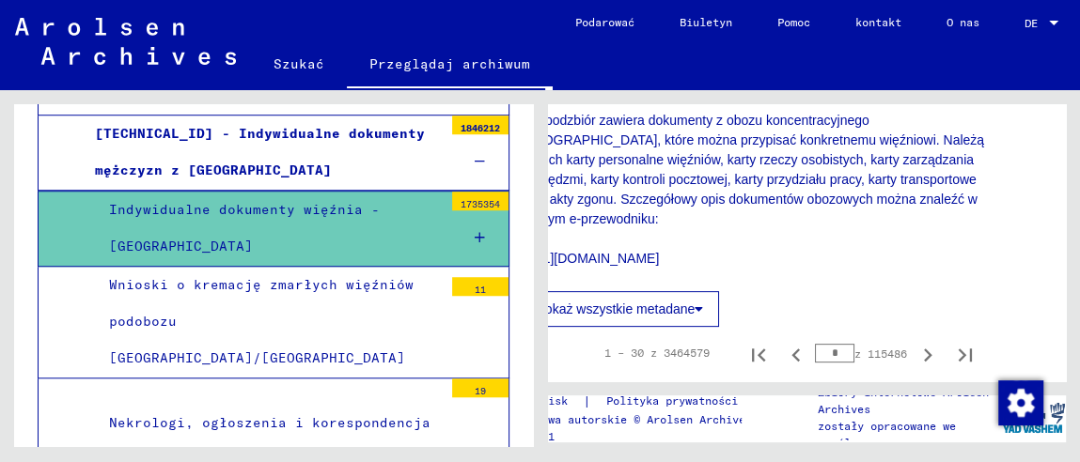
scroll to position [463, 51]
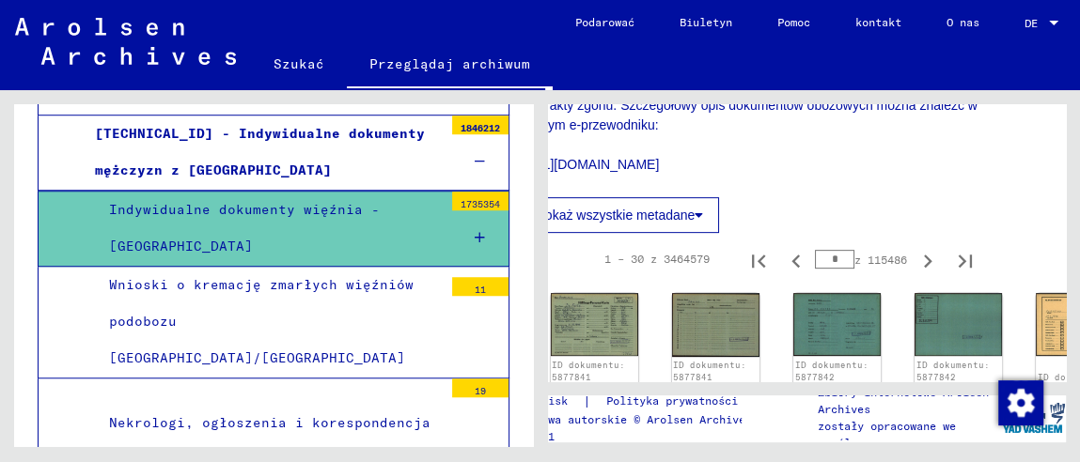
click at [692, 216] on font "Pokaż wszystkie metadane" at bounding box center [616, 215] width 159 height 15
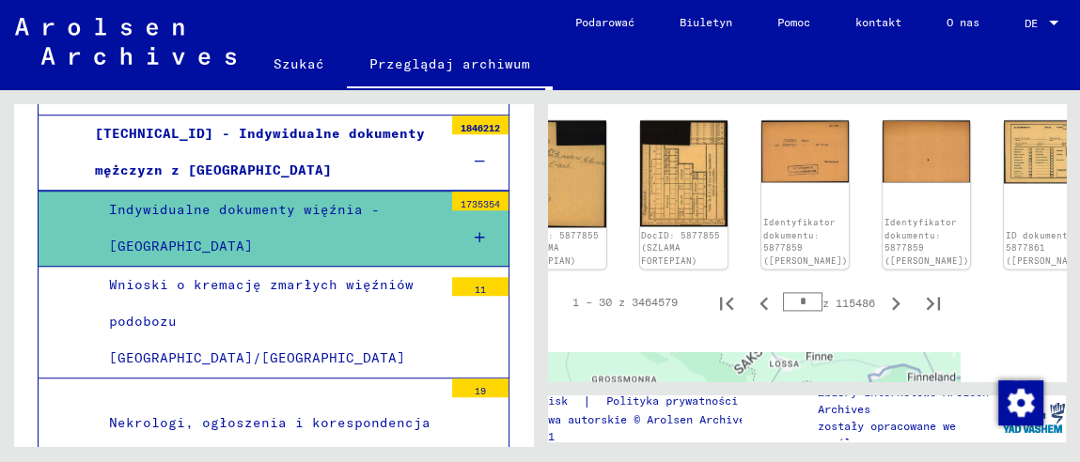
scroll to position [1497, 83]
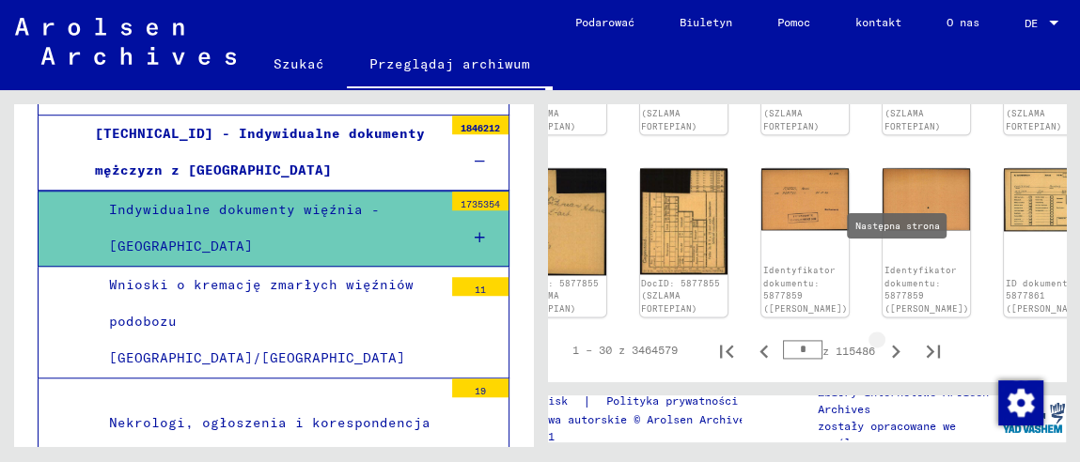
click at [892, 345] on icon "Następna strona" at bounding box center [896, 351] width 8 height 13
type input "*"
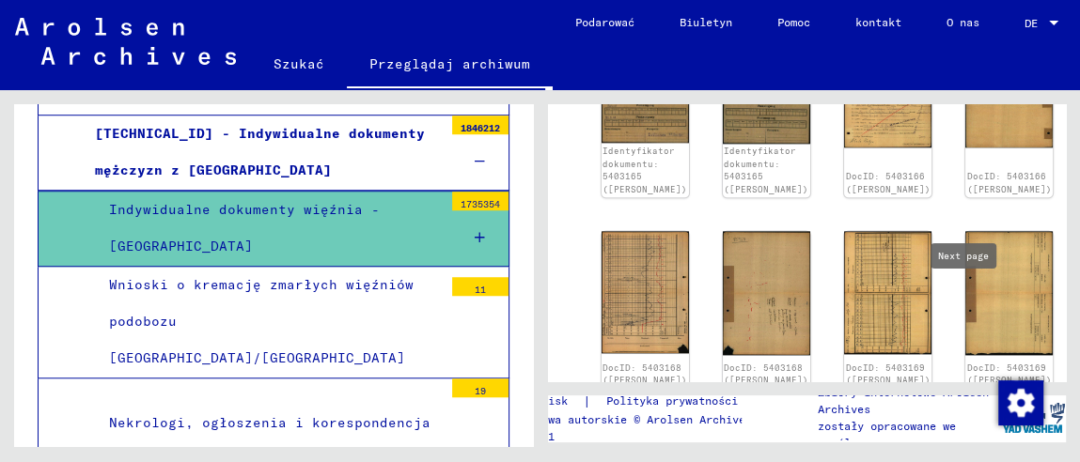
scroll to position [1497, 0]
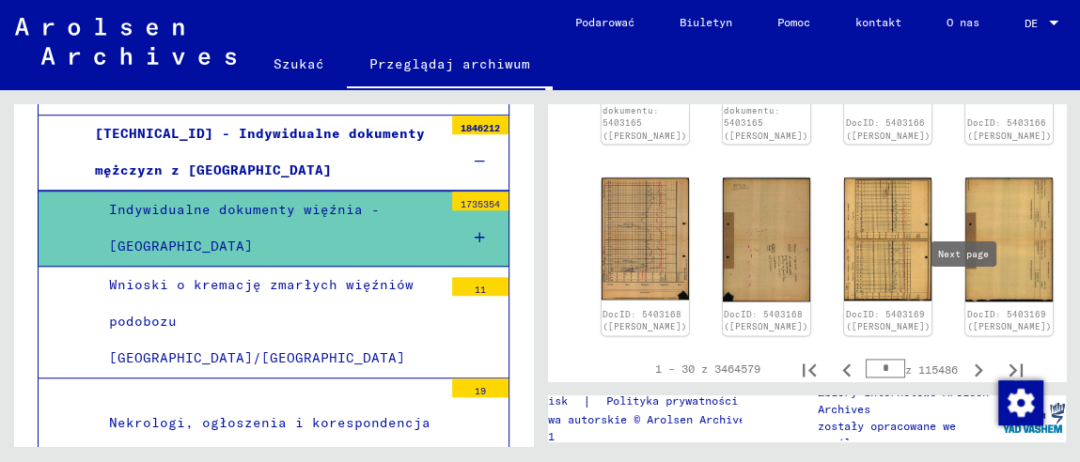
click at [965, 357] on icon "Następna strona" at bounding box center [978, 370] width 26 height 26
type input "*"
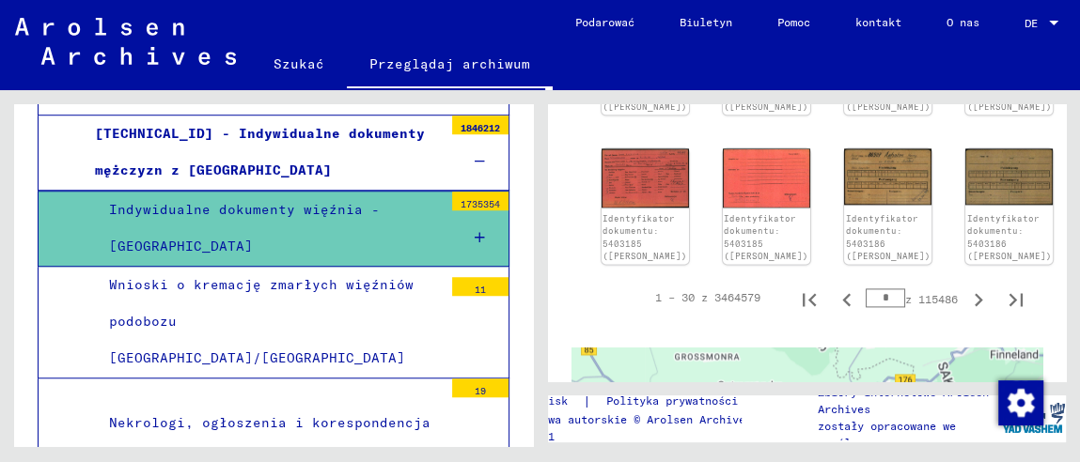
scroll to position [1459, 0]
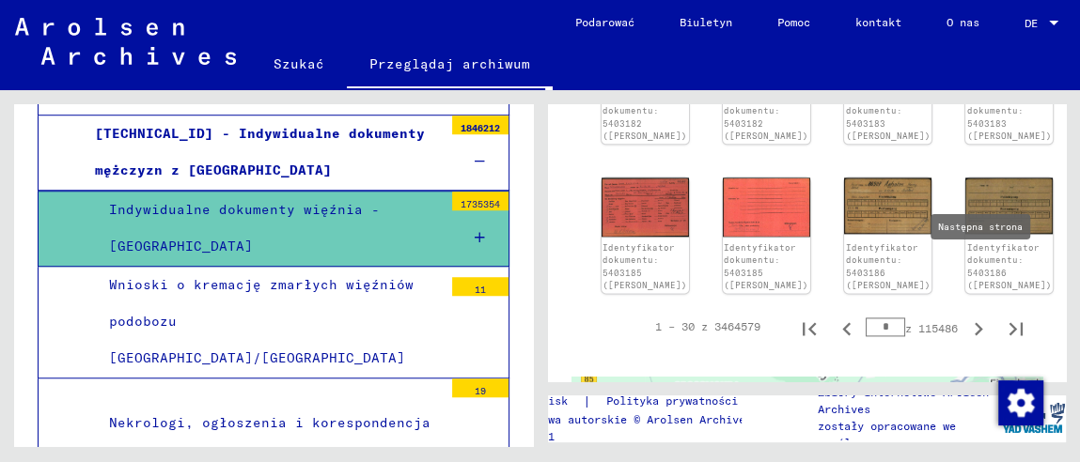
click at [965, 316] on icon "Następna strona" at bounding box center [978, 329] width 26 height 26
type input "*"
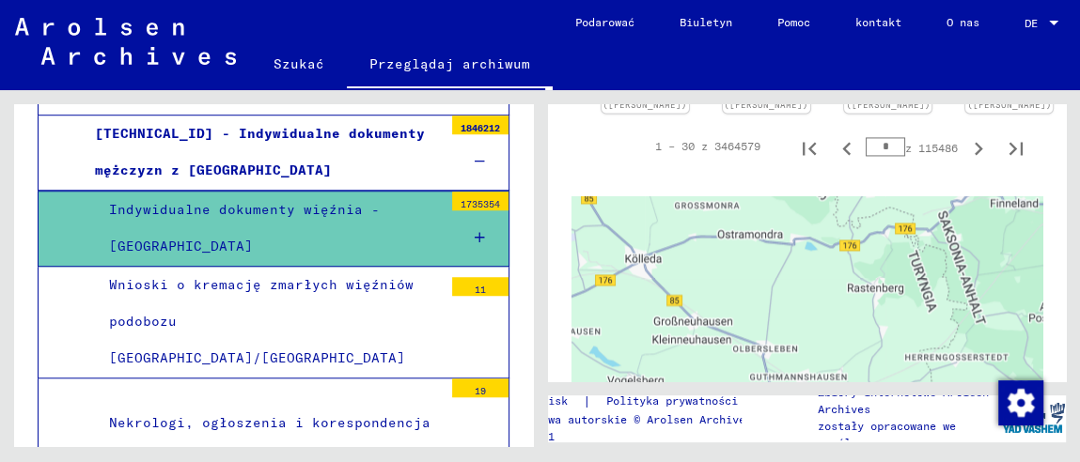
scroll to position [1642, 0]
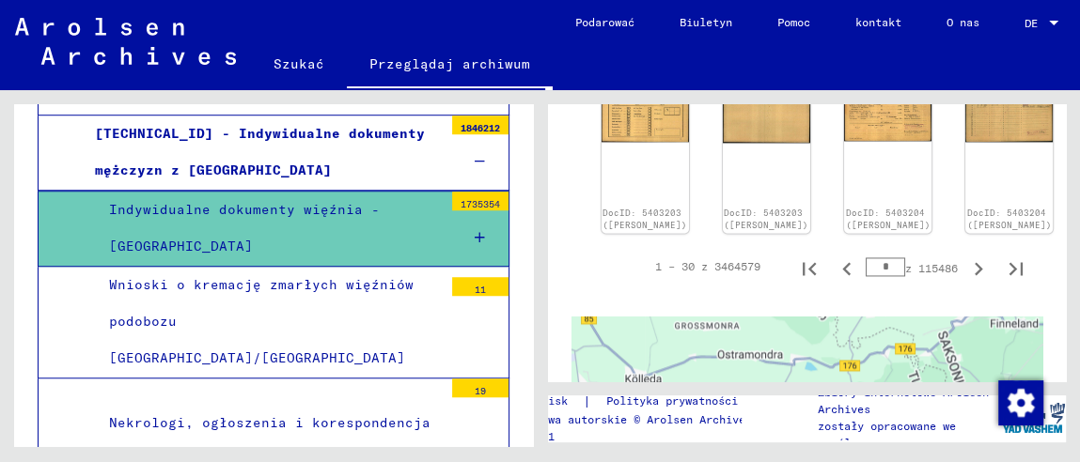
drag, startPoint x: 875, startPoint y: 217, endPoint x: 858, endPoint y: 217, distance: 16.9
click at [865, 257] on input "*" at bounding box center [884, 266] width 39 height 19
type input "**"
click at [974, 262] on icon "Następna strona" at bounding box center [978, 268] width 8 height 13
type input "**"
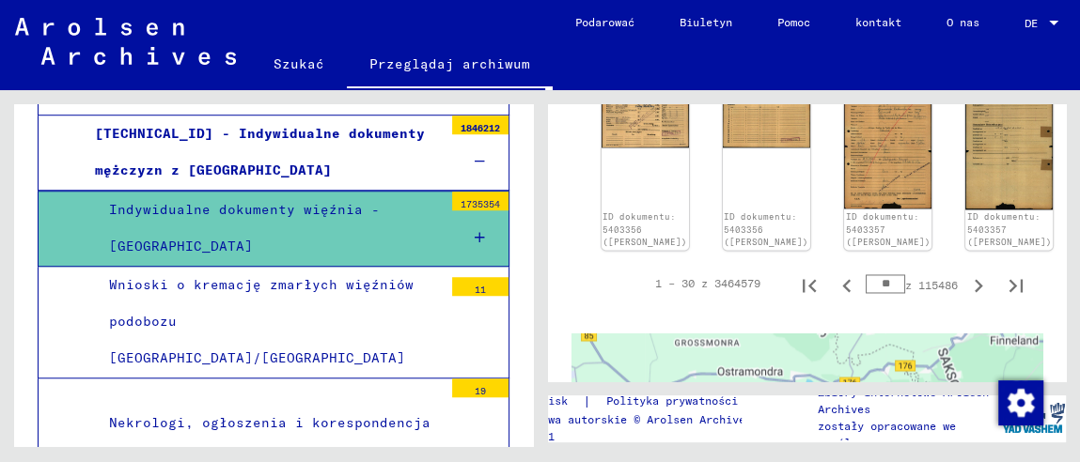
scroll to position [1781, 0]
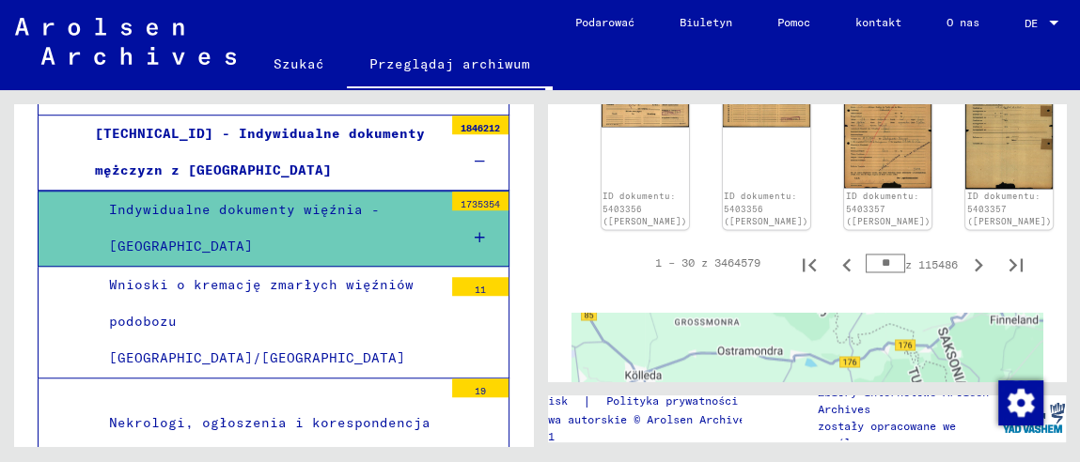
drag, startPoint x: 885, startPoint y: 172, endPoint x: 851, endPoint y: 170, distance: 33.9
click at [865, 254] on input "**" at bounding box center [884, 263] width 39 height 19
type input "**"
click at [965, 252] on icon "Następna strona" at bounding box center [978, 265] width 26 height 26
type input "**"
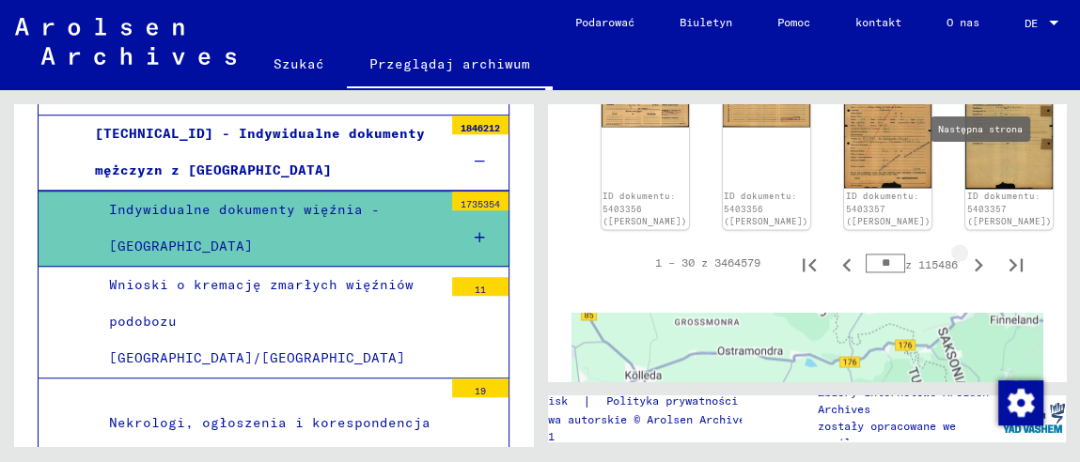
type input "**"
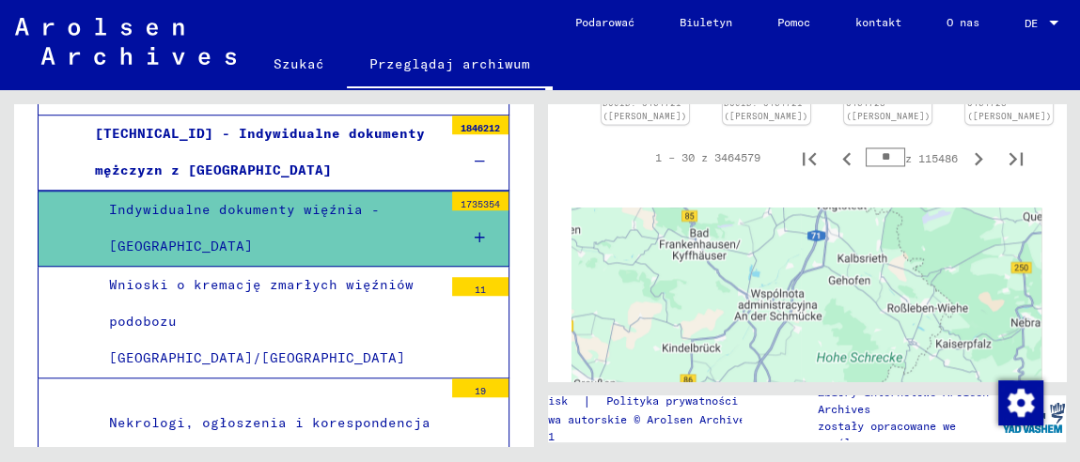
scroll to position [1681, 0]
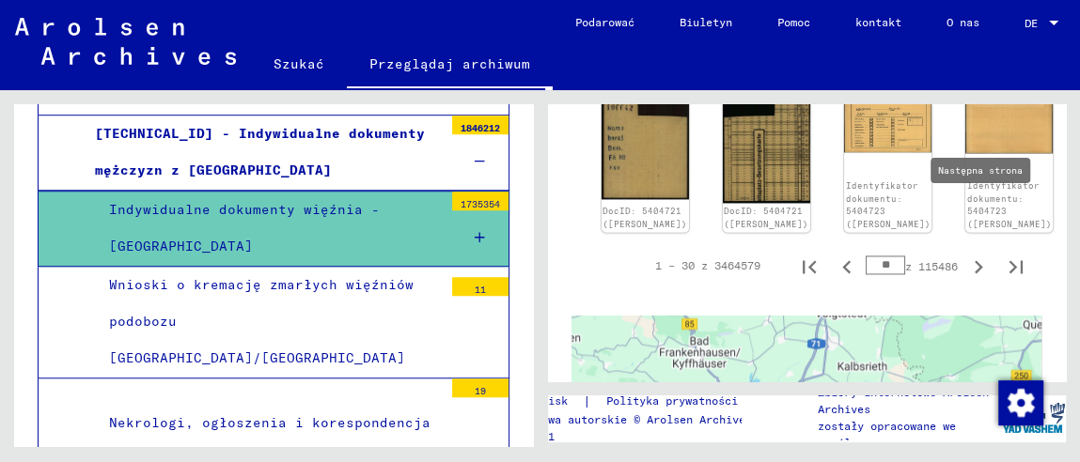
click at [971, 254] on icon "Następna strona" at bounding box center [978, 267] width 26 height 26
type input "**"
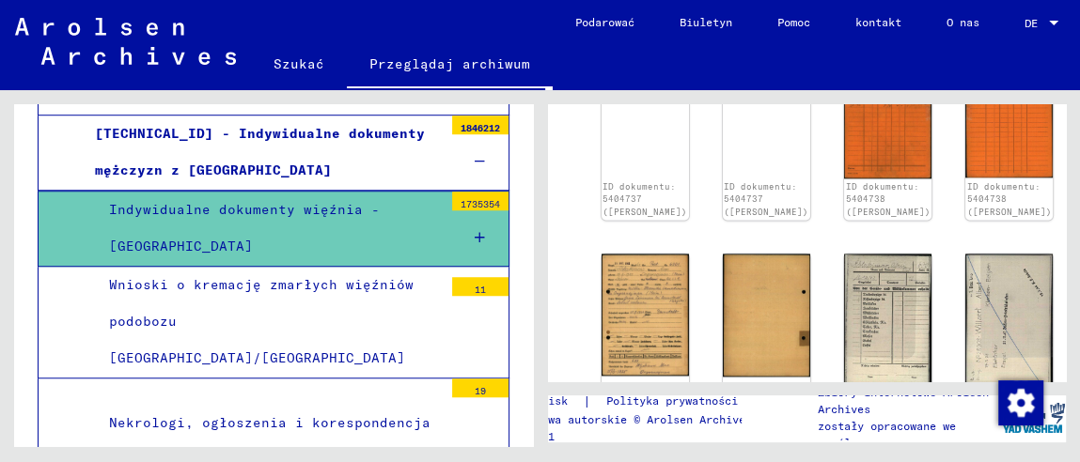
scroll to position [1566, 0]
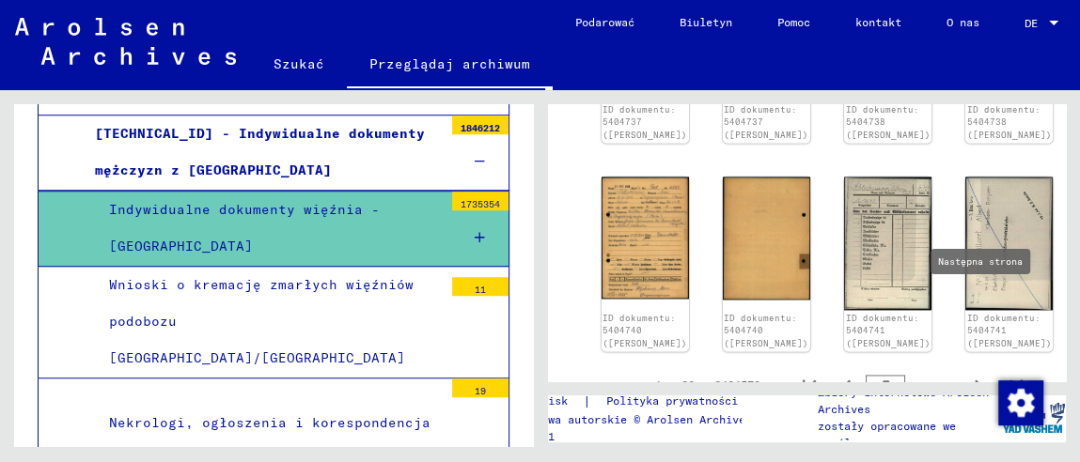
click at [967, 373] on icon "Następna strona" at bounding box center [978, 386] width 26 height 26
type input "**"
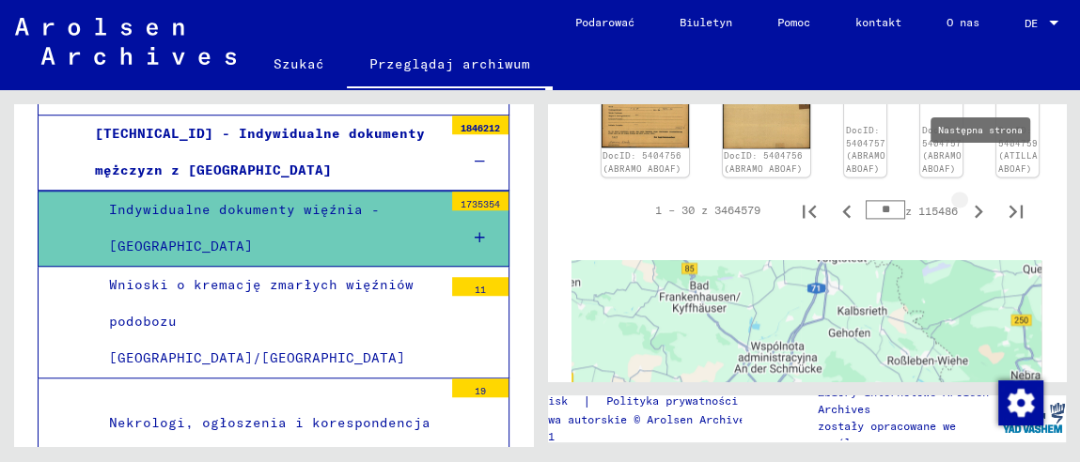
click at [974, 205] on icon "Następna strona" at bounding box center [978, 211] width 8 height 13
type input "**"
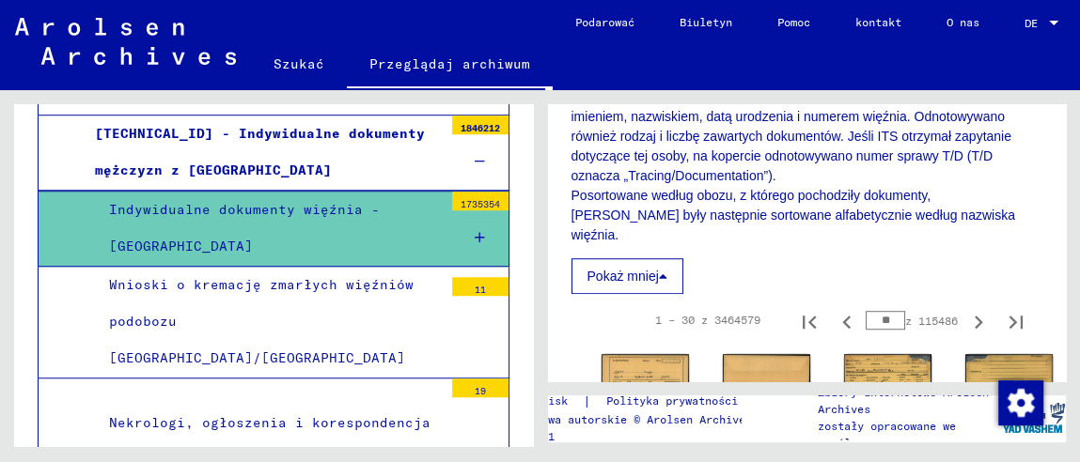
scroll to position [837, 0]
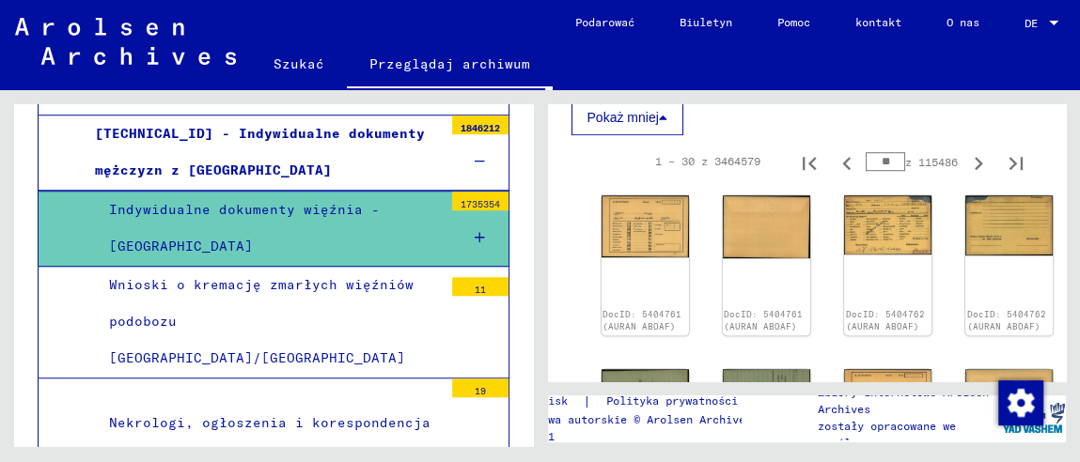
drag, startPoint x: 879, startPoint y: 142, endPoint x: 845, endPoint y: 145, distance: 33.9
click at [845, 145] on div "1 – 30 z 3464579 ** z 115486" at bounding box center [833, 162] width 402 height 38
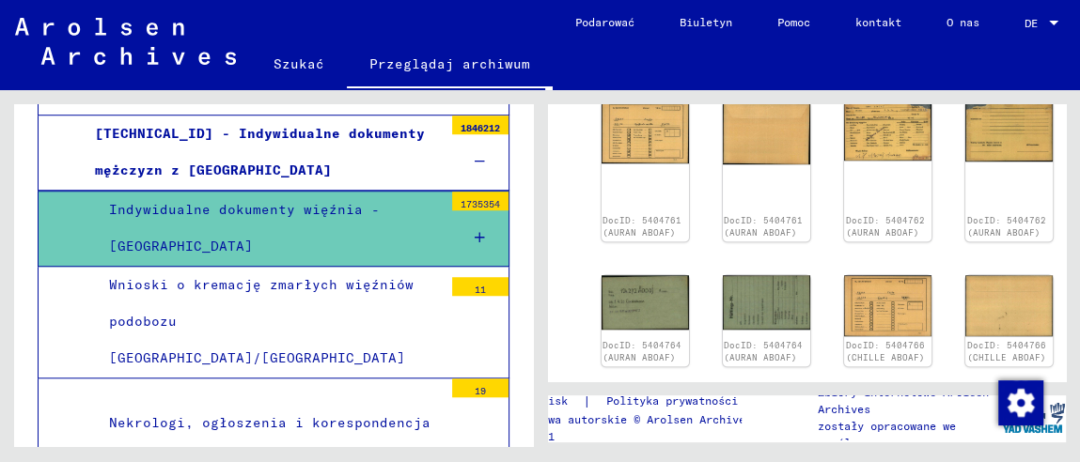
scroll to position [1025, 0]
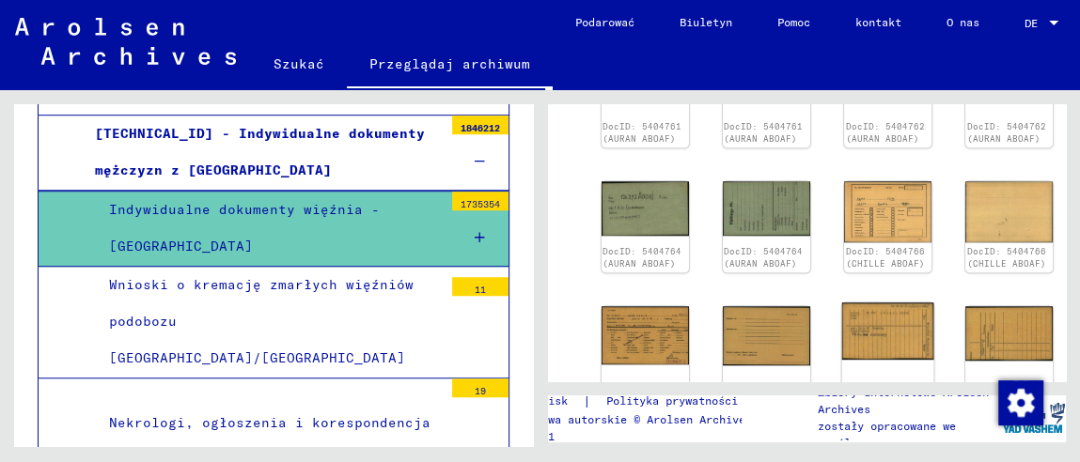
click at [843, 434] on font "DocID: 5404769 (CHILLE ABOAF)" at bounding box center [884, 446] width 83 height 24
